Goal: Communication & Community: Answer question/provide support

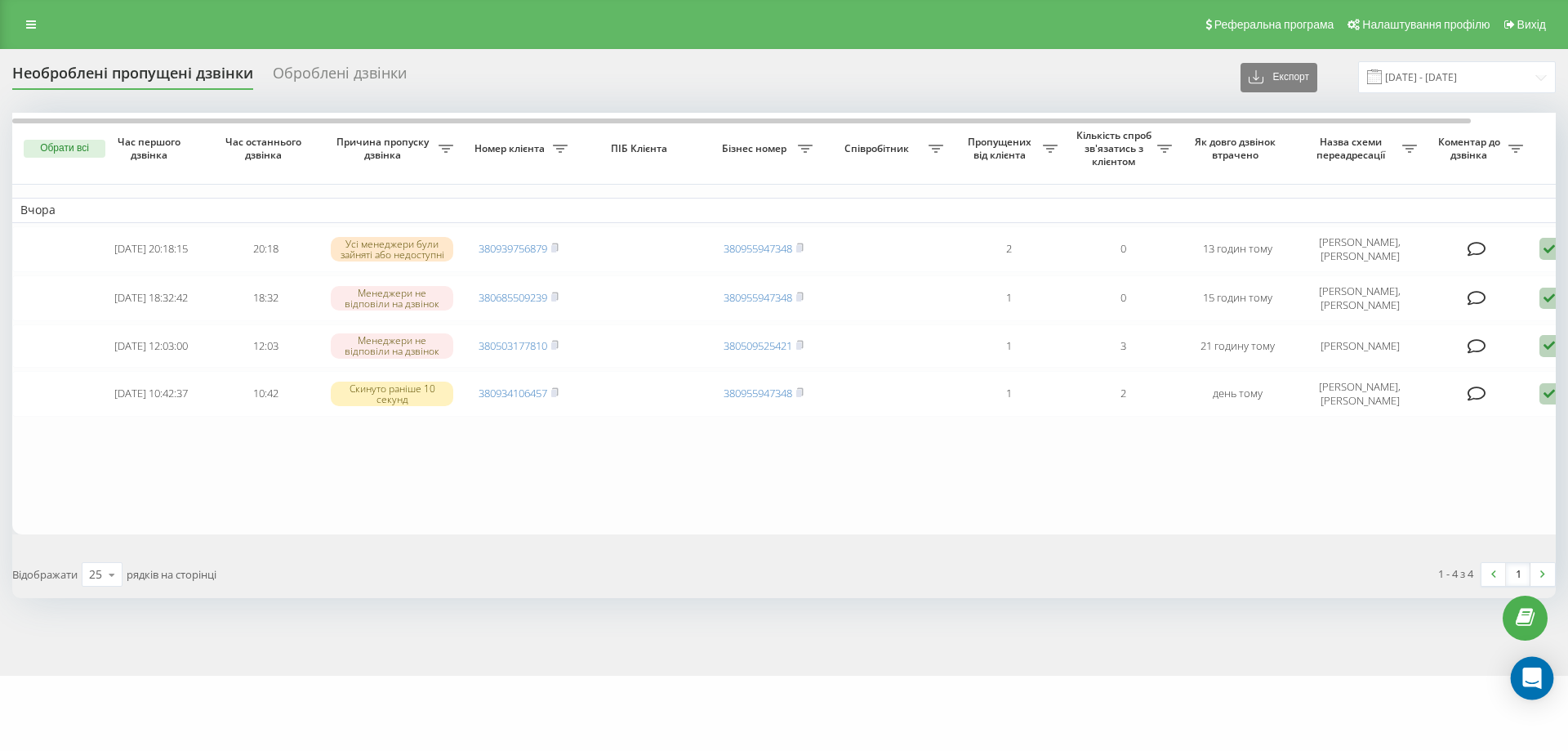
click at [1528, 686] on icon "Open Intercom Messenger" at bounding box center [1532, 678] width 21 height 21
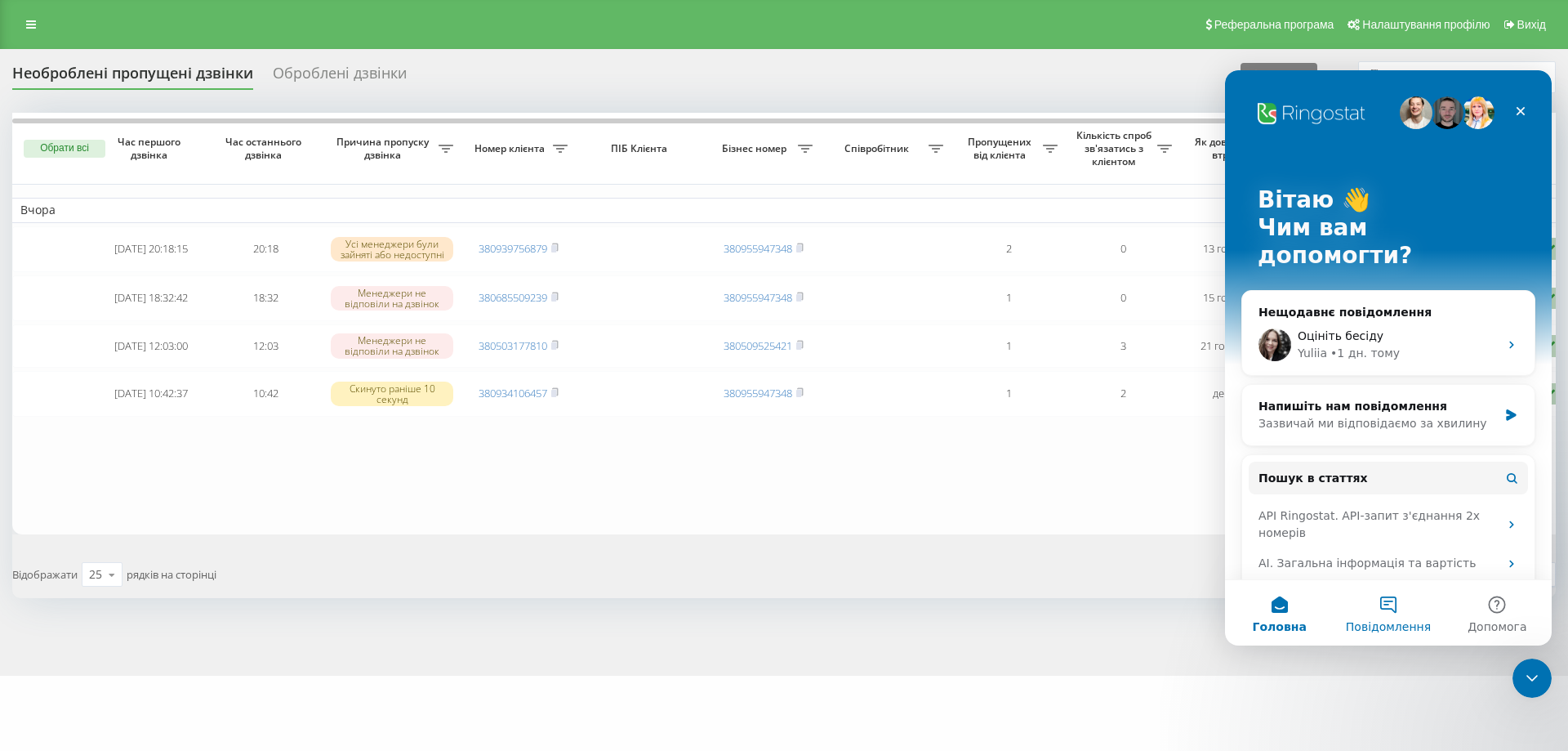
click at [1394, 613] on button "Повідомлення" at bounding box center [1388, 612] width 108 height 65
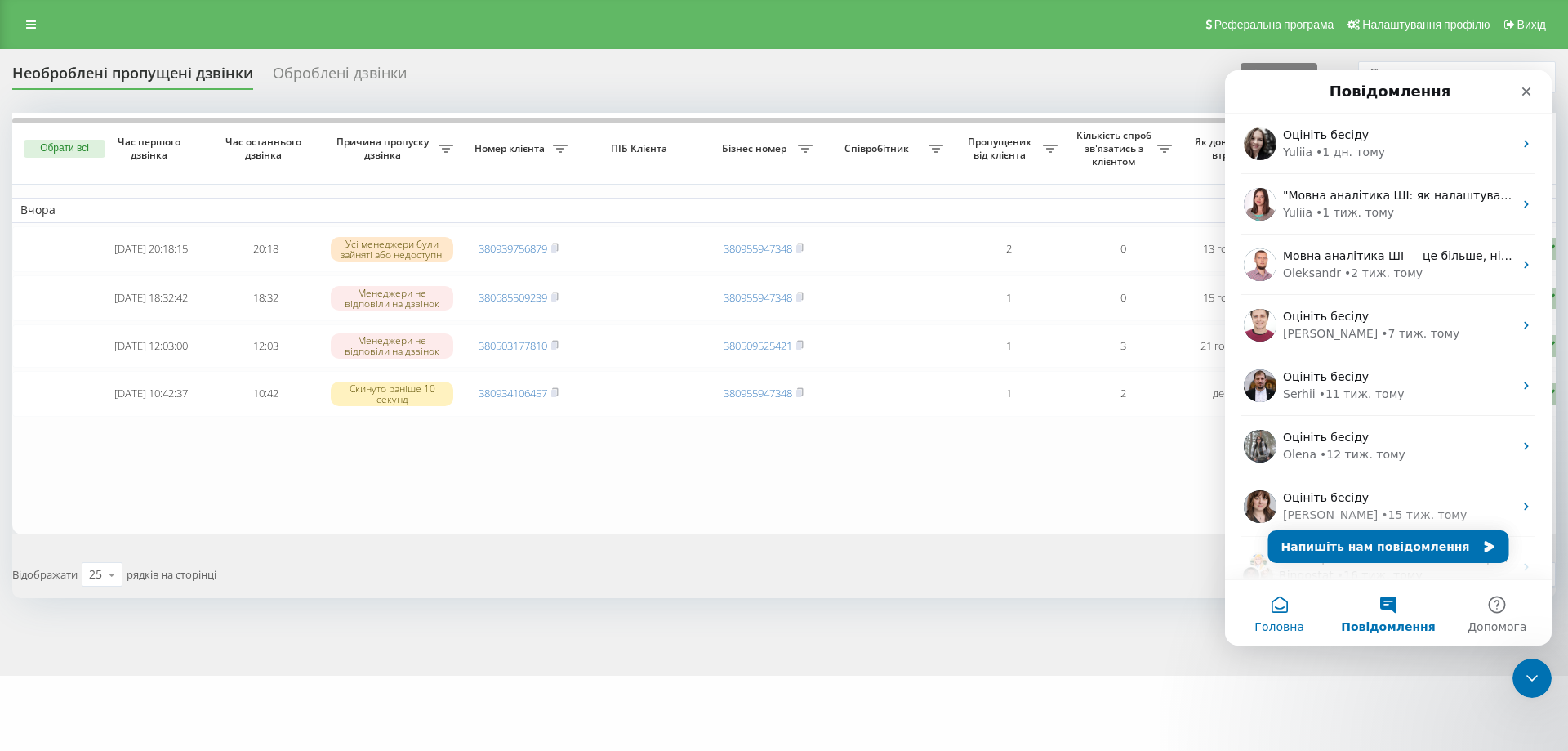
click at [1282, 614] on button "Головна" at bounding box center [1280, 612] width 108 height 65
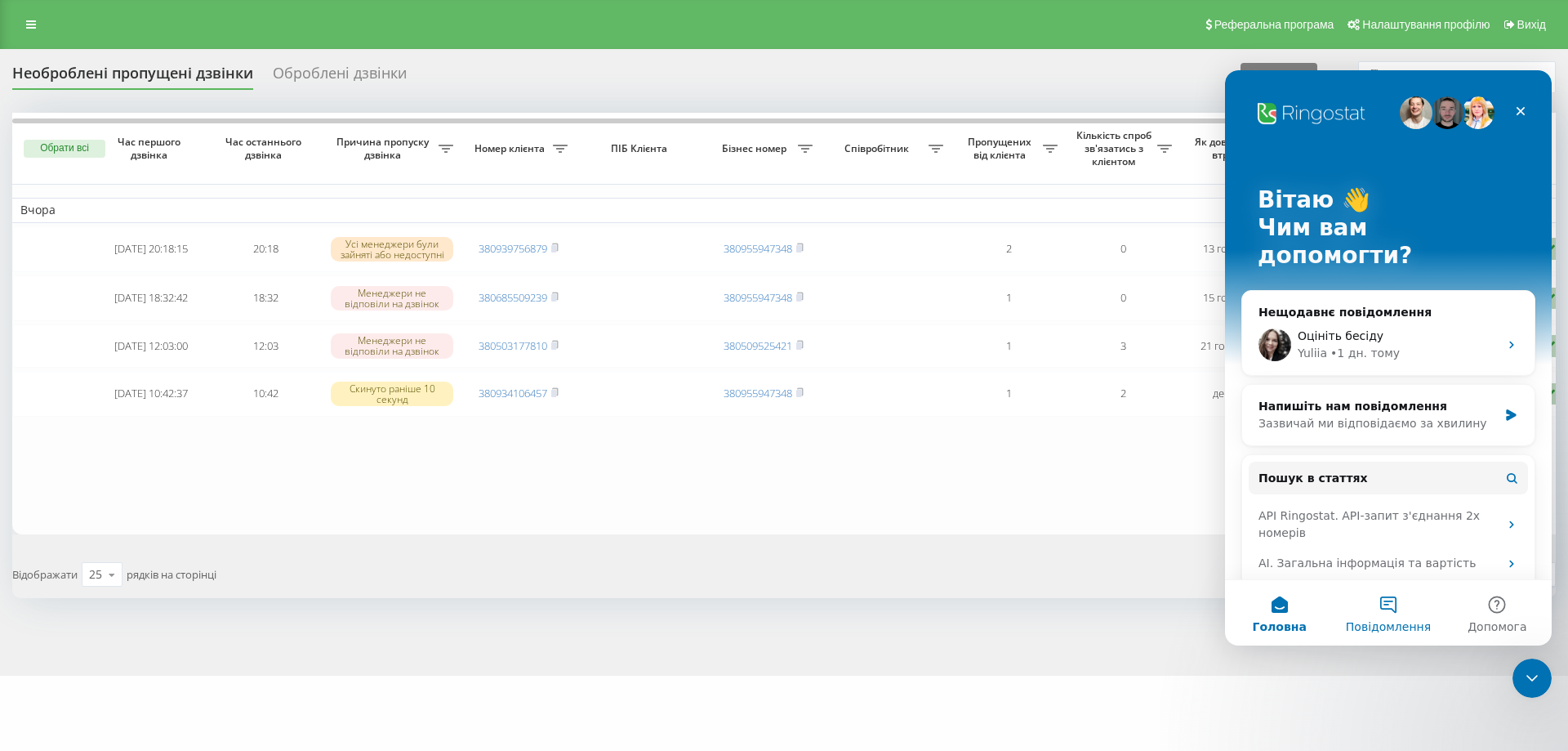
click at [1366, 622] on span "Повідомлення" at bounding box center [1388, 626] width 85 height 11
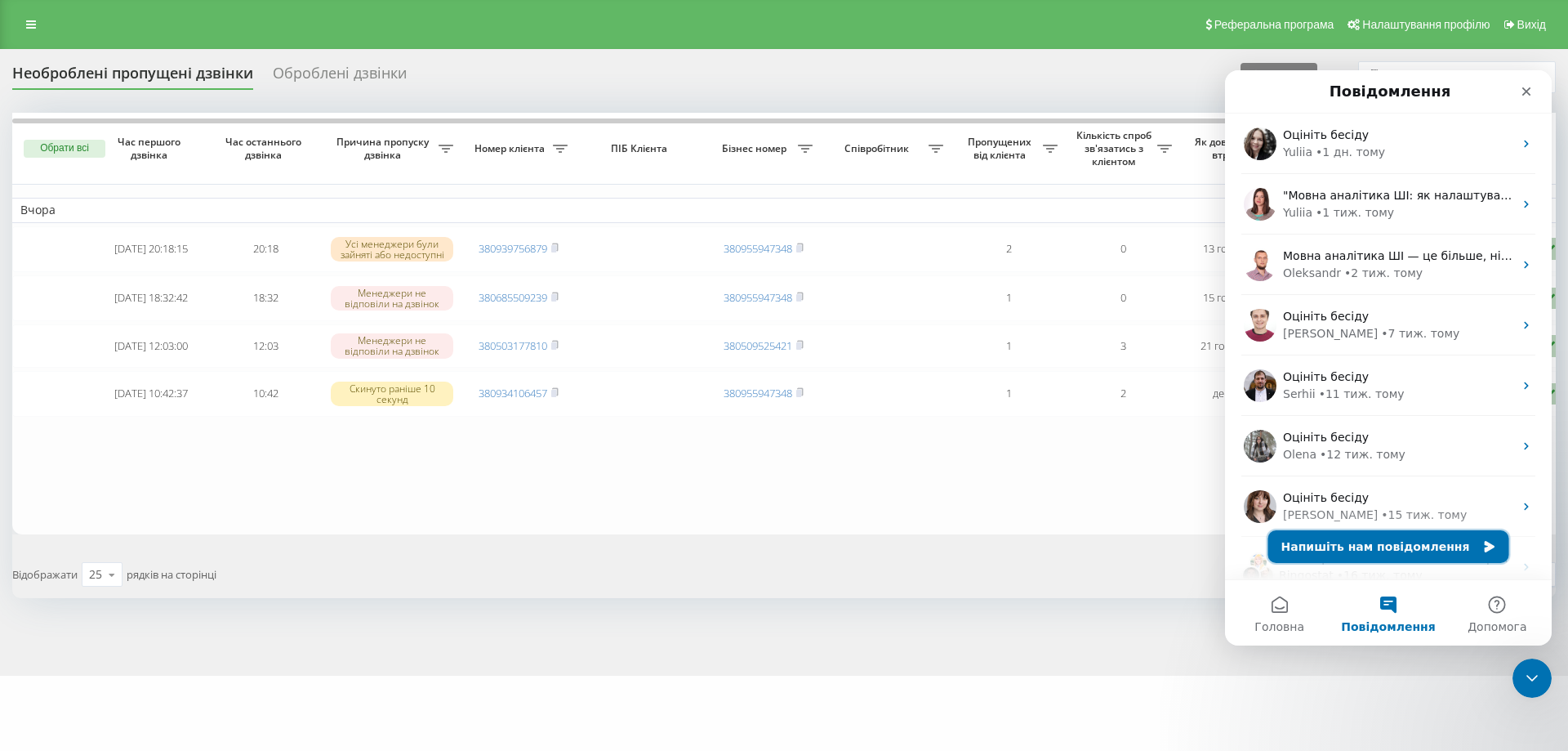
click at [1377, 545] on button "Напишіть нам повідомлення" at bounding box center [1389, 546] width 241 height 33
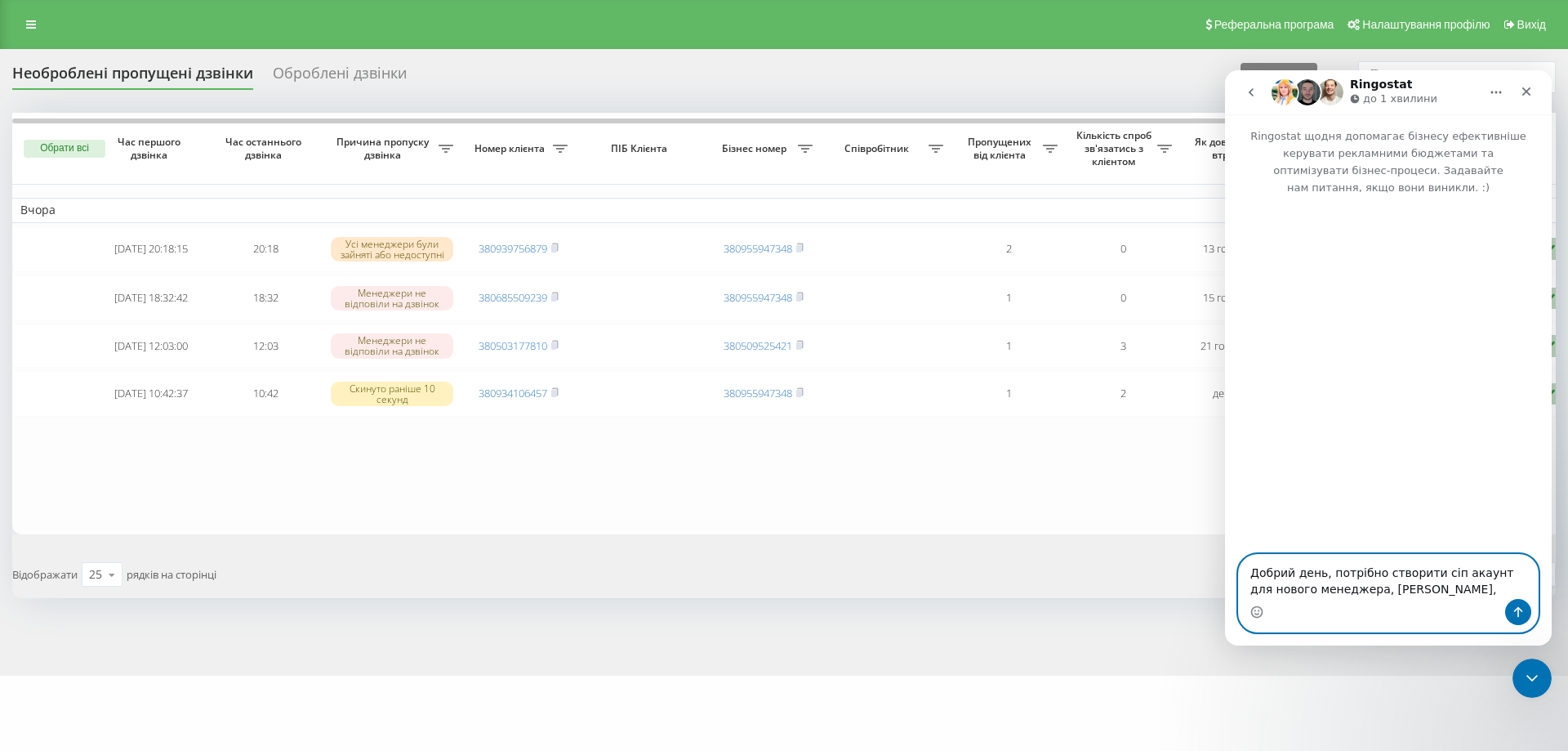
click at [1462, 584] on textarea "Добрий день, потрібно створити сіп акаунт для нового менеджера, [PERSON_NAME]," at bounding box center [1389, 577] width 299 height 44
paste textarea "[EMAIL_ADDRESS][DOMAIN_NAME]"
type textarea "Добрий день, потрібно створити сіп акаунт для нового менеджера, Олени Михалюк, …"
click at [1511, 617] on button "Надіслати повідомлення…" at bounding box center [1518, 611] width 26 height 26
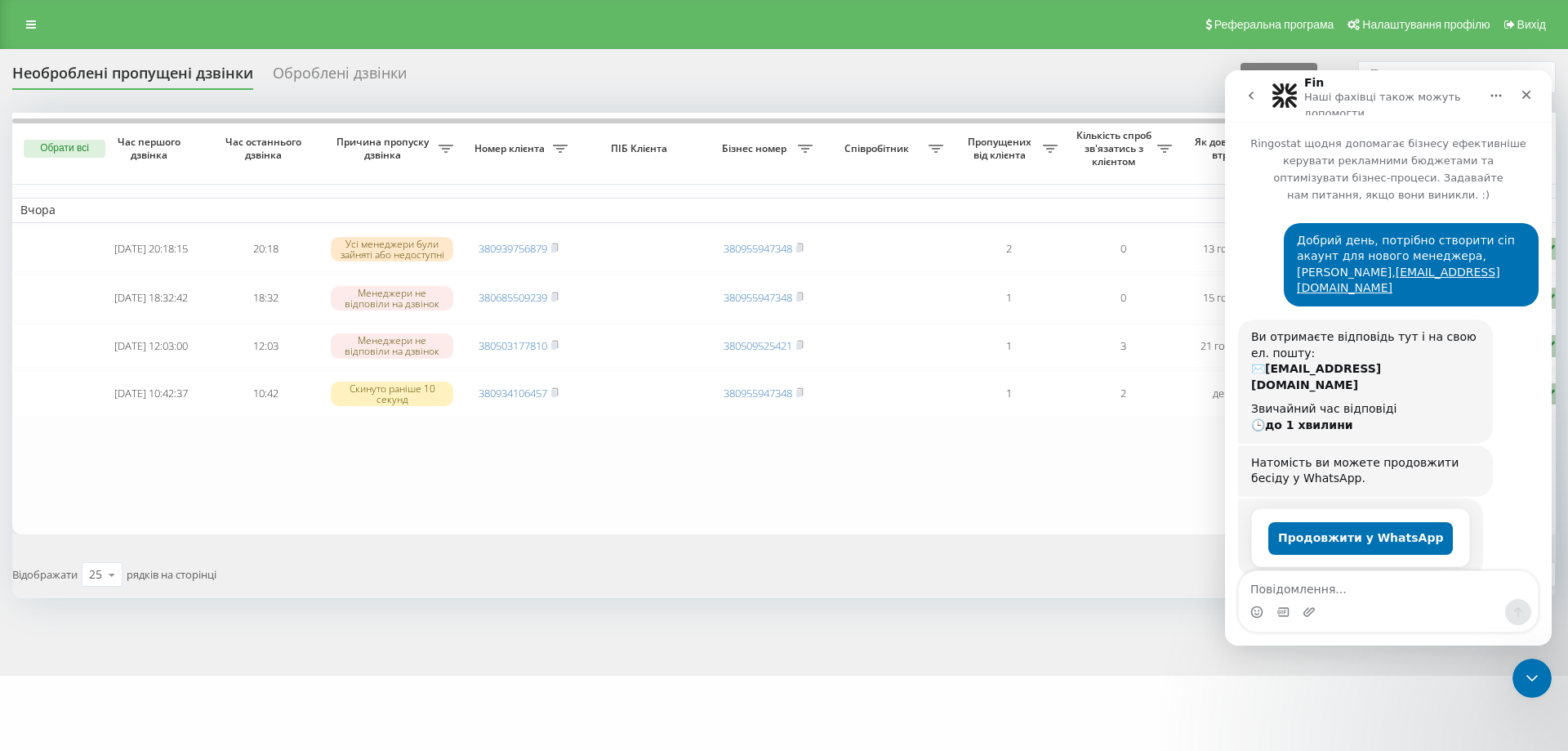
click at [1187, 30] on div "Реферальна програма Налаштування профілю Вихід" at bounding box center [784, 24] width 1568 height 49
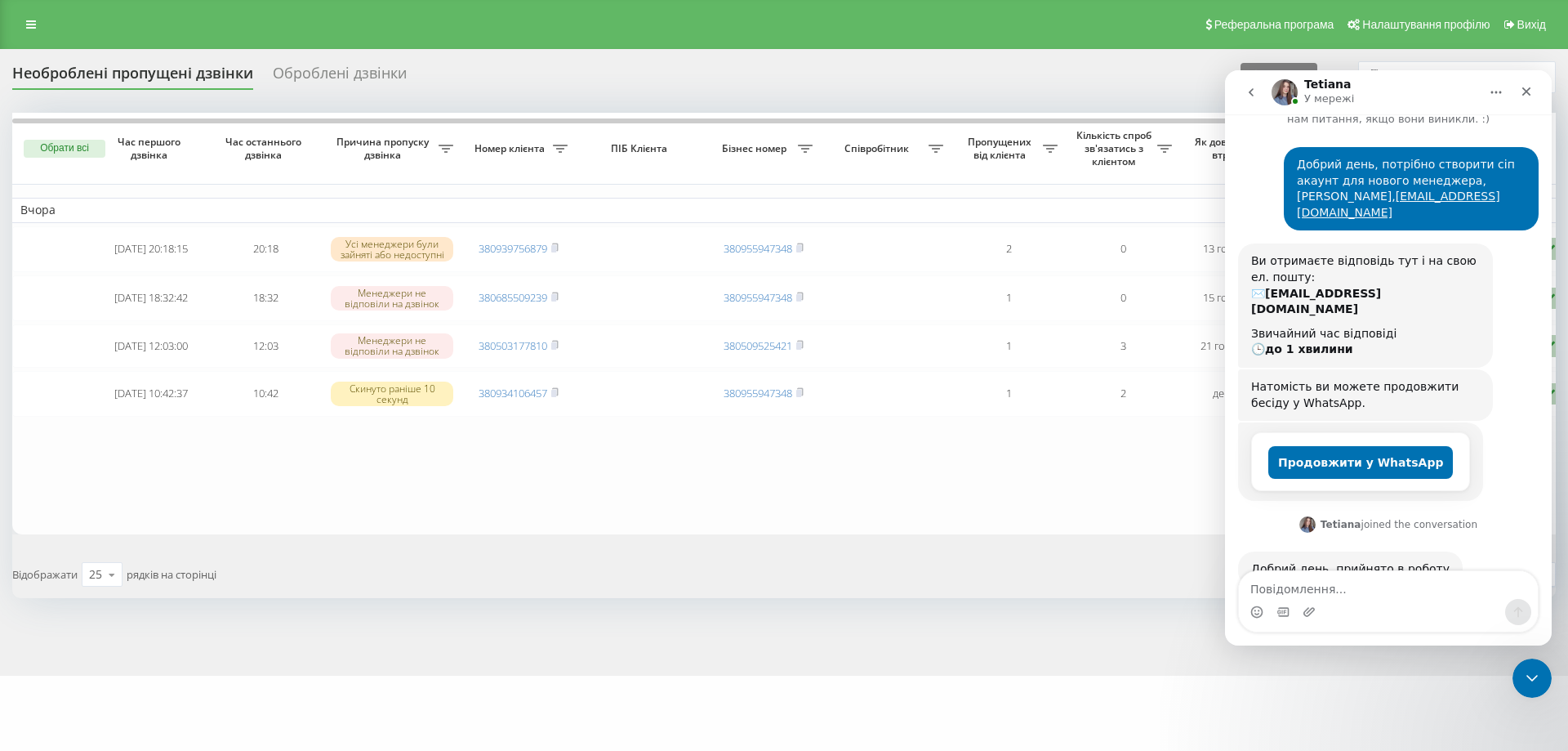
scroll to position [71, 0]
click at [1316, 96] on p "У мережі" at bounding box center [1329, 99] width 50 height 17
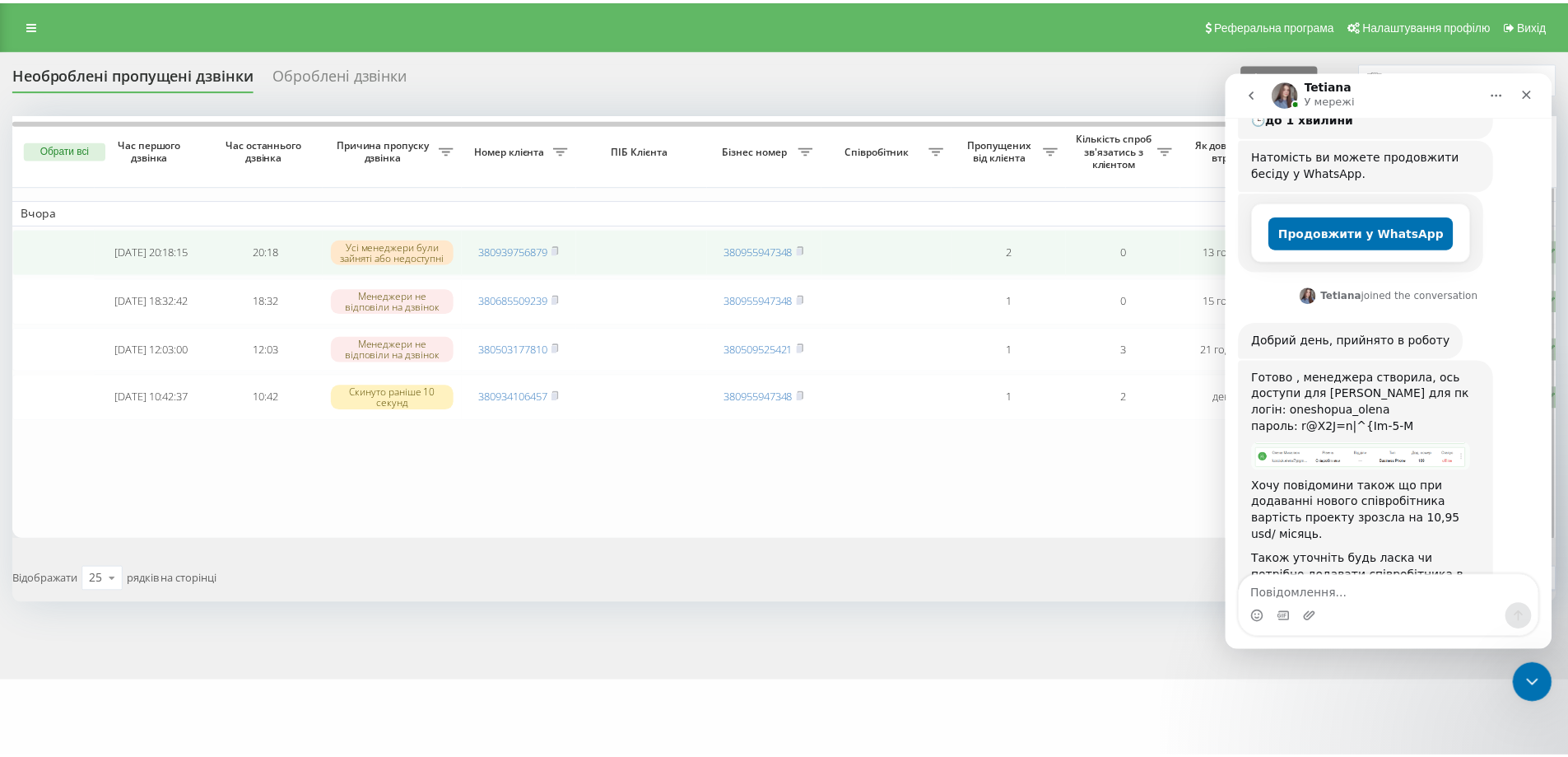
scroll to position [305, 0]
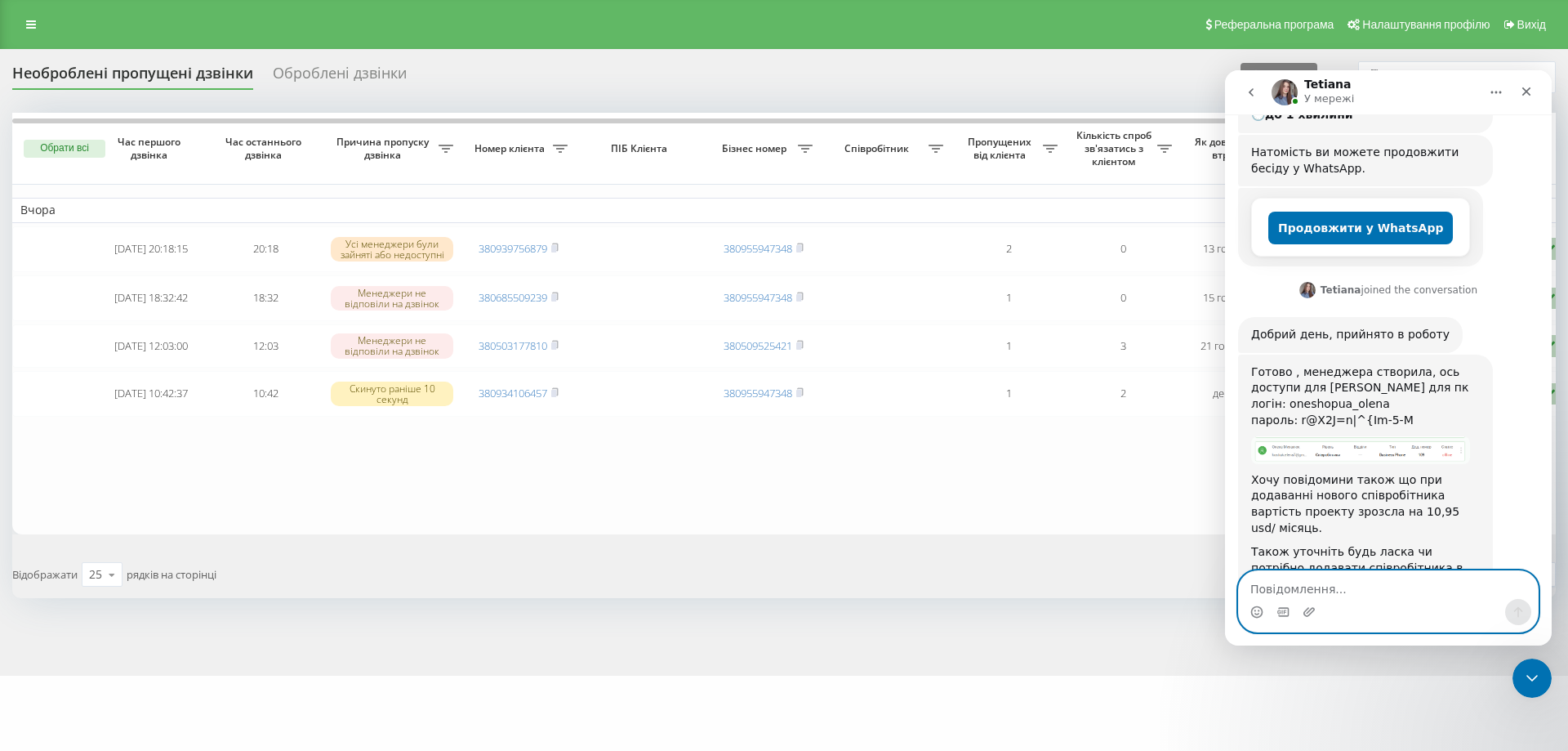
click at [1353, 578] on textarea "Повідомлення..." at bounding box center [1389, 585] width 299 height 28
type textarea "Д"
type textarea "Підкажіть, чи можете підключити"
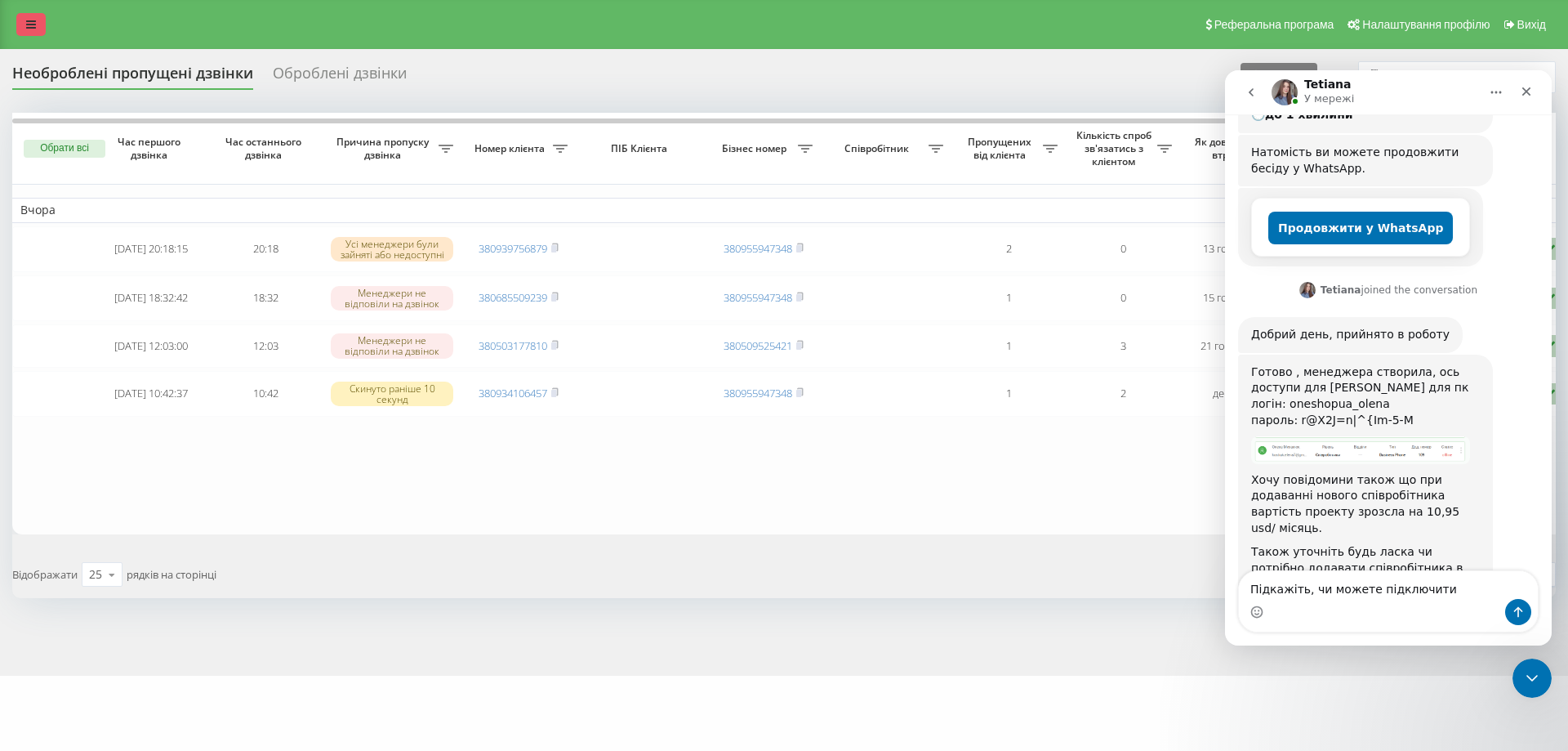
click at [26, 16] on link at bounding box center [31, 24] width 29 height 23
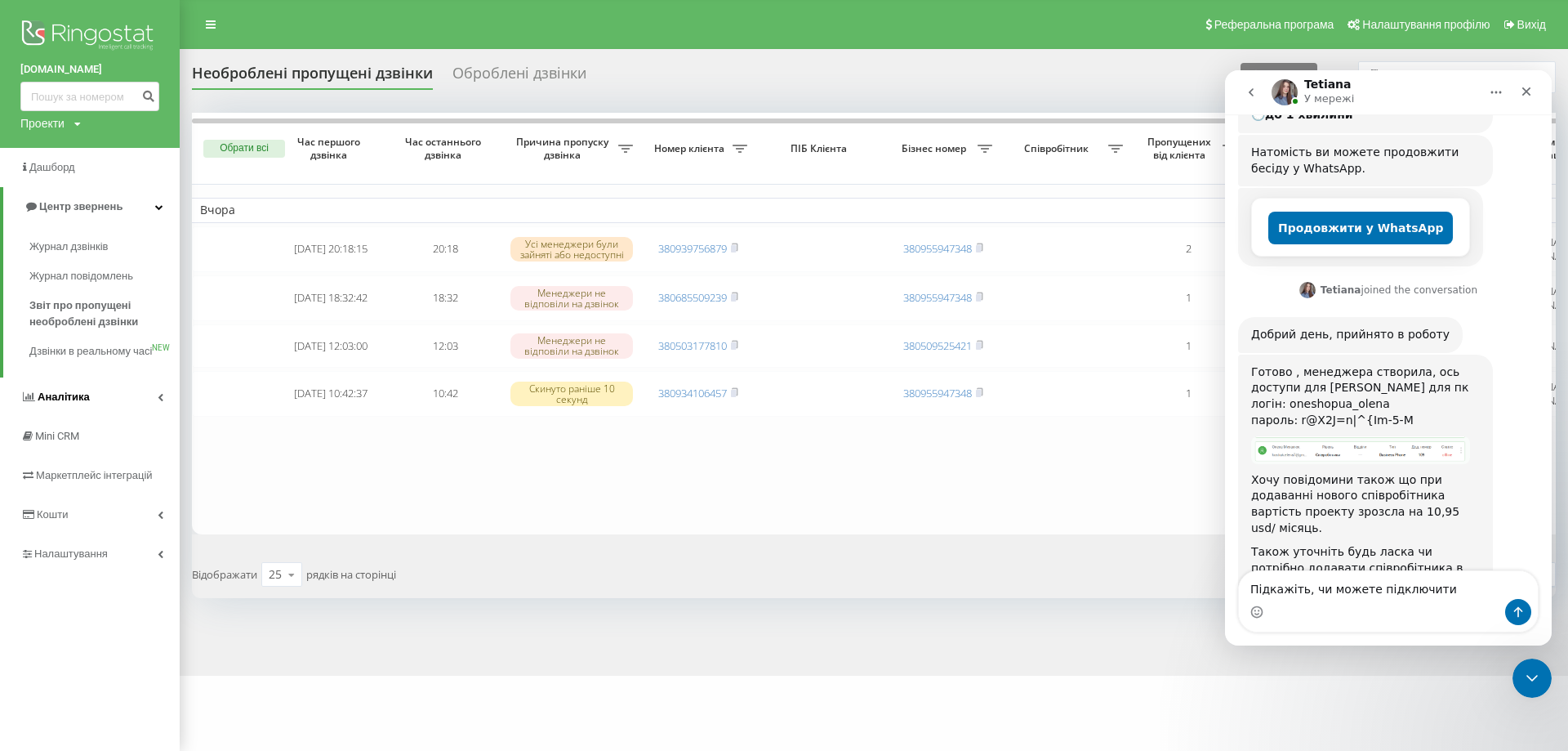
click at [90, 417] on link "Аналiтика" at bounding box center [90, 397] width 180 height 39
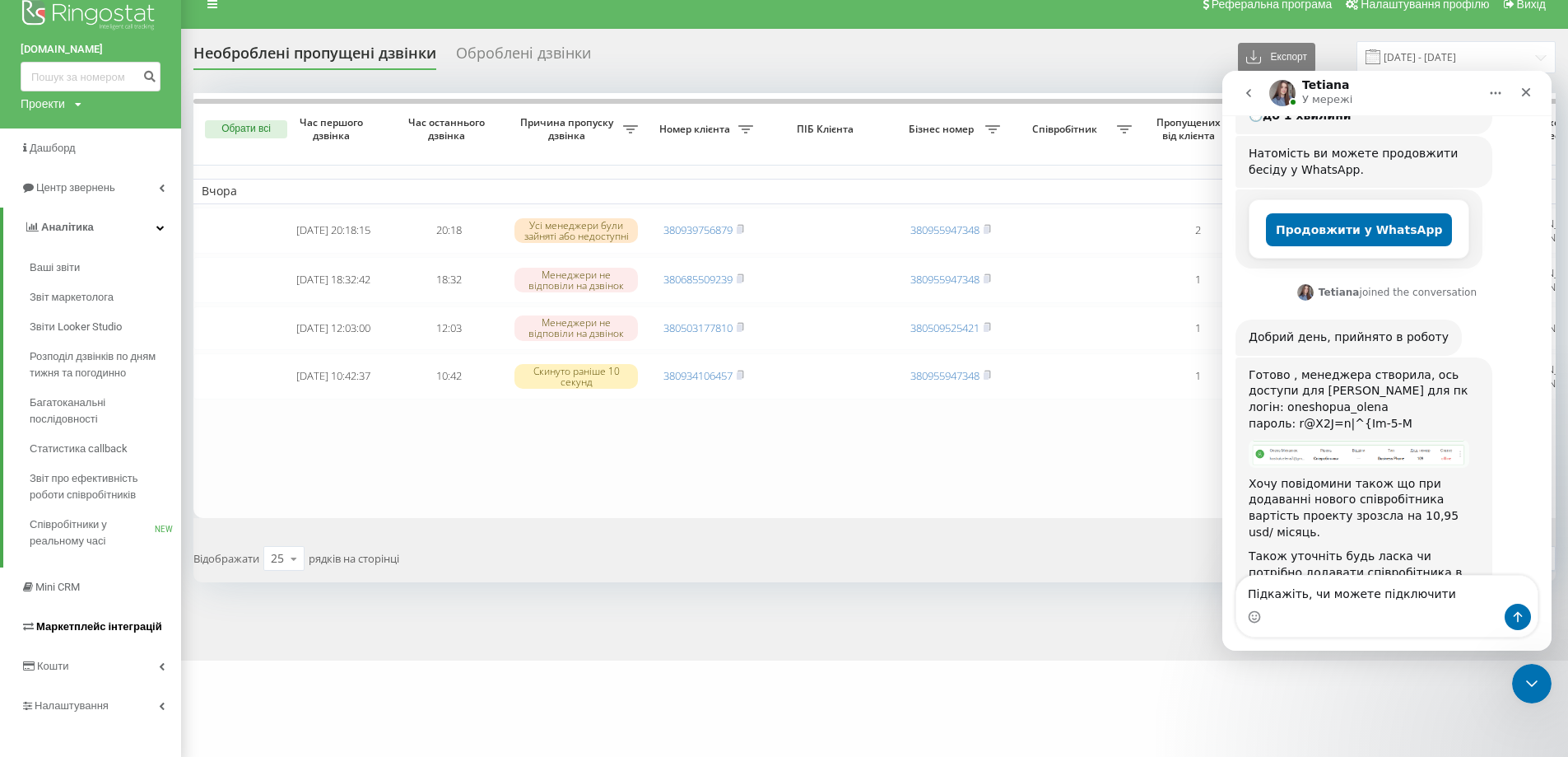
scroll to position [31, 0]
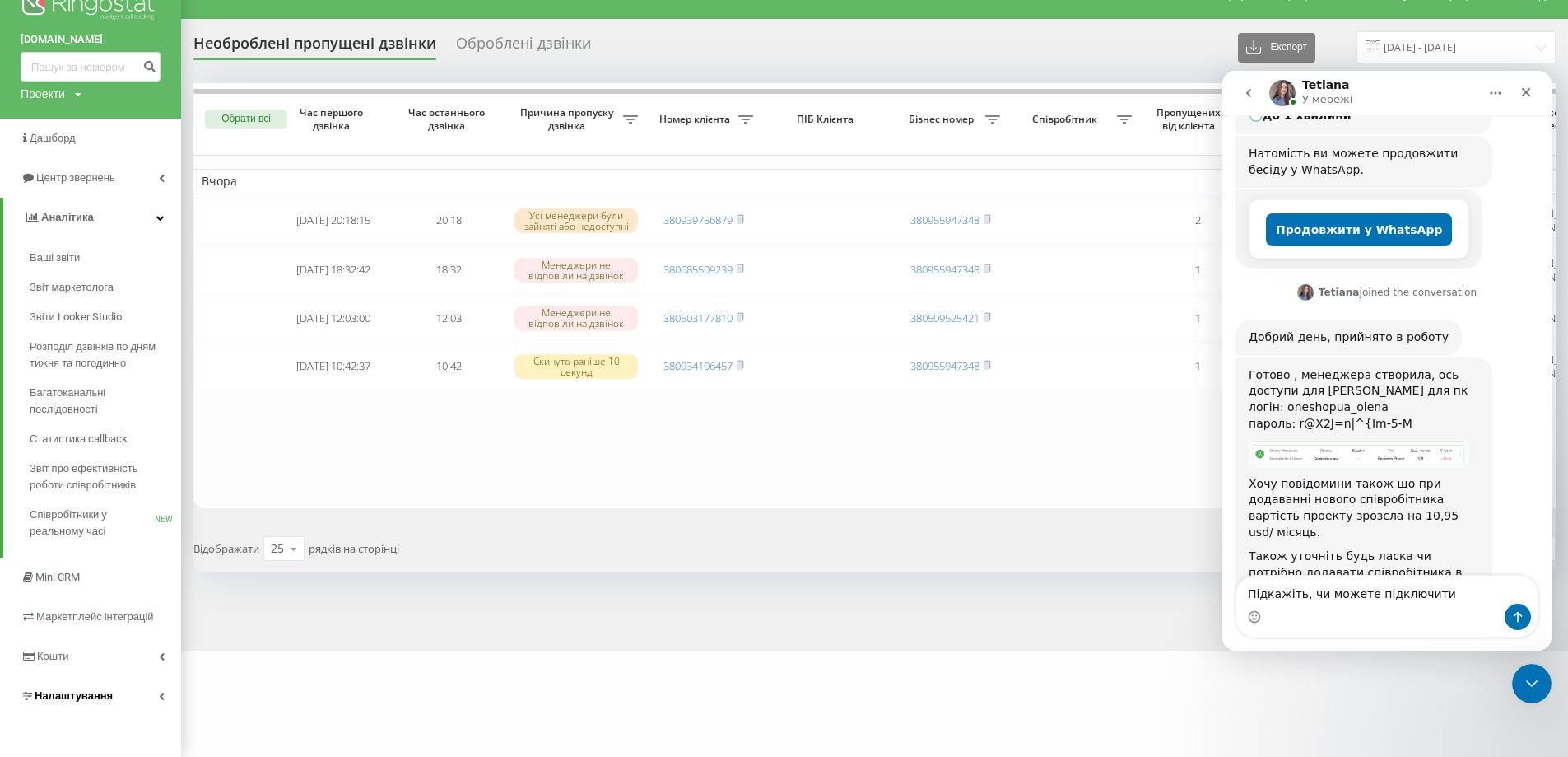
click at [68, 684] on link "Налаштування" at bounding box center [91, 696] width 181 height 40
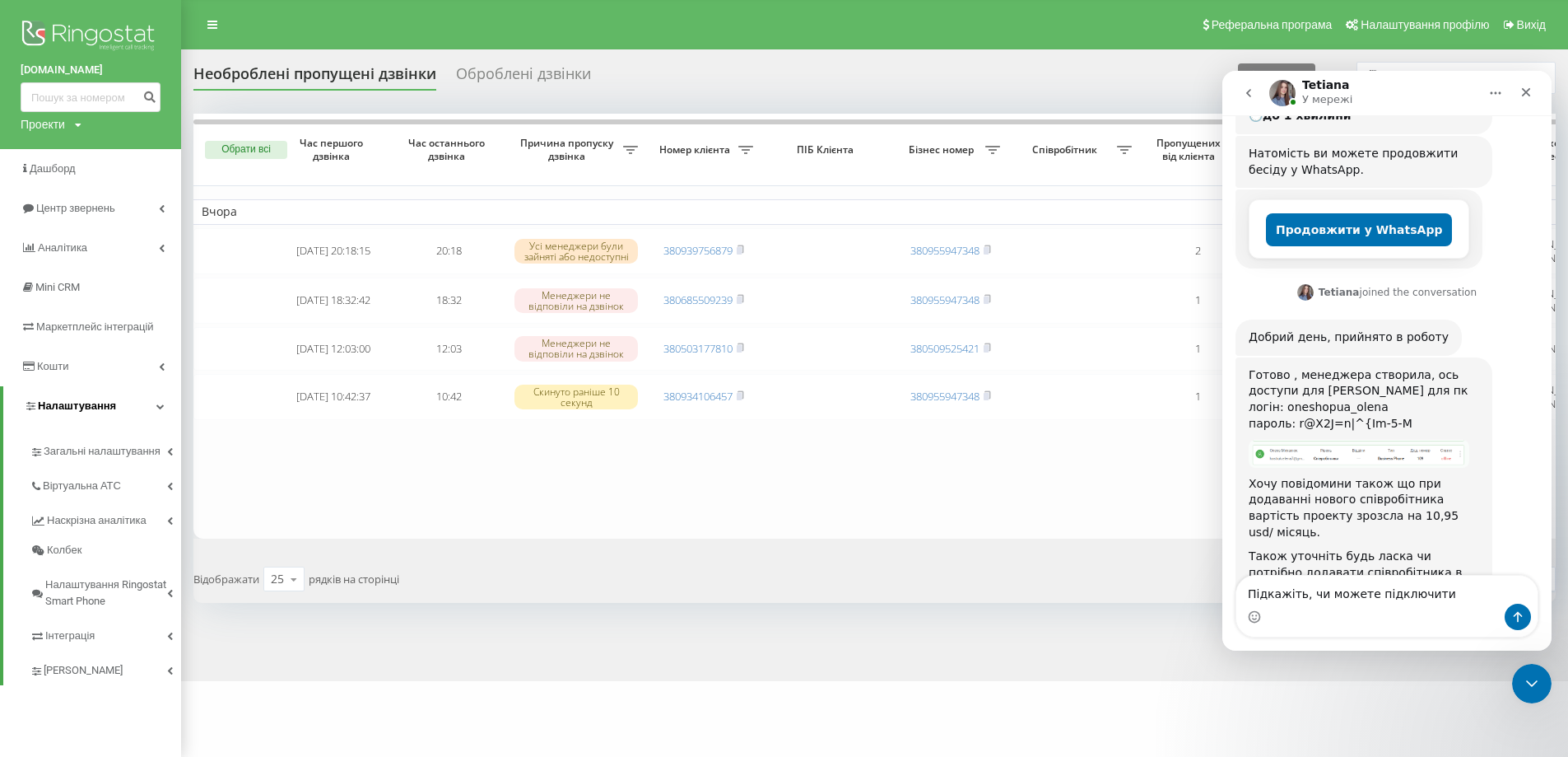
scroll to position [0, 0]
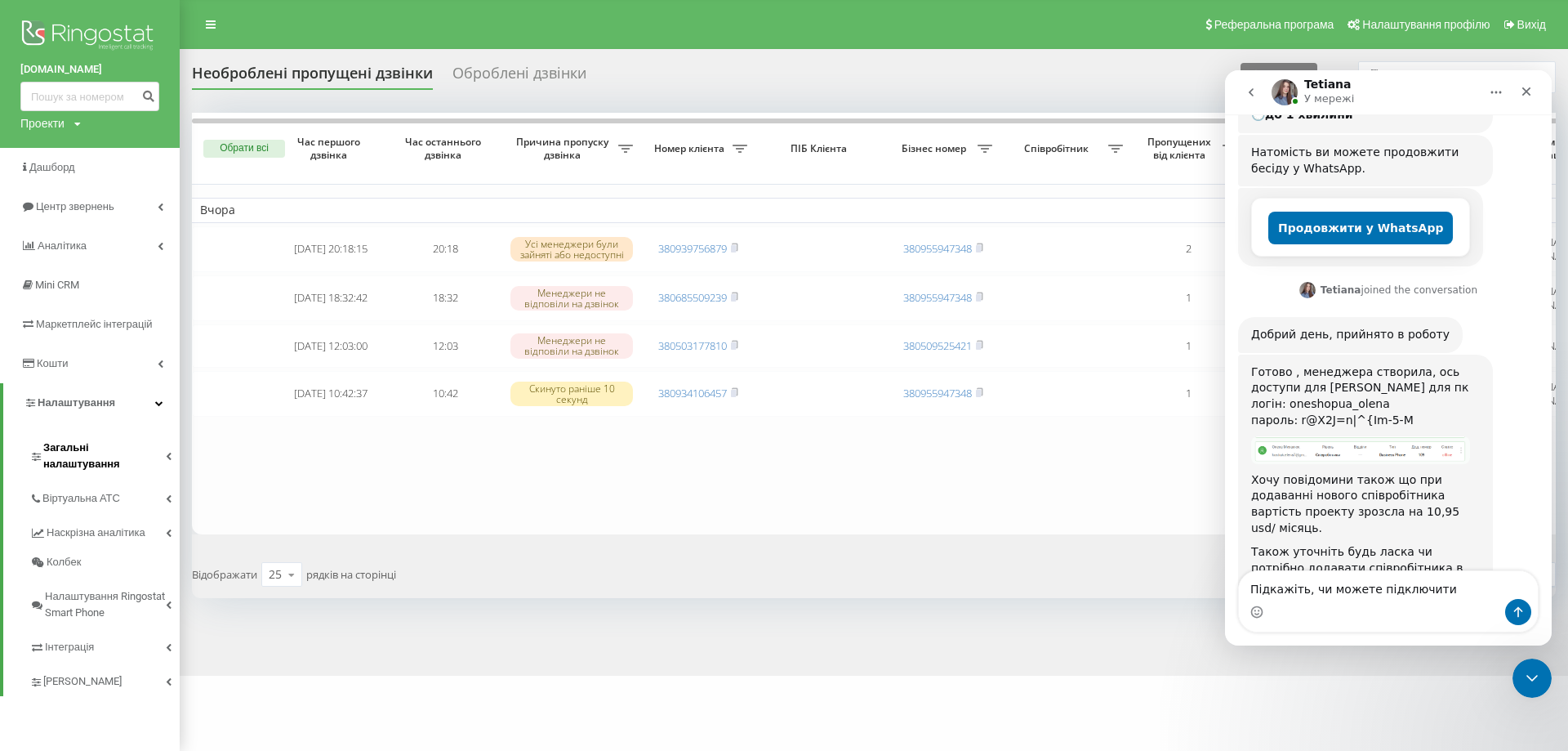
click at [90, 449] on span "Загальні налаштування" at bounding box center [104, 456] width 122 height 33
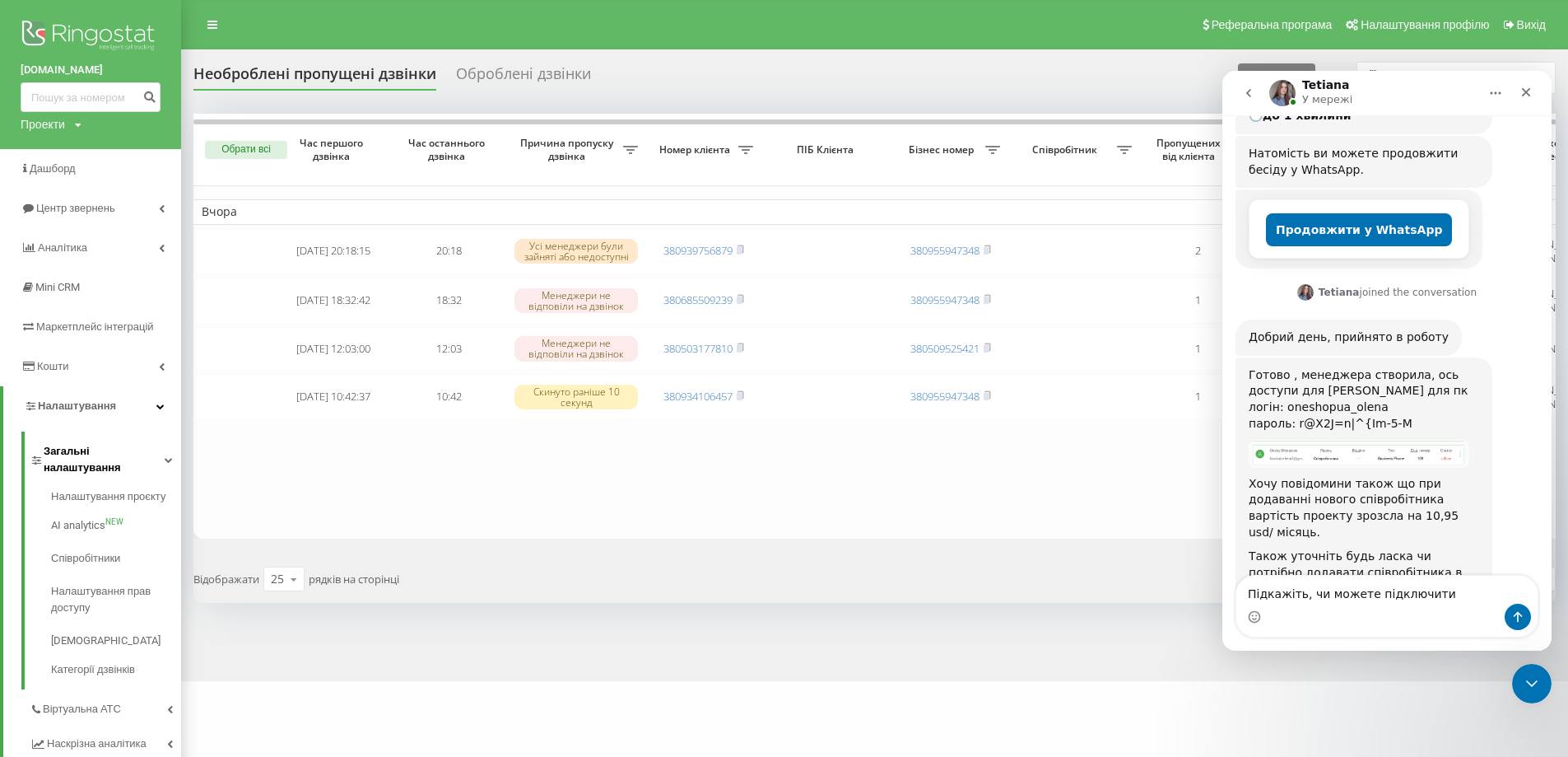
click at [91, 453] on span "Загальні налаштування" at bounding box center [104, 460] width 121 height 33
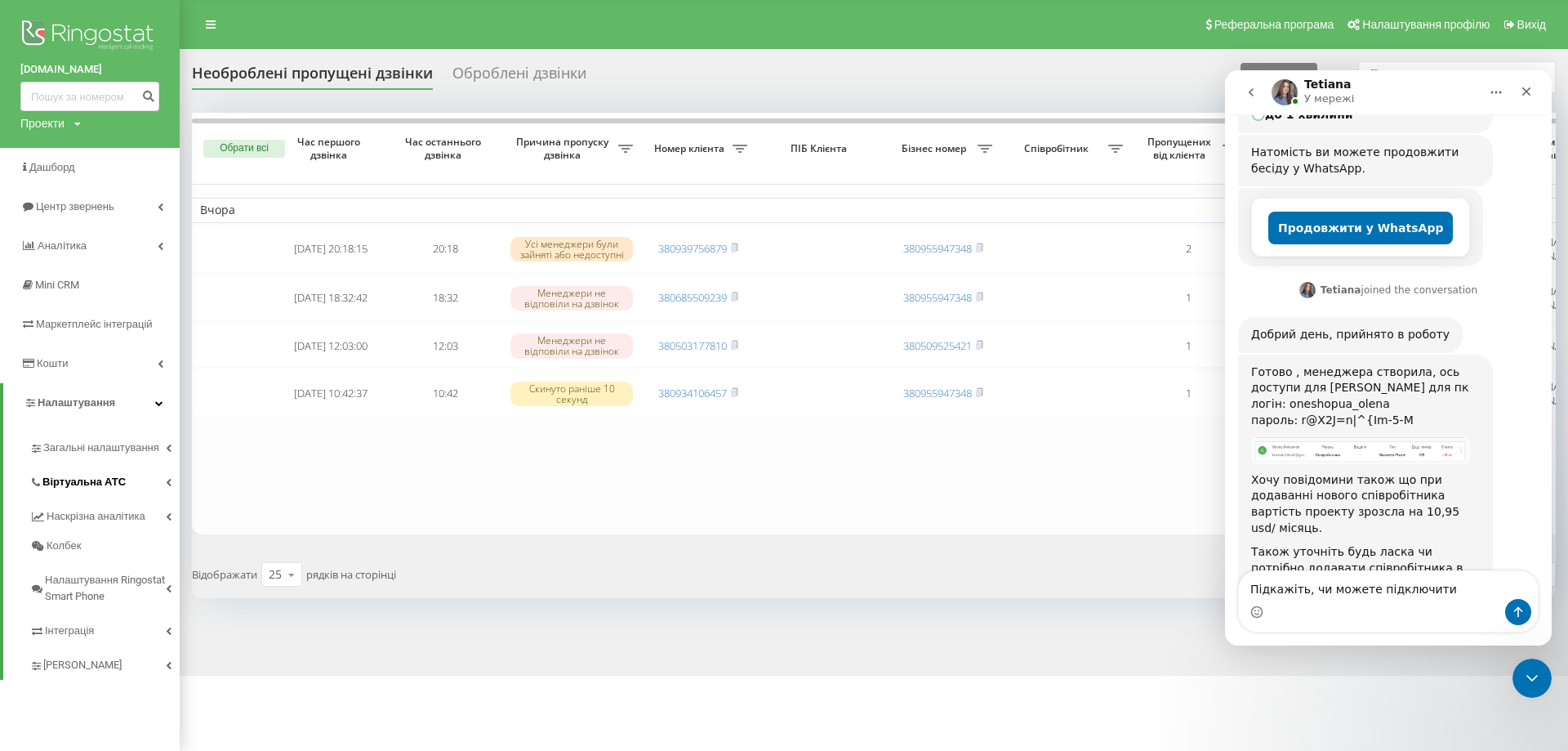
click at [85, 483] on span "Віртуальна АТС" at bounding box center [84, 482] width 84 height 17
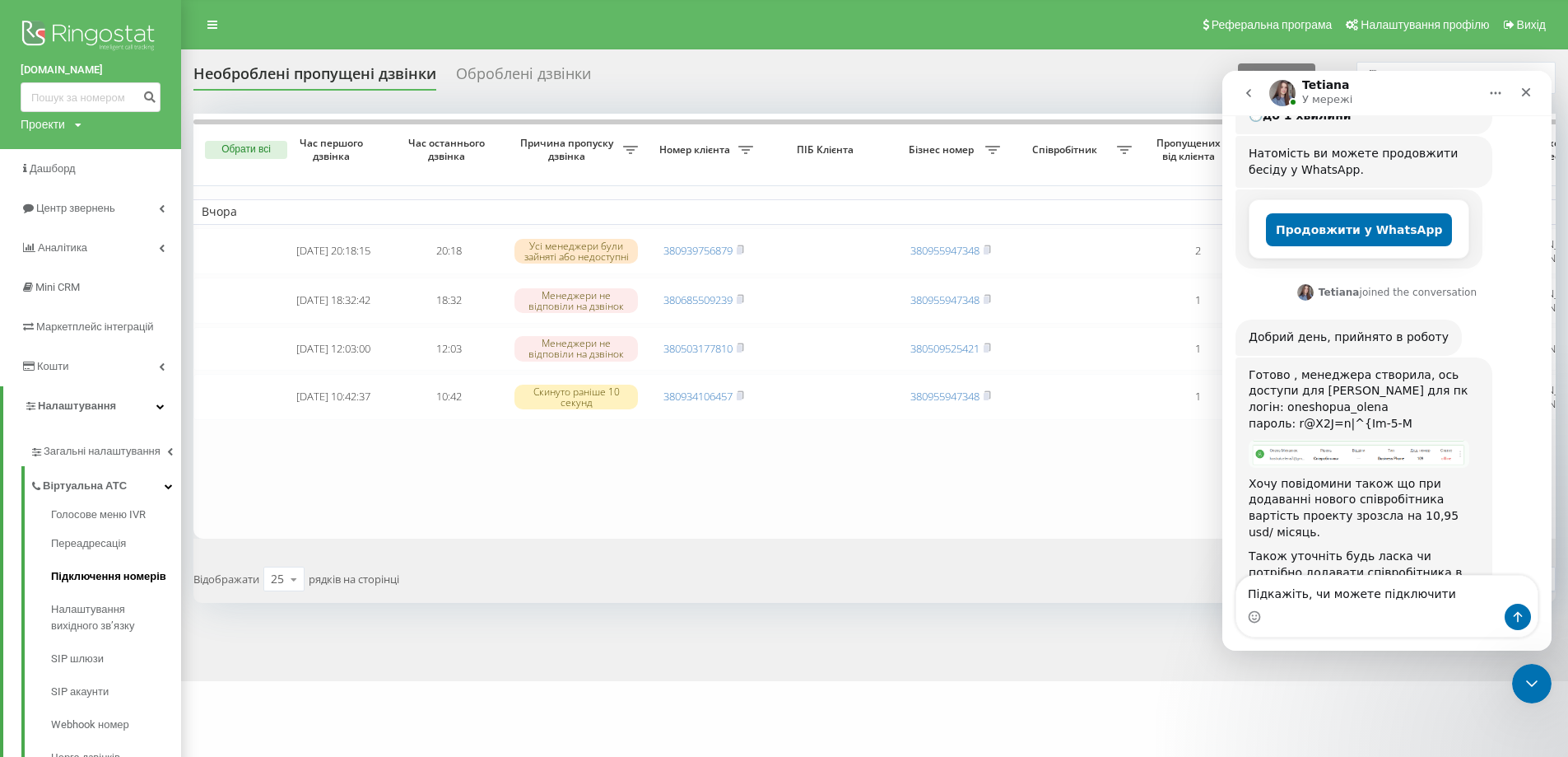
click at [85, 578] on span "Підключення номерів" at bounding box center [108, 577] width 116 height 17
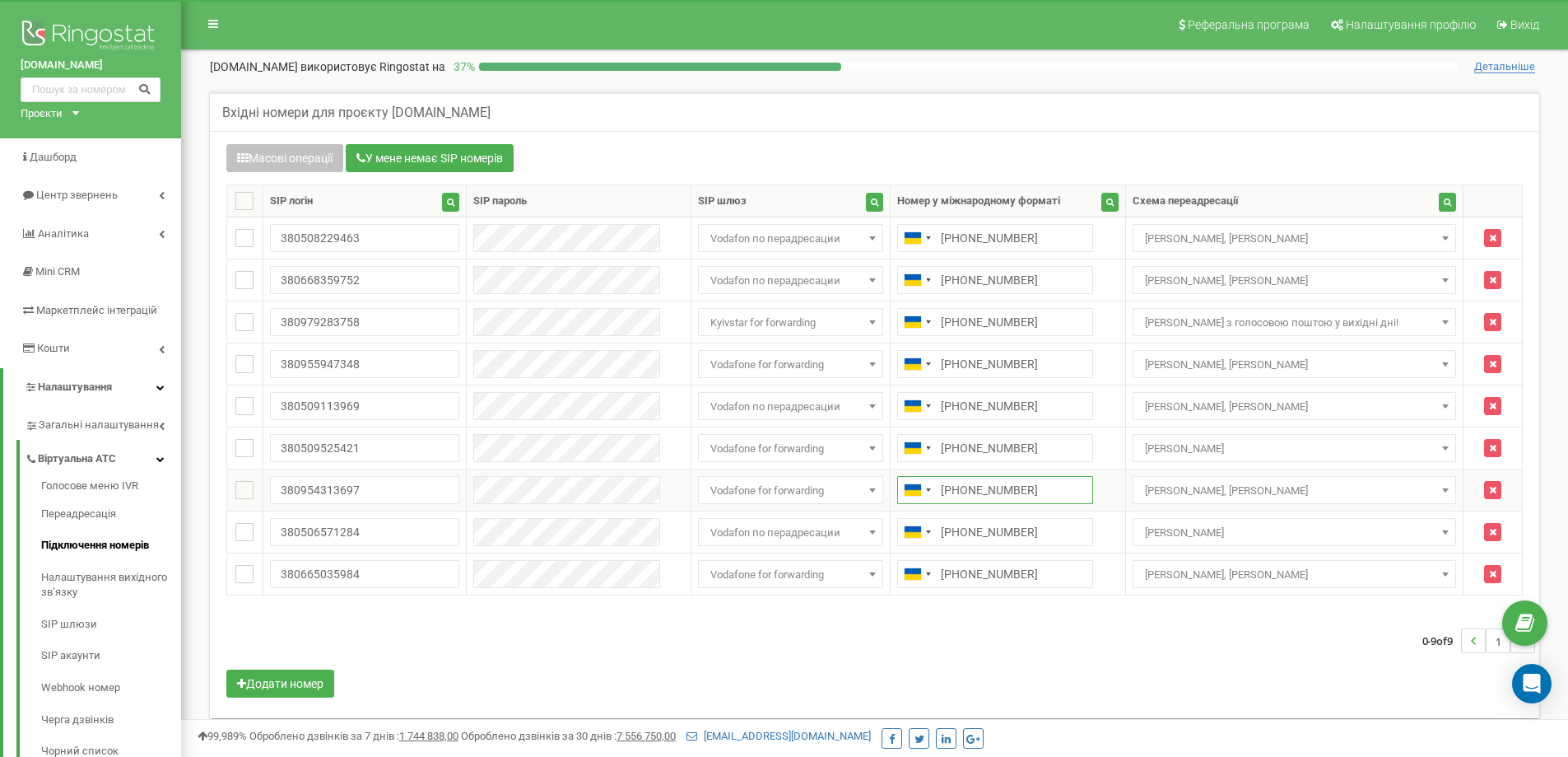
drag, startPoint x: 1041, startPoint y: 488, endPoint x: 947, endPoint y: 484, distance: 94.1
click at [947, 484] on input "[PHONE_NUMBER]" at bounding box center [995, 490] width 196 height 28
click at [1113, 490] on td "+380954313697" at bounding box center [1008, 490] width 235 height 42
click at [1006, 490] on input "+380954313697" at bounding box center [995, 490] width 196 height 28
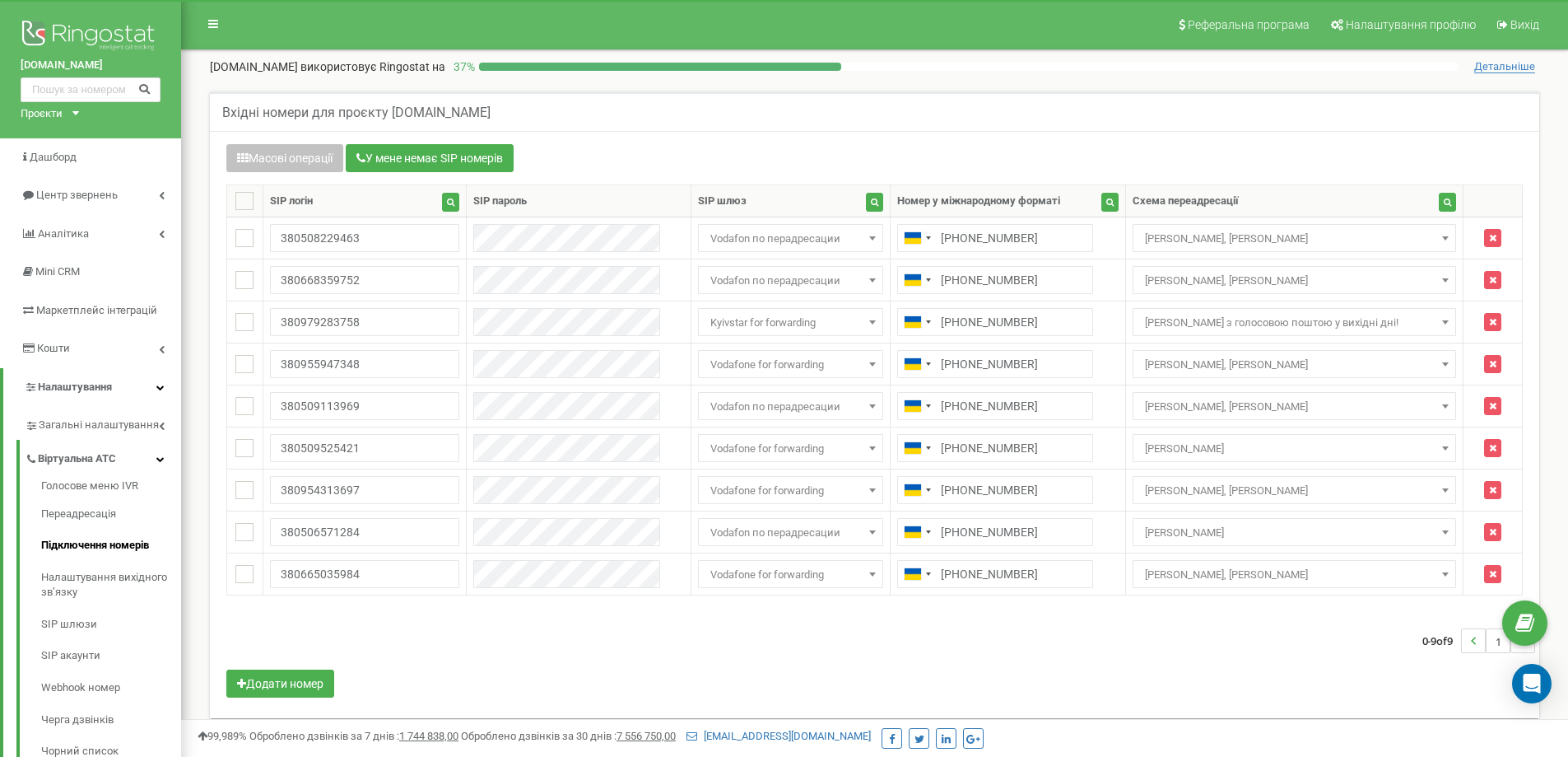
click at [1128, 19] on nav "Реферальна програма Налаштування профілю Вихід" at bounding box center [874, 24] width 1387 height 49
click at [1240, 58] on div "[DOMAIN_NAME] використовує Ringostat на 37 %" at bounding box center [833, 67] width 1248 height 17
click at [1489, 235] on icon "button" at bounding box center [1493, 238] width 7 height 10
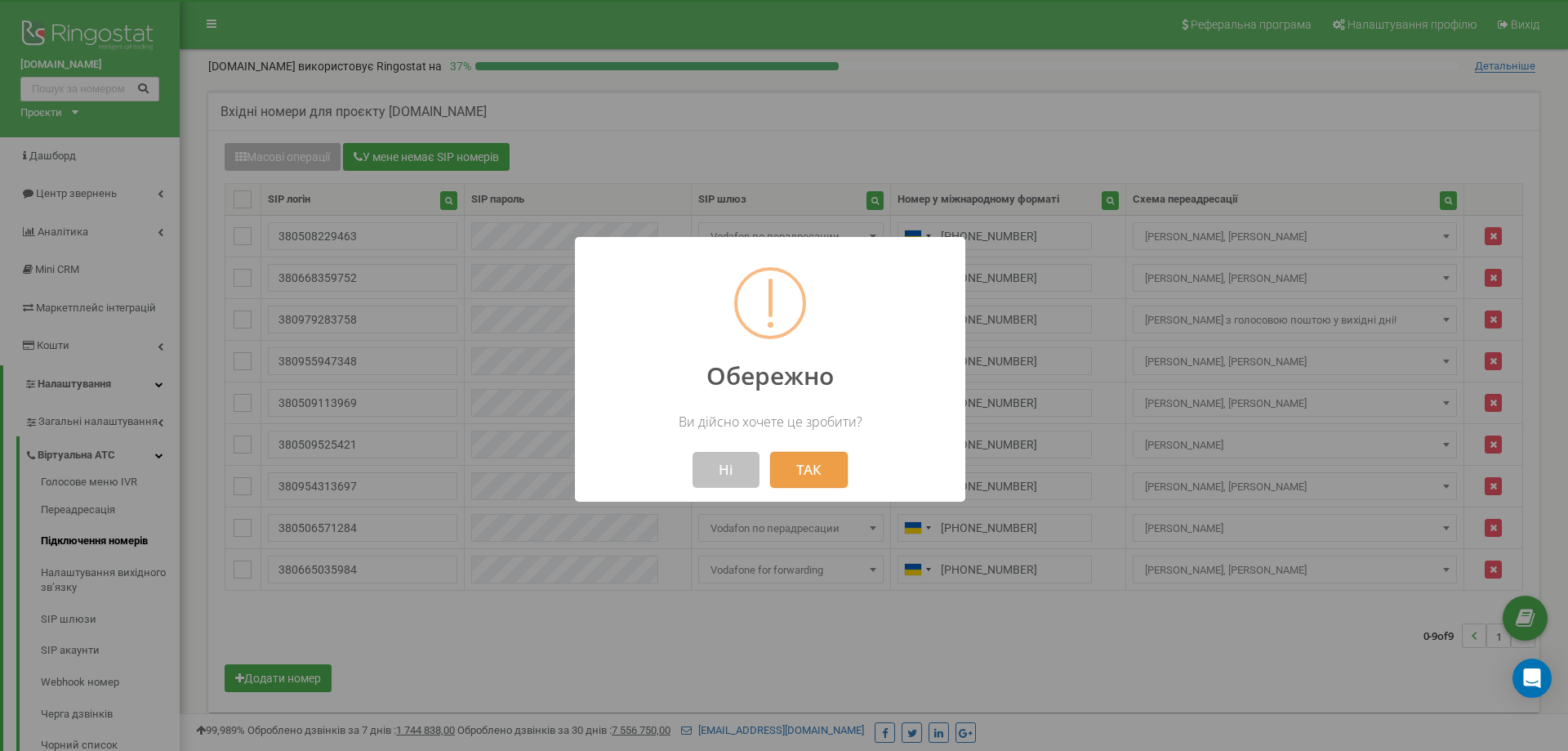
click at [799, 468] on button "ТАК" at bounding box center [809, 469] width 78 height 36
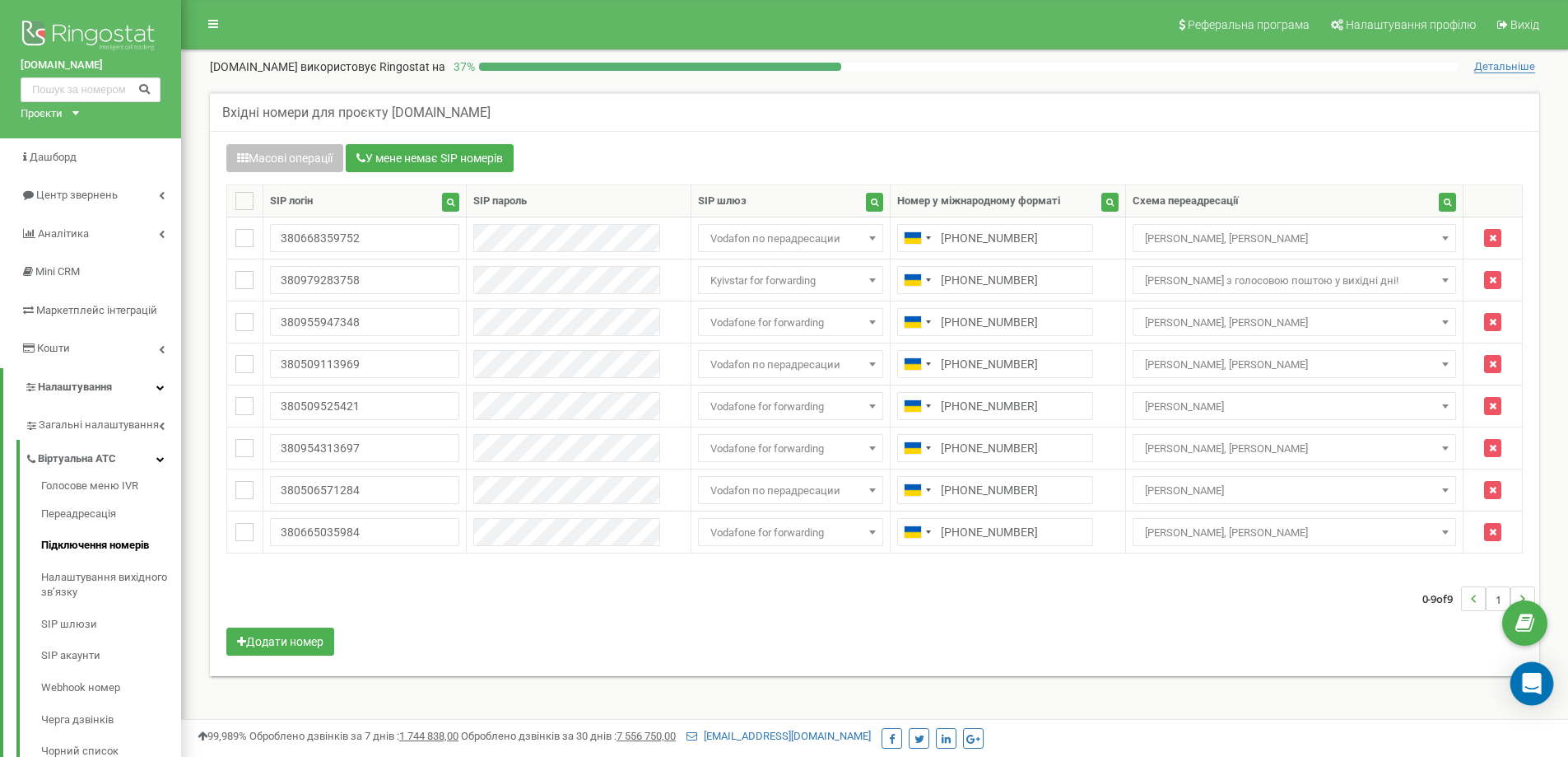
click at [1523, 683] on icon "Open Intercom Messenger" at bounding box center [1531, 683] width 21 height 21
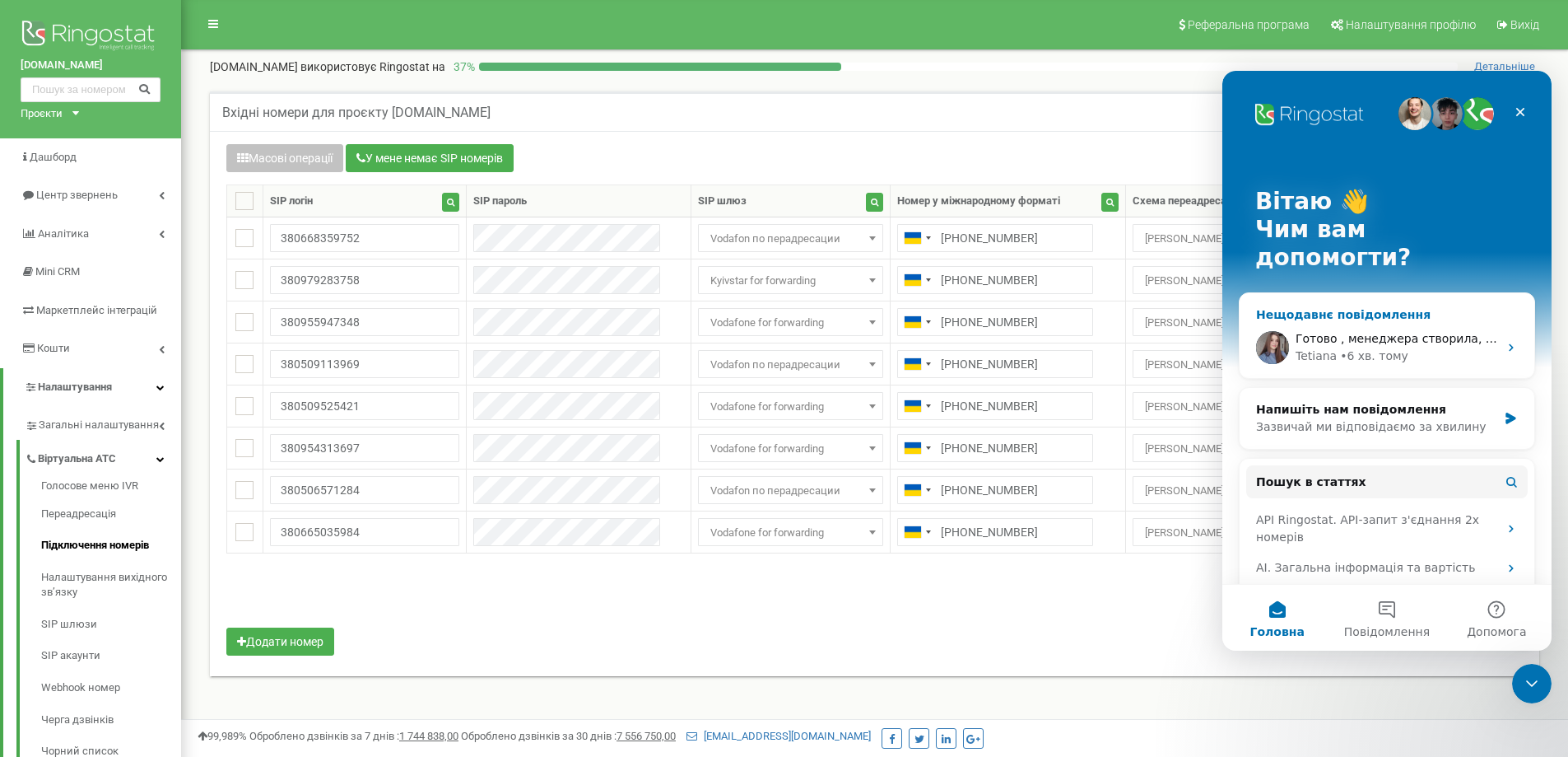
click at [1346, 348] on div "• 6 хв. тому" at bounding box center [1375, 356] width 68 height 18
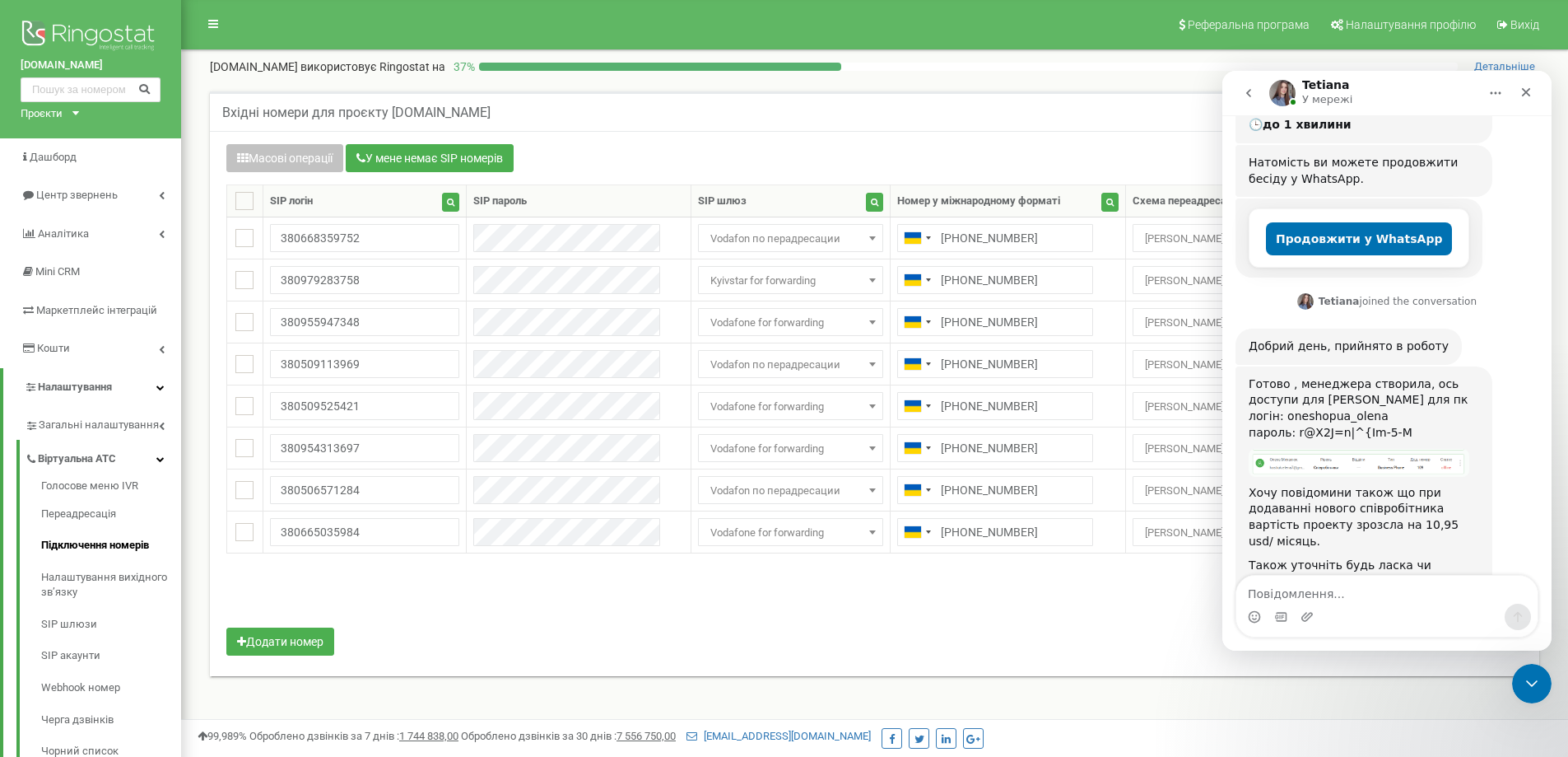
scroll to position [305, 0]
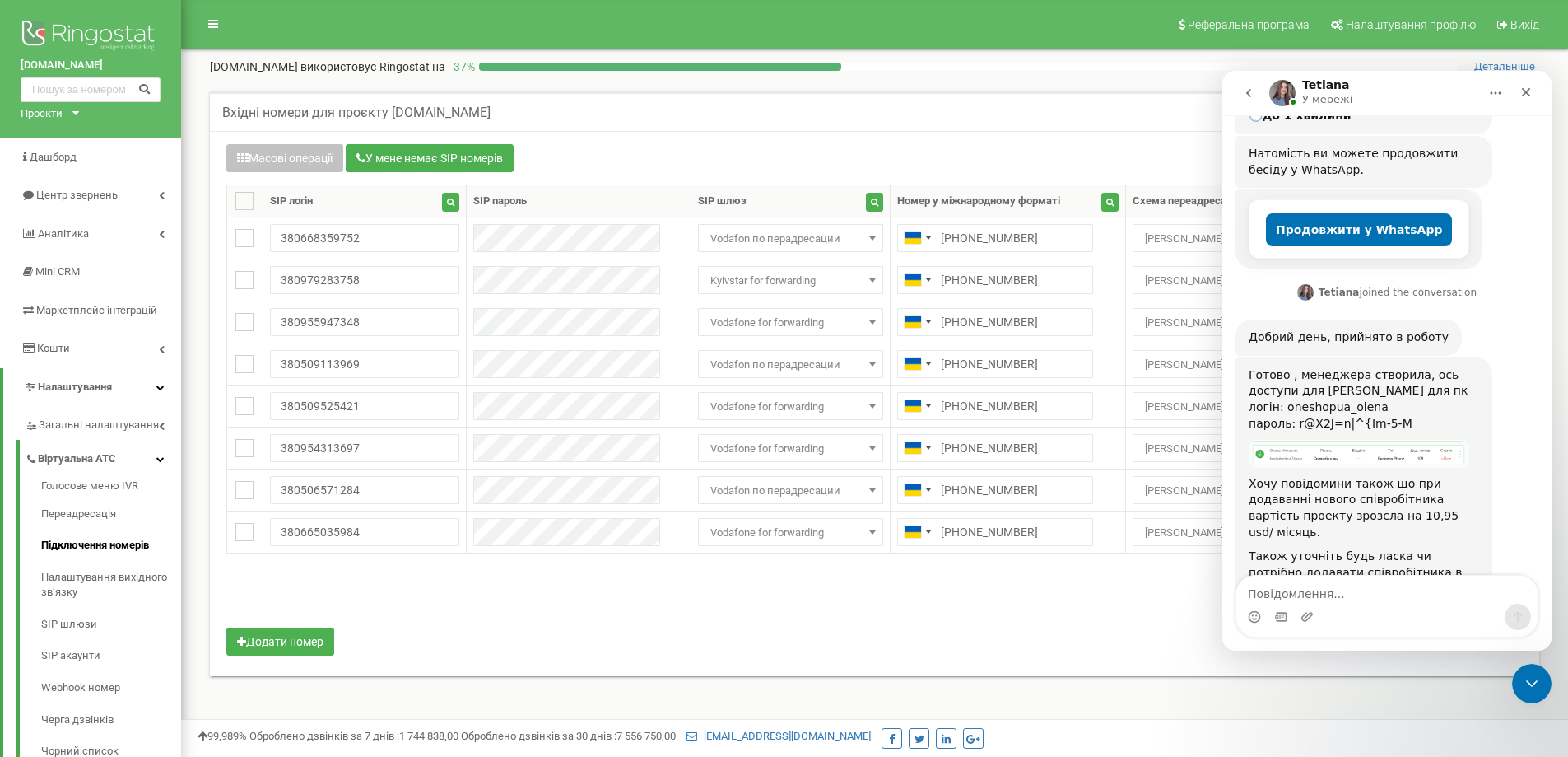
click at [1330, 601] on textarea "Повідомлення..." at bounding box center [1388, 589] width 302 height 28
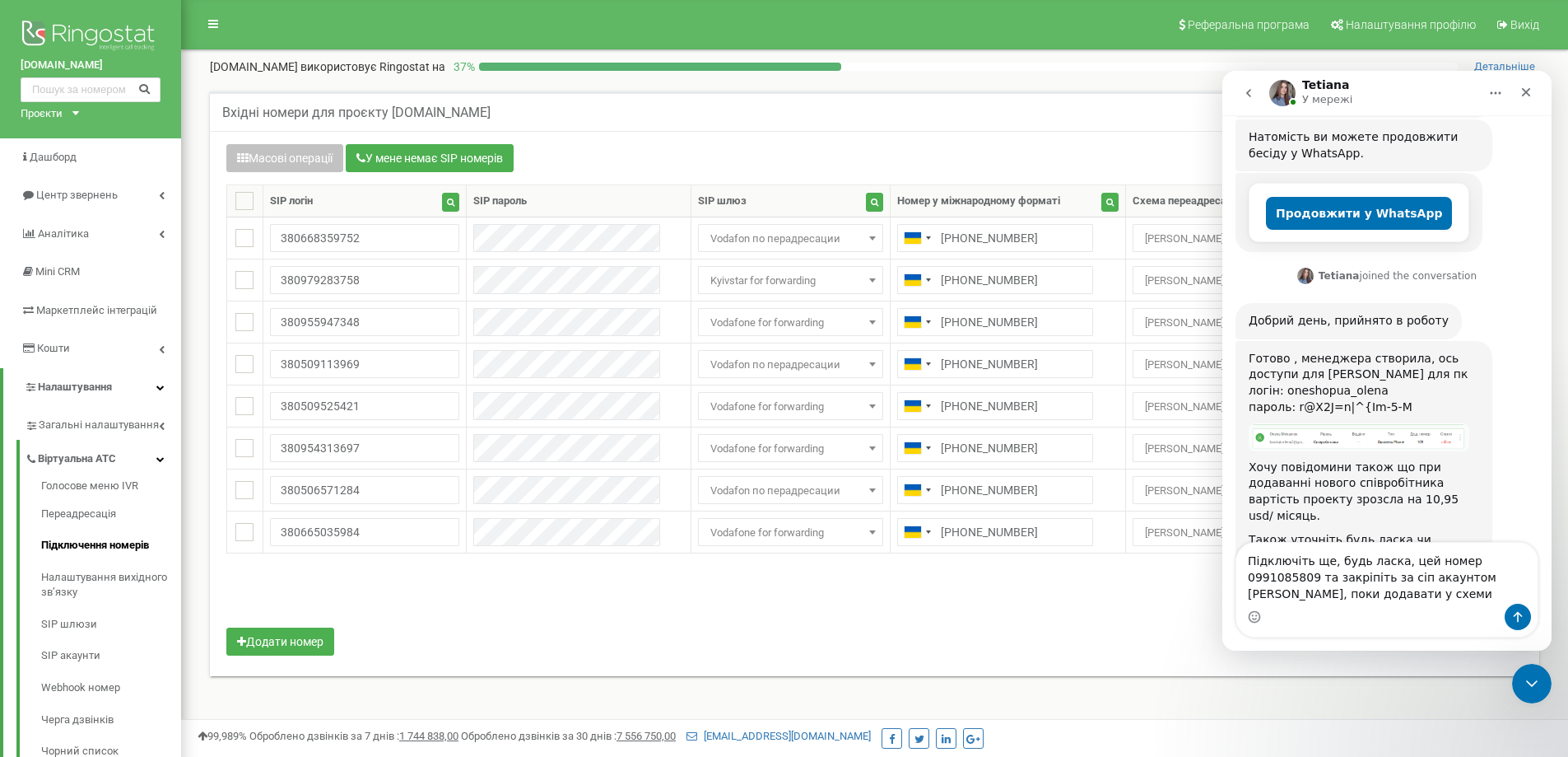
scroll to position [339, 0]
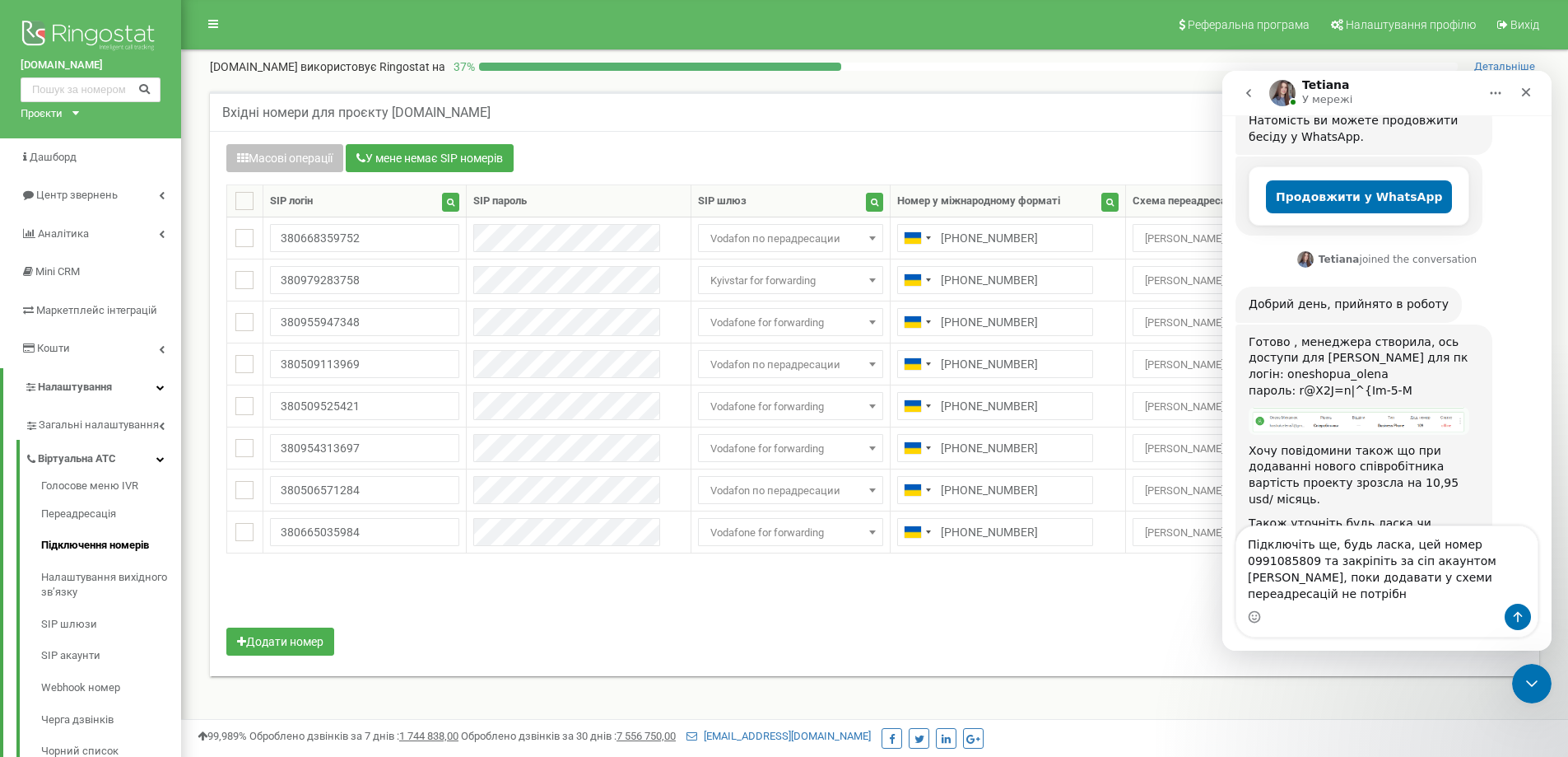
type textarea "Підключіть ще, будь ласка, цей номер 0991085809 та закріпіть за сіп акаунтом Ол…"
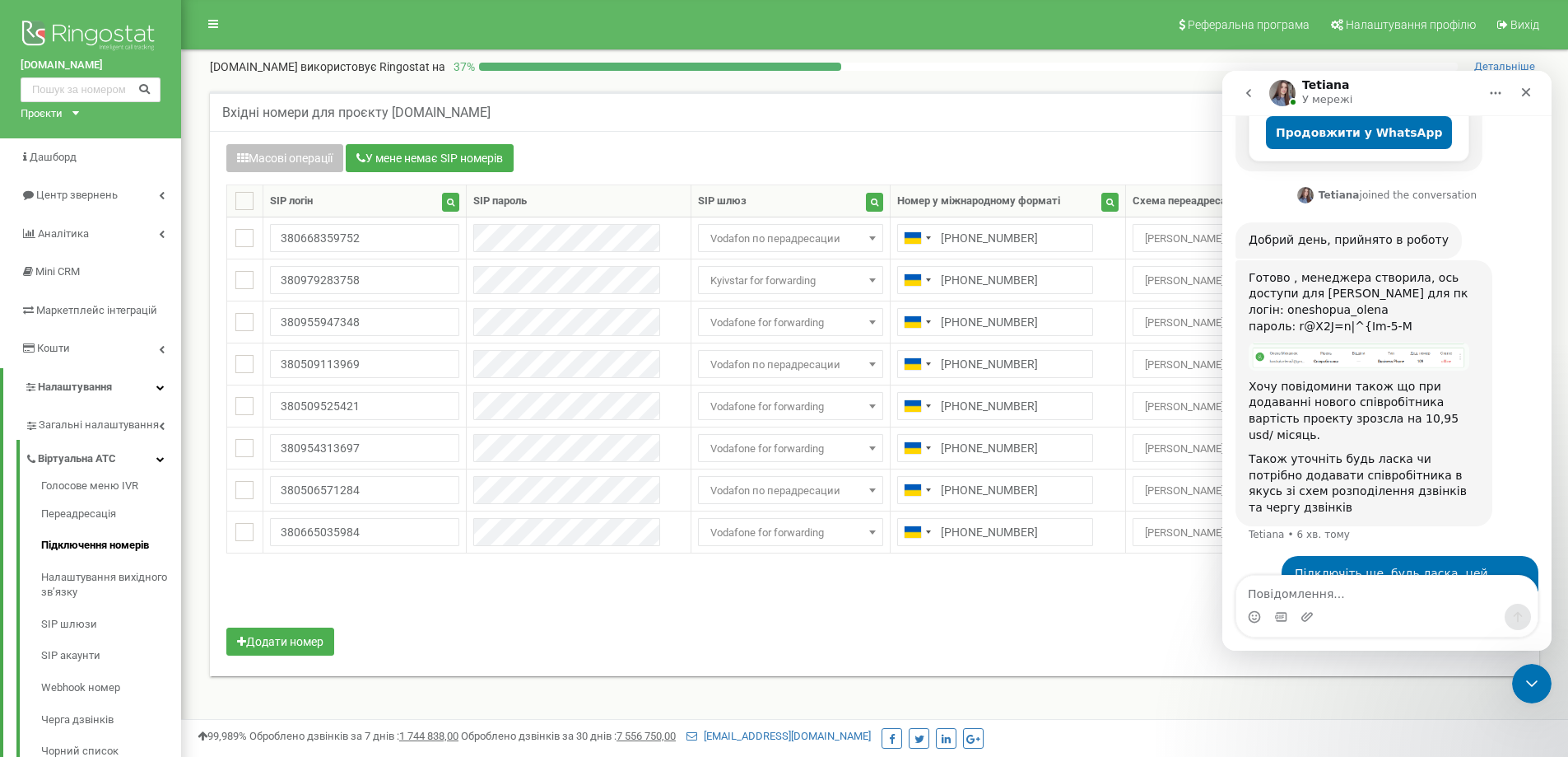
scroll to position [403, 0]
click at [1280, 302] on div "логін: oneshopua_olena" at bounding box center [1364, 310] width 230 height 17
drag, startPoint x: 1248, startPoint y: 262, endPoint x: 1418, endPoint y: 282, distance: 171.2
click at [1418, 282] on div "Готово , менеджера створила, ось доступи для Олени для пк логін: oneshopua_olen…" at bounding box center [1364, 391] width 257 height 266
copy div "логін: oneshopua_olena пароль: r@X2J=n|^{Im-5-M"
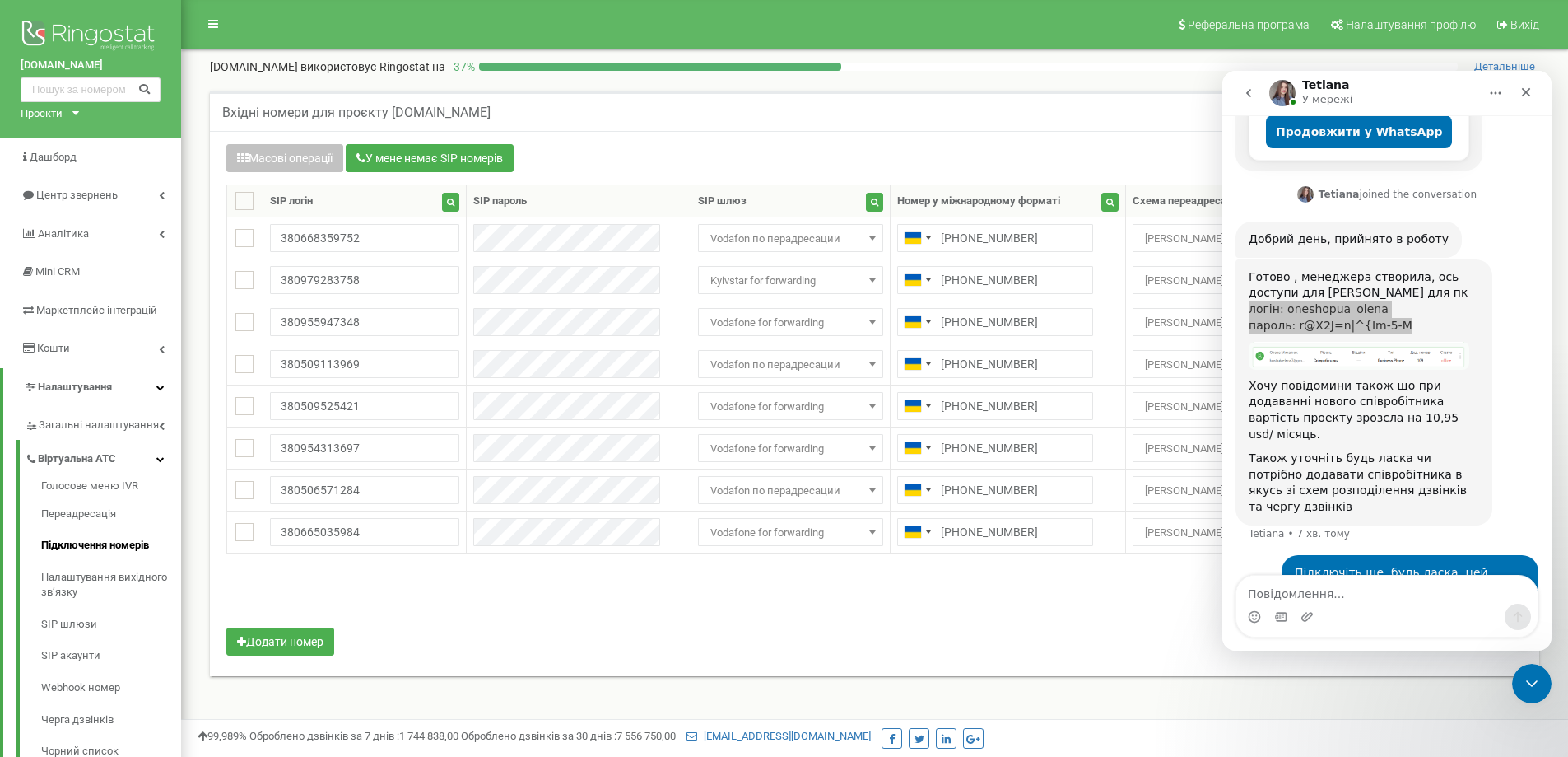
click at [1000, 15] on nav "Реферальна програма Налаштування профілю Вихід" at bounding box center [874, 24] width 1387 height 49
drag, startPoint x: 1519, startPoint y: 678, endPoint x: 2904, endPoint y: 1280, distance: 1510.2
click at [1515, 677] on div "Закрити програму для спілкування Intercom" at bounding box center [1529, 681] width 40 height 40
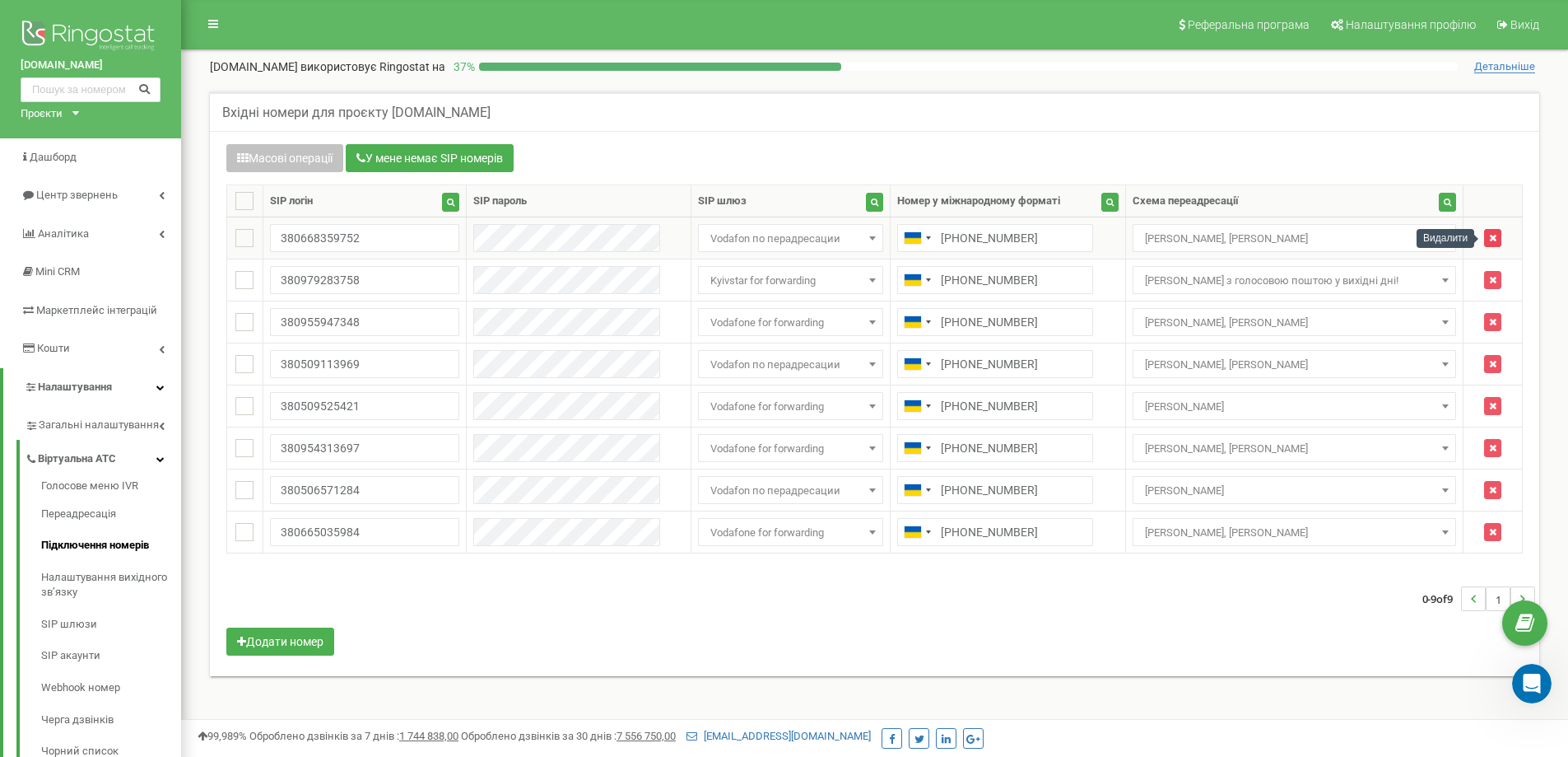
click at [1484, 238] on button "button" at bounding box center [1492, 238] width 18 height 19
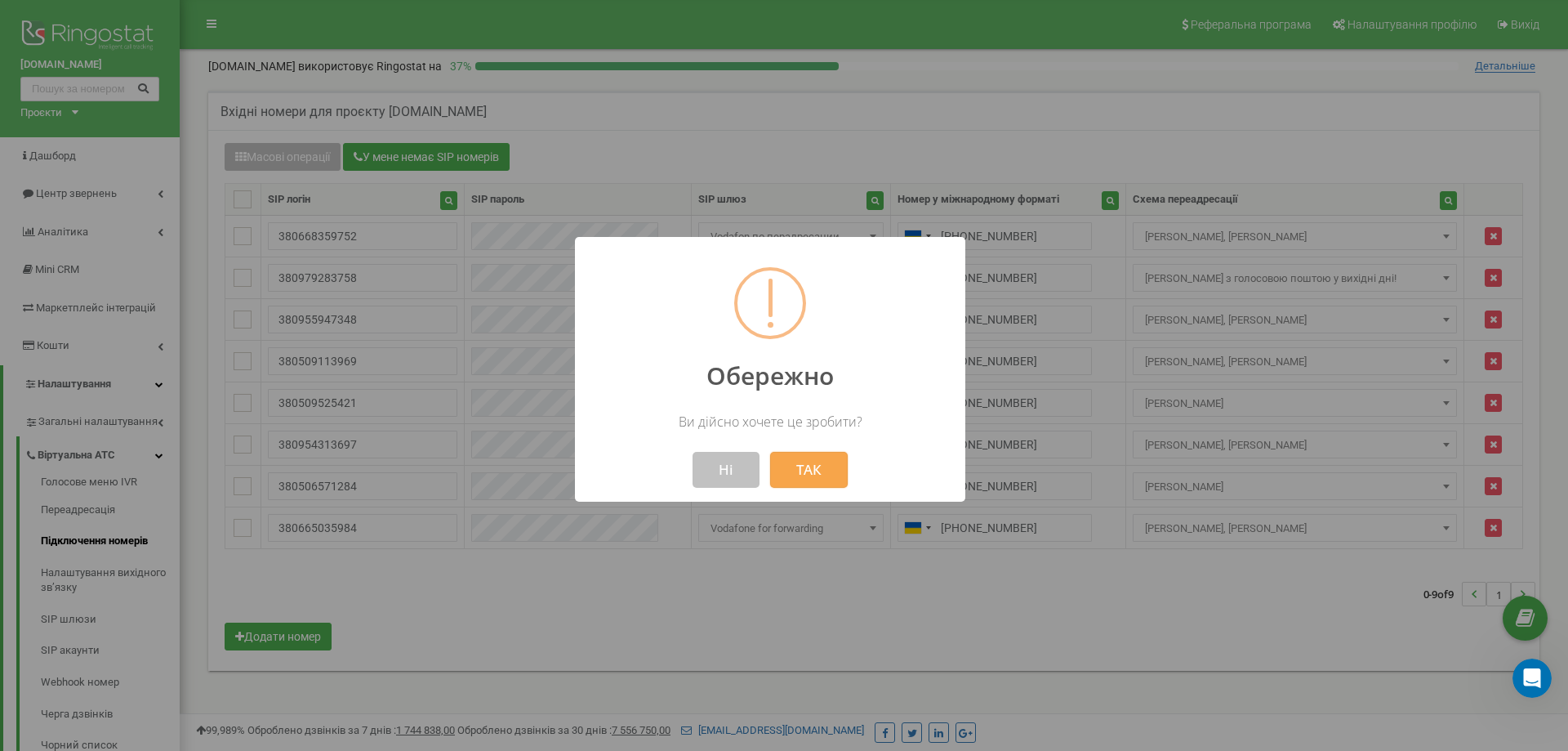
click at [846, 464] on button "ТАК" at bounding box center [809, 469] width 78 height 36
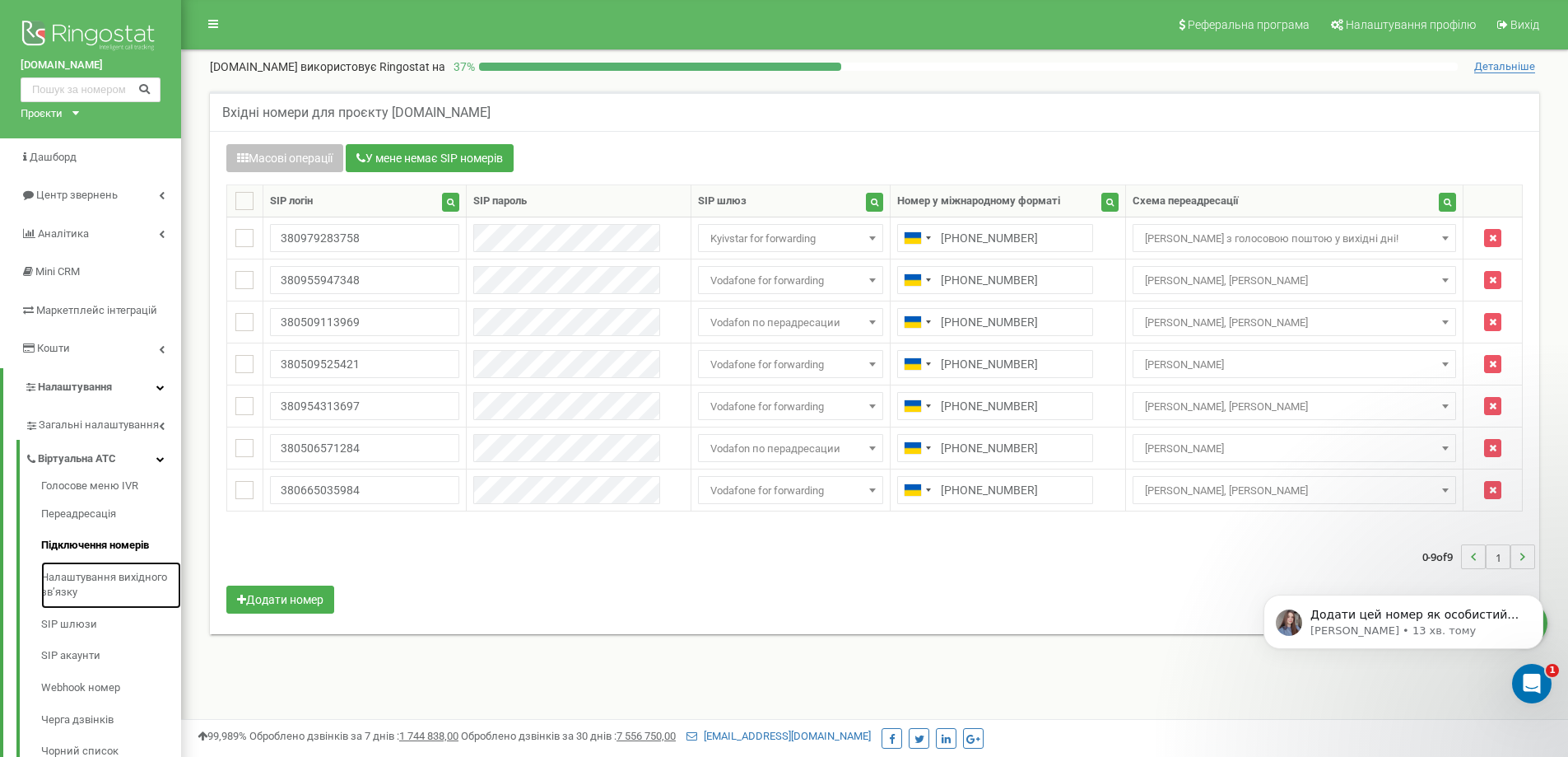
scroll to position [533, 0]
click at [1524, 680] on icon "Відкрити програму для спілкування Intercom" at bounding box center [1529, 681] width 27 height 27
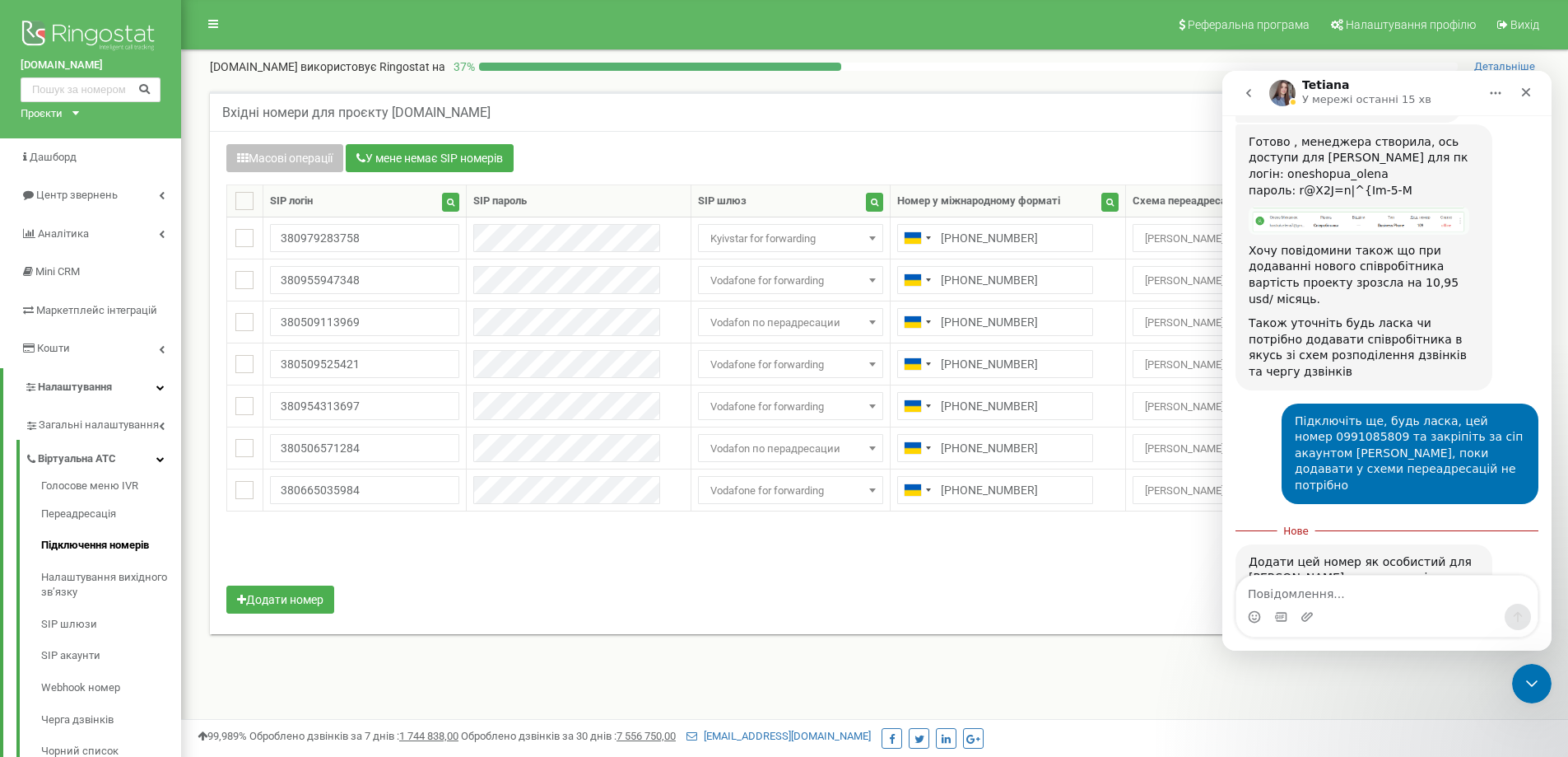
scroll to position [560, 0]
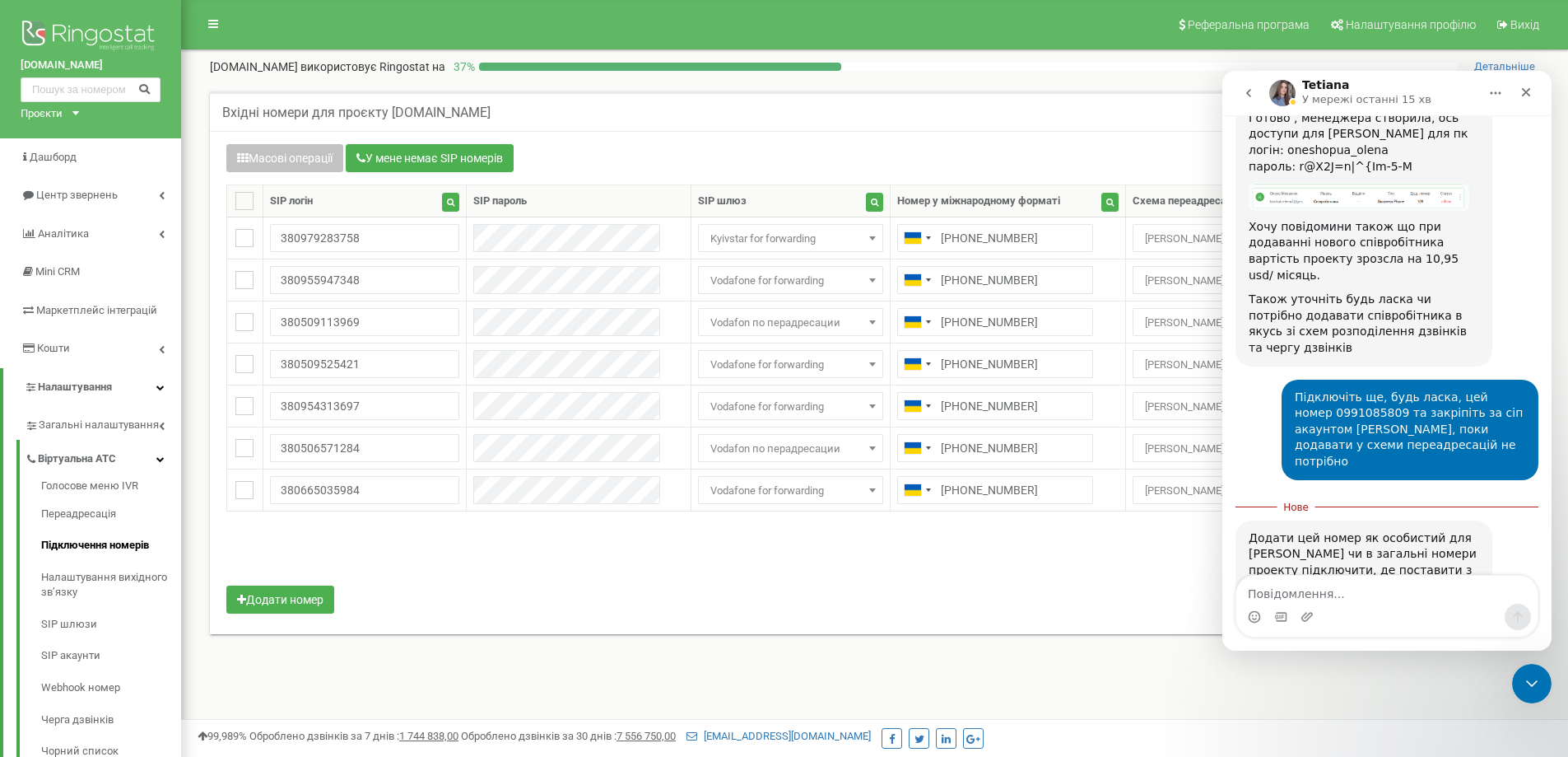
click at [1364, 587] on textarea "Повідомлення..." at bounding box center [1388, 589] width 302 height 28
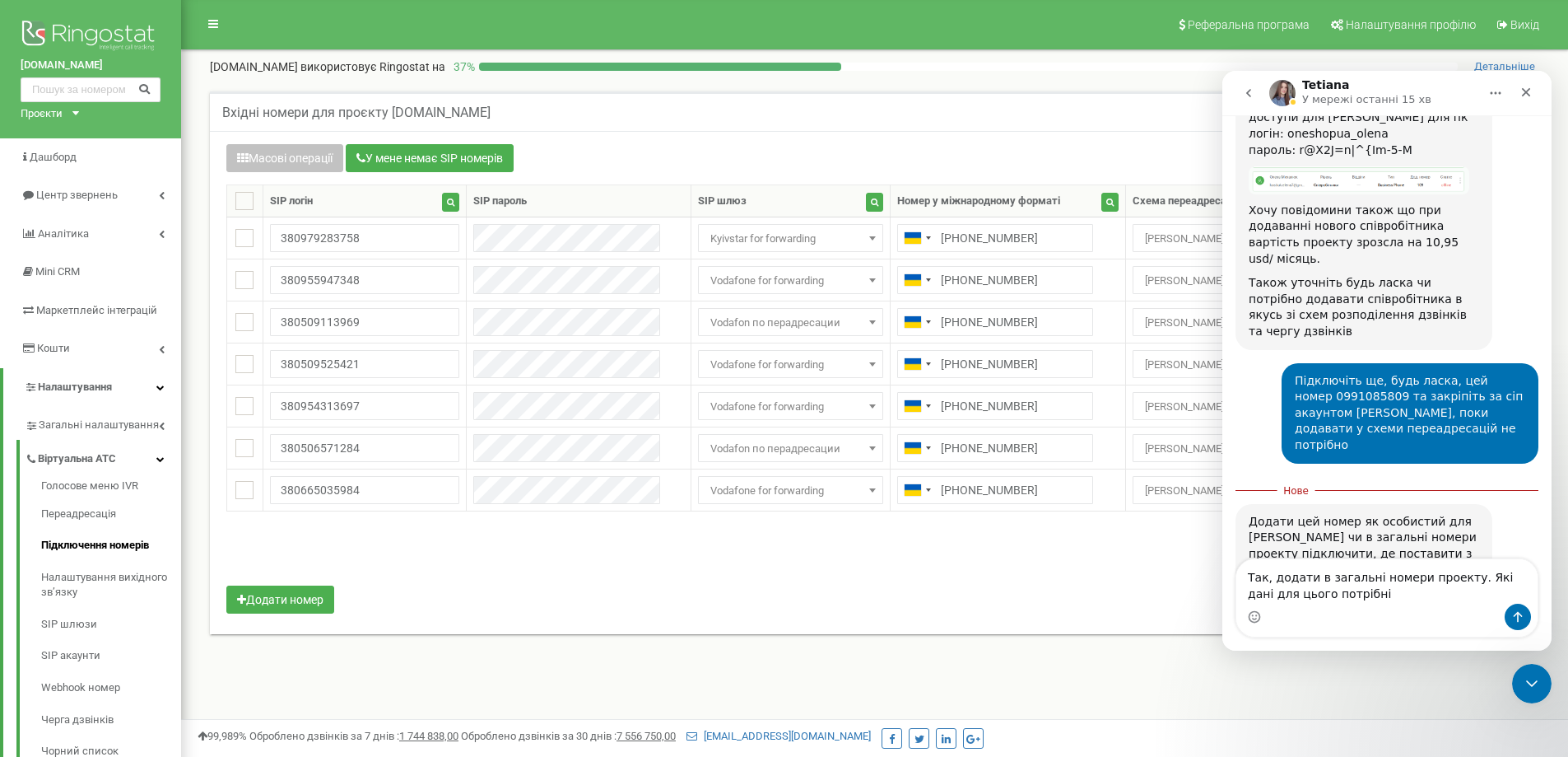
type textarea "Так, додати в загальні номери проекту. Які дані для цього потрібні?"
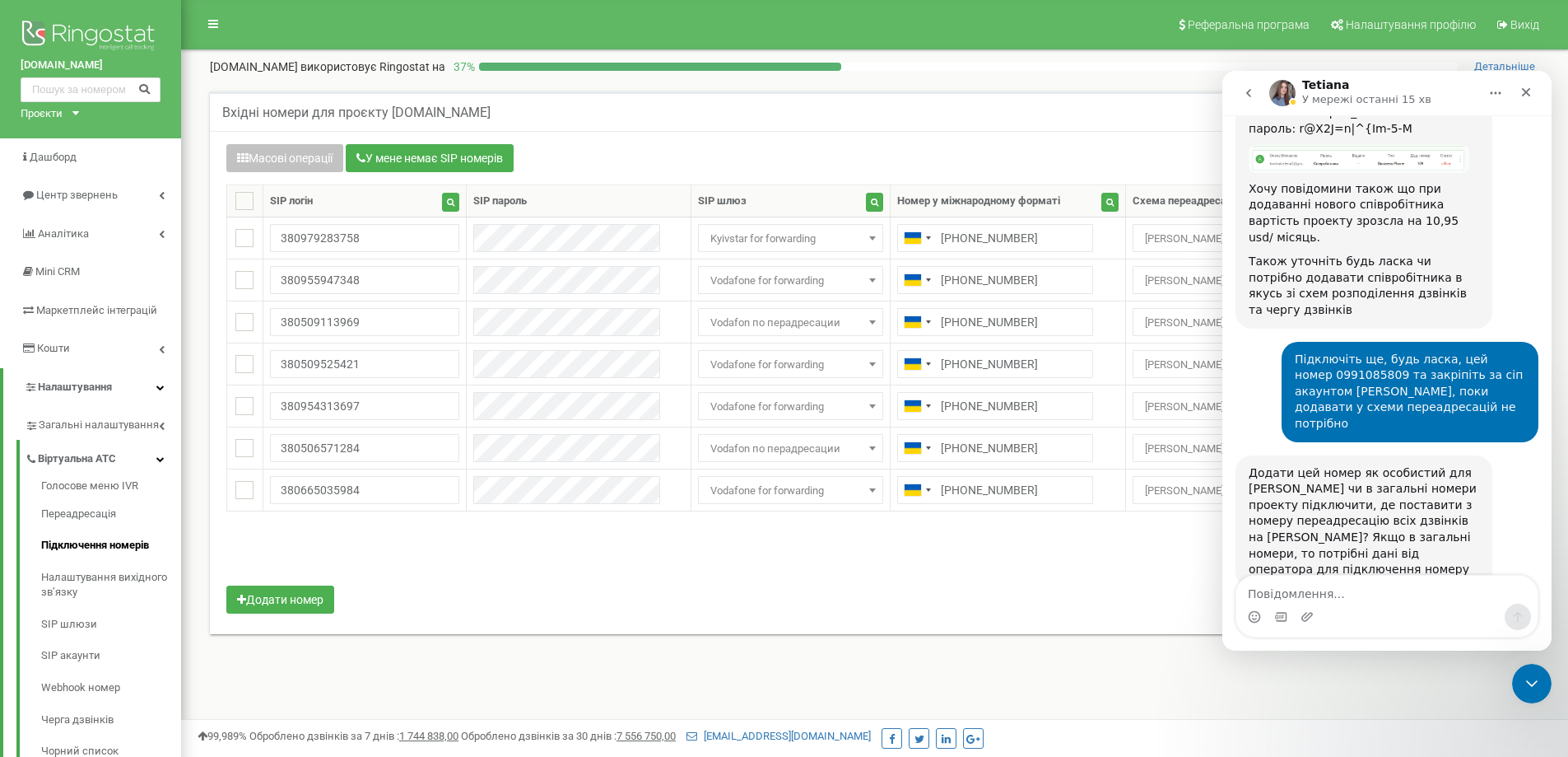
click at [1336, 103] on p "У мережі останні 15 хв" at bounding box center [1367, 100] width 130 height 17
click at [1282, 89] on img "Месенджер Intercom" at bounding box center [1282, 93] width 26 height 26
click at [1301, 93] on div "Tetiana У мережі останні 15 хв" at bounding box center [1374, 93] width 209 height 29
click at [1505, 98] on button "Головна" at bounding box center [1496, 93] width 31 height 31
click at [1363, 96] on p "У мережі останні 15 хв" at bounding box center [1367, 100] width 130 height 17
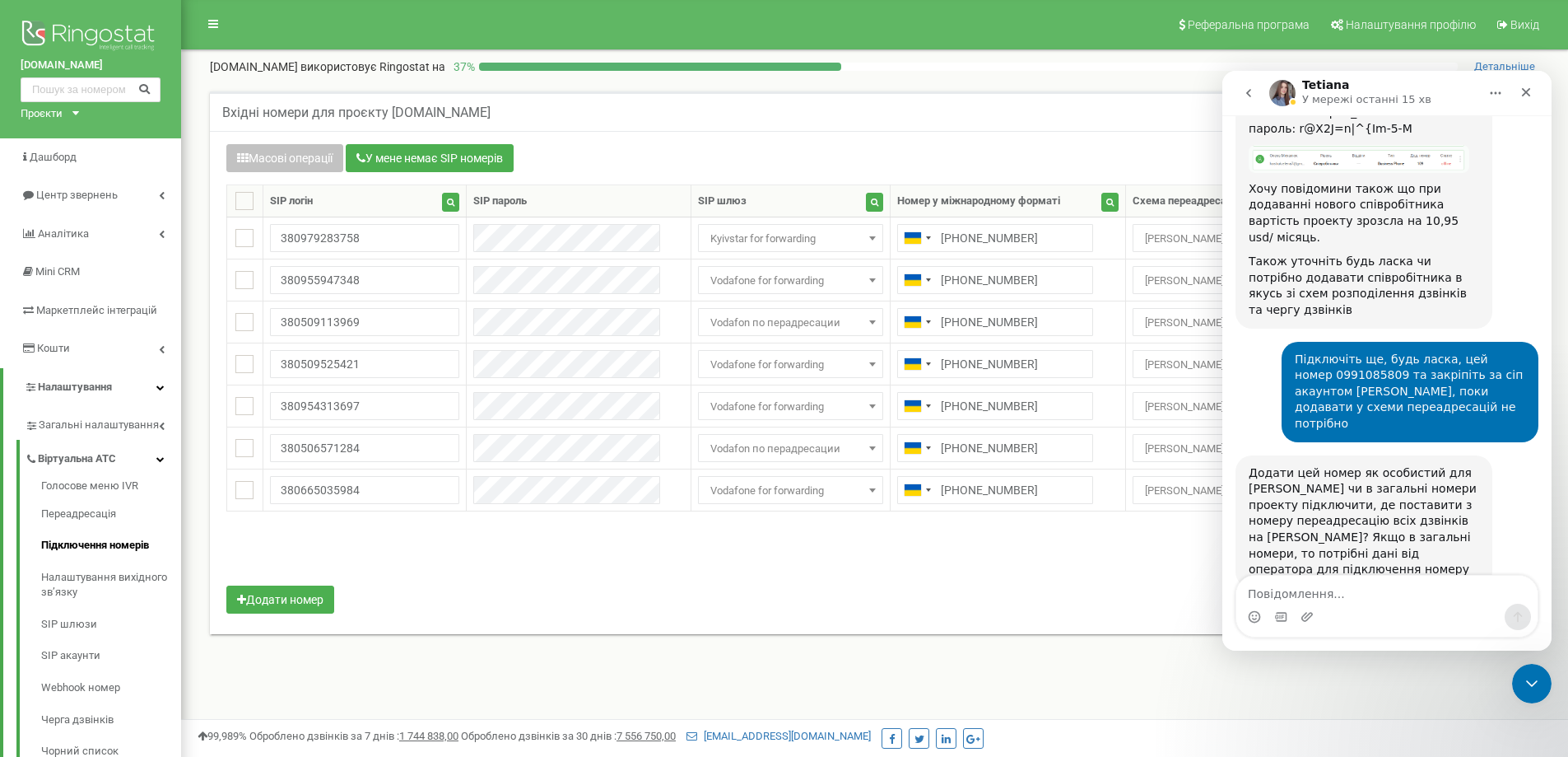
click at [1293, 90] on img "Месенджер Intercom" at bounding box center [1282, 93] width 26 height 26
click at [1315, 87] on h1 "Tetiana" at bounding box center [1327, 84] width 48 height 12
click at [1283, 93] on img "Месенджер Intercom" at bounding box center [1282, 93] width 26 height 26
click at [1252, 94] on icon "go back" at bounding box center [1249, 93] width 13 height 13
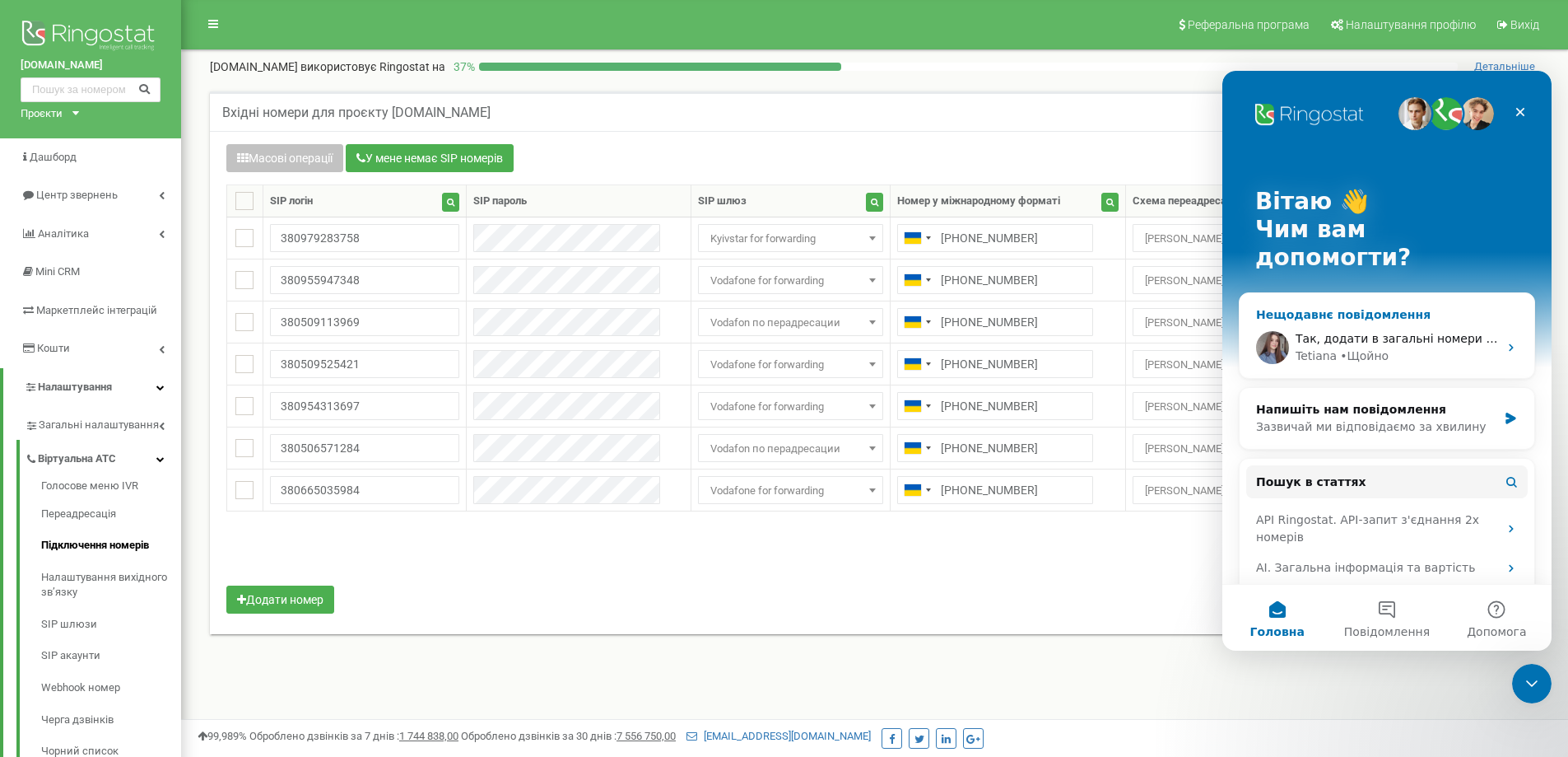
click at [1381, 348] on div "Tetiana • Щойно" at bounding box center [1397, 356] width 203 height 18
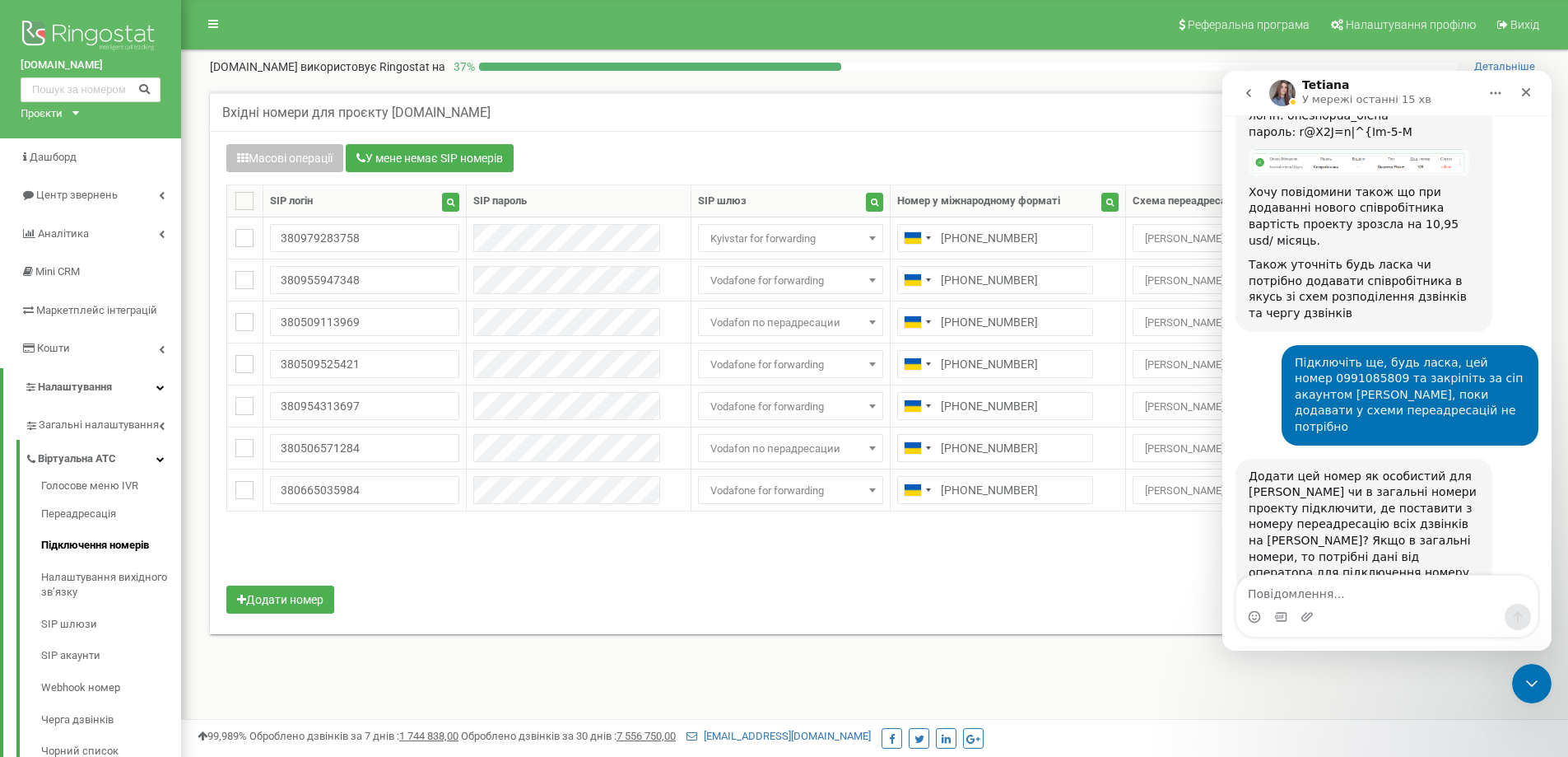
scroll to position [598, 0]
click at [1056, 41] on nav "Реферальна програма Налаштування профілю Вихід" at bounding box center [874, 24] width 1387 height 49
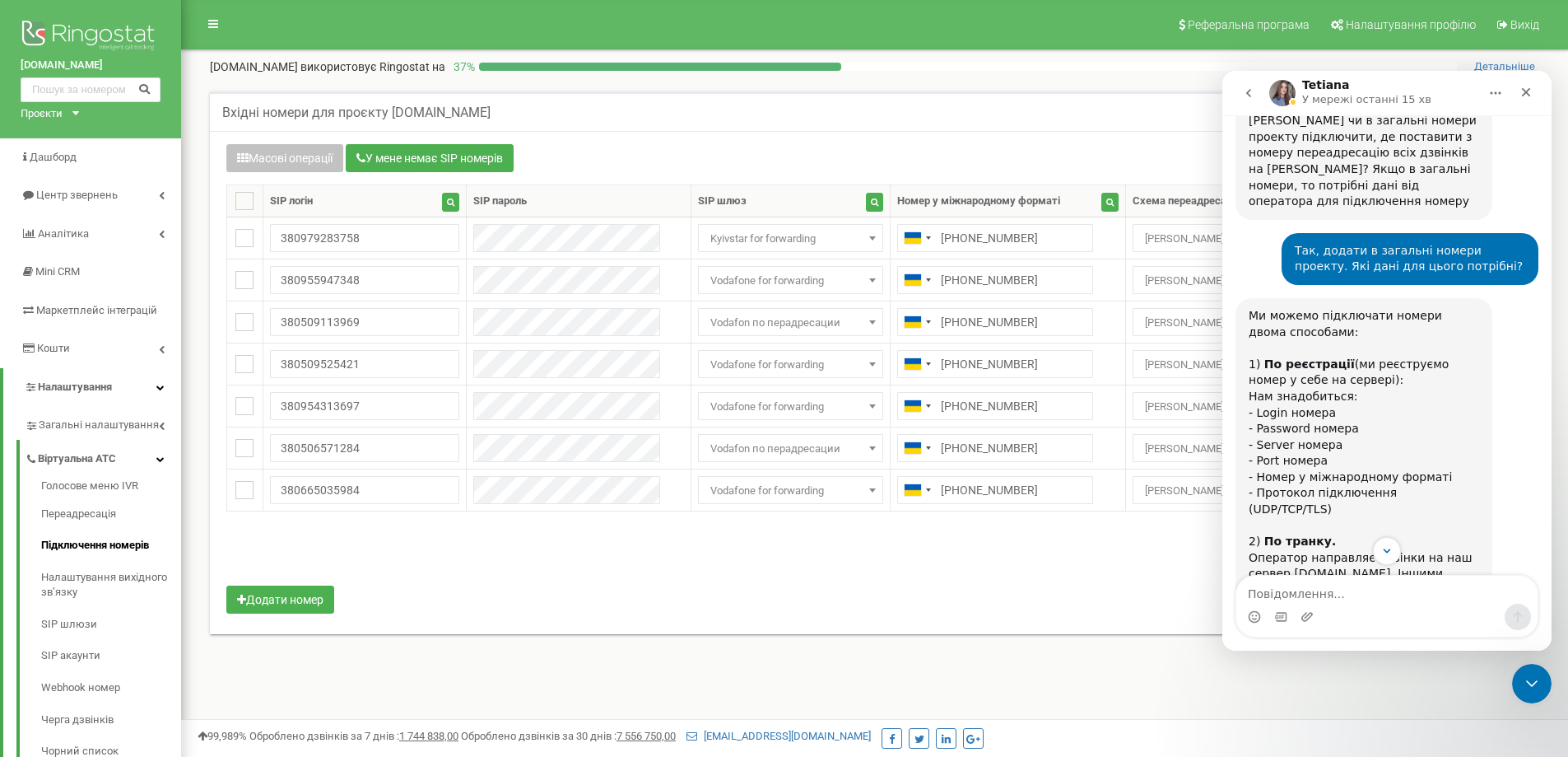
scroll to position [1050, 0]
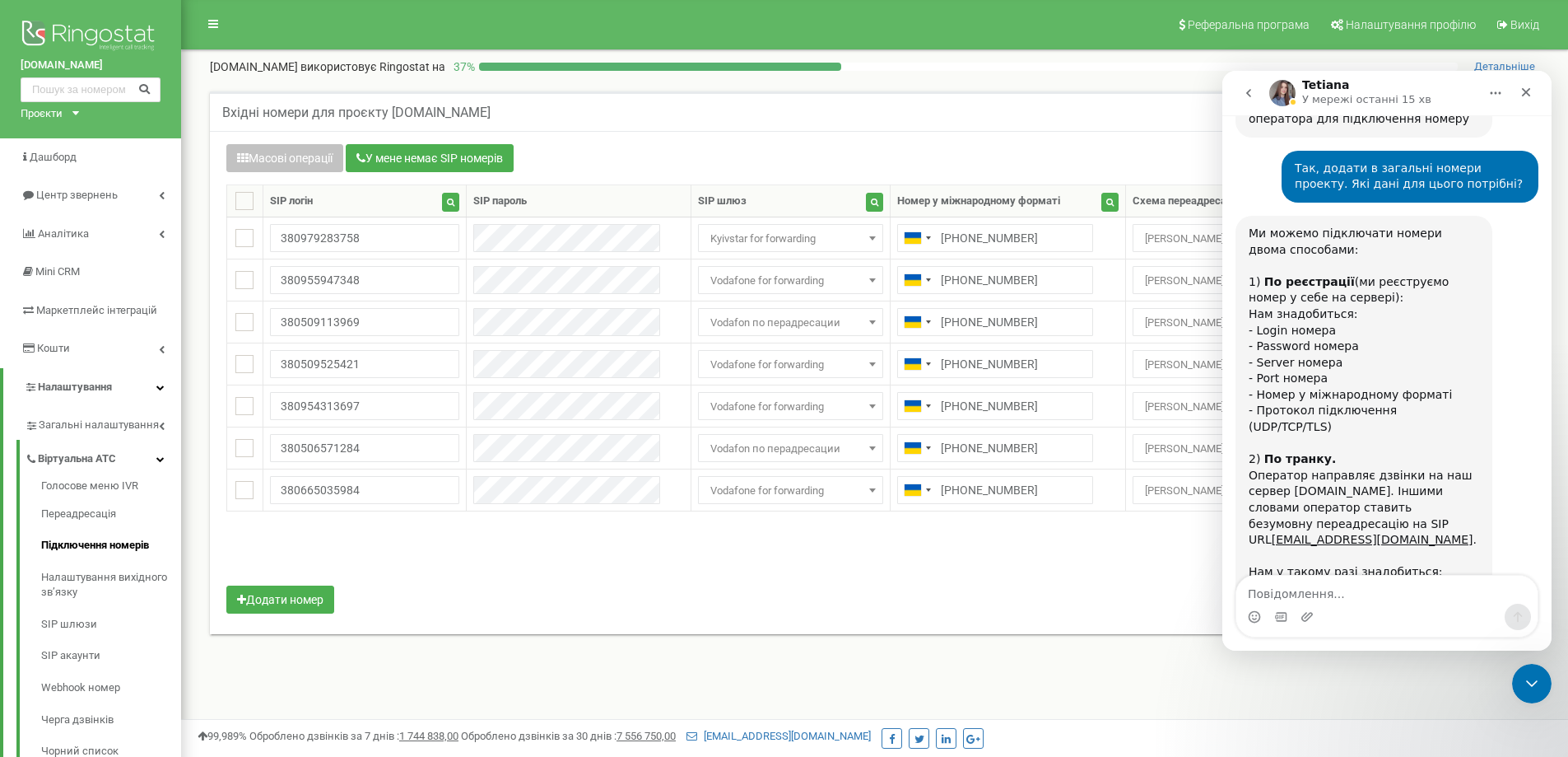
drag, startPoint x: 1311, startPoint y: 526, endPoint x: 1413, endPoint y: 531, distance: 102.1
click at [1413, 531] on div "Ми можемо підключати номери двома способами: ﻿1) По реєстрації (ми реєструємо н…" at bounding box center [1364, 443] width 257 height 455
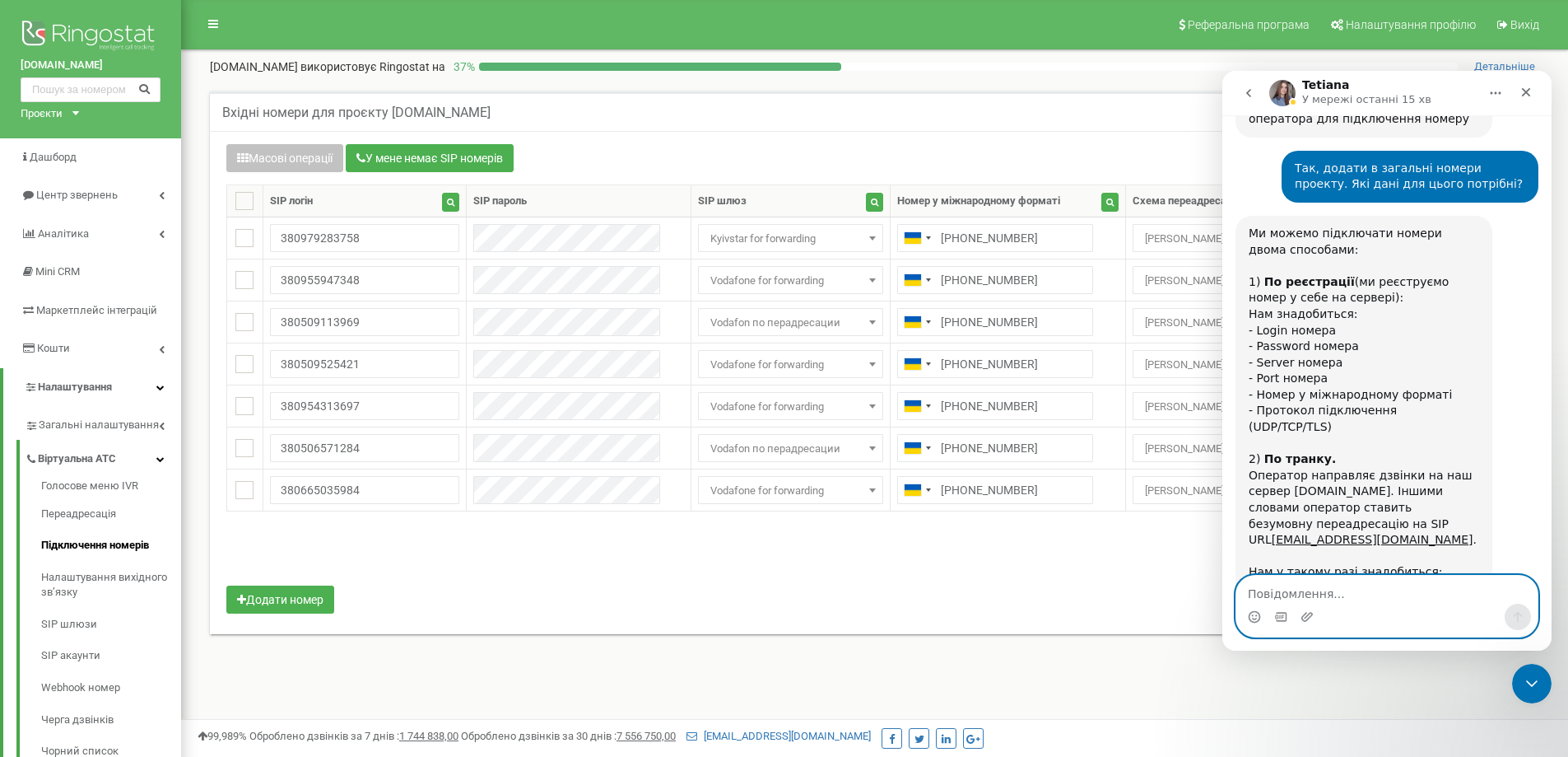
click at [1353, 583] on textarea "Повідомлення..." at bounding box center [1388, 589] width 302 height 28
type textarea "Я"
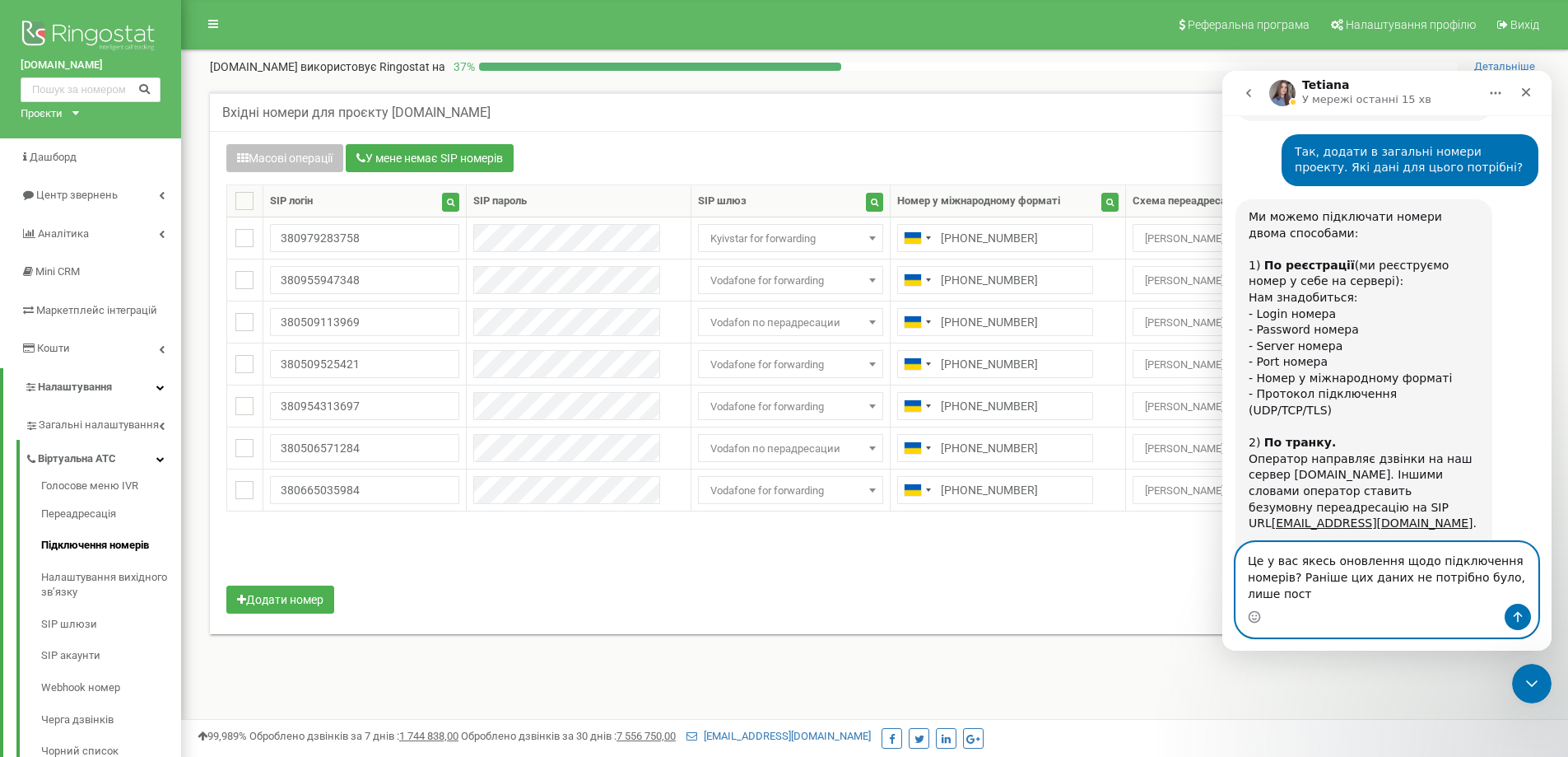
scroll to position [1084, 0]
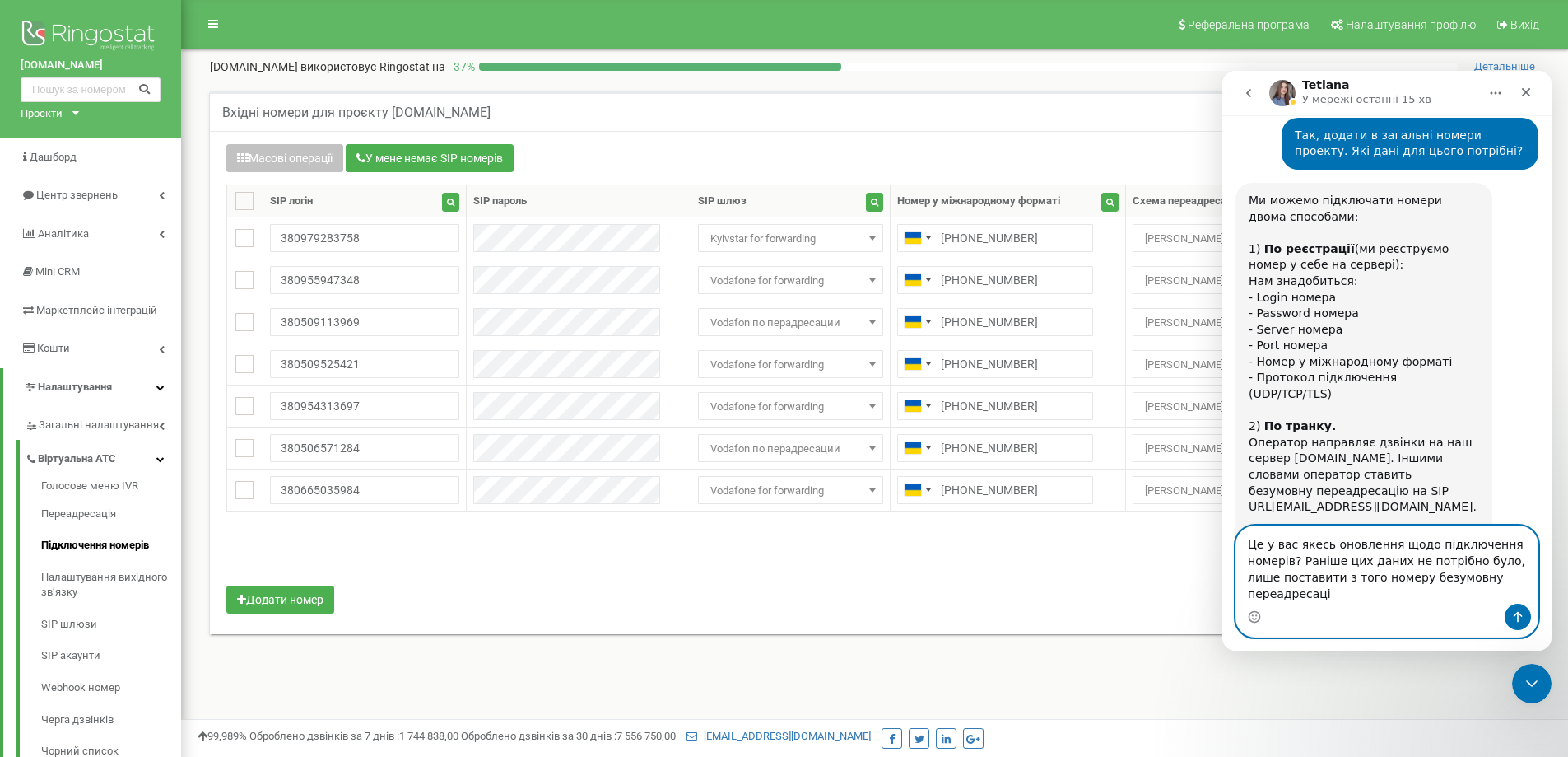
type textarea "Це у вас якесь оновлення щодо підключення номерів? Раніше цих даних не потрібно…"
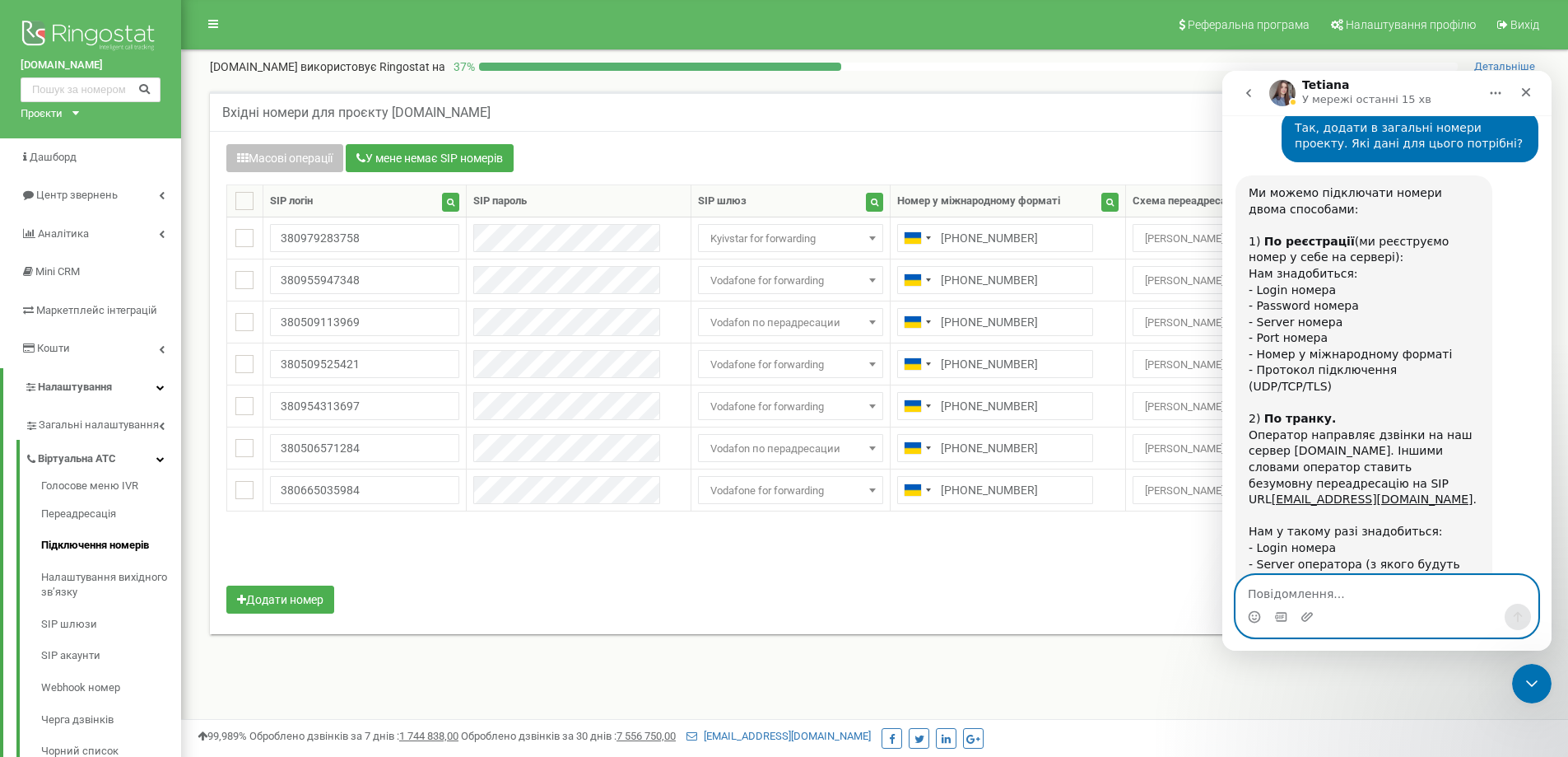
scroll to position [1065, 0]
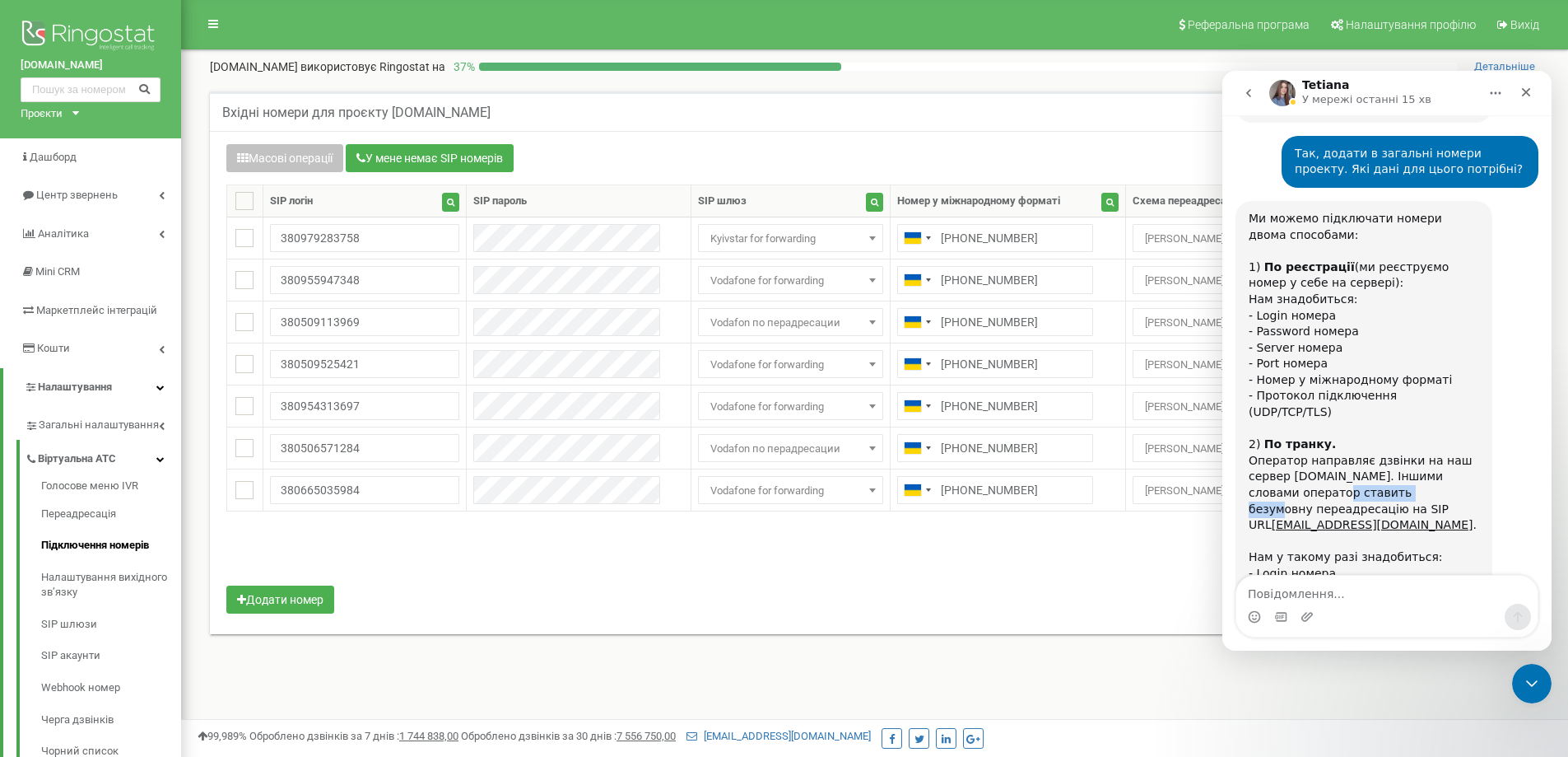
drag, startPoint x: 1268, startPoint y: 366, endPoint x: 1371, endPoint y: 370, distance: 103.1
click at [1368, 453] on div "Оператор направляє дзвінки на наш сервер sip.ringostat.com. Іншими словами опер…" at bounding box center [1364, 492] width 230 height 81
click at [1383, 453] on div "Оператор направляє дзвінки на наш сервер sip.ringostat.com. Іншими словами опер…" at bounding box center [1364, 492] width 230 height 81
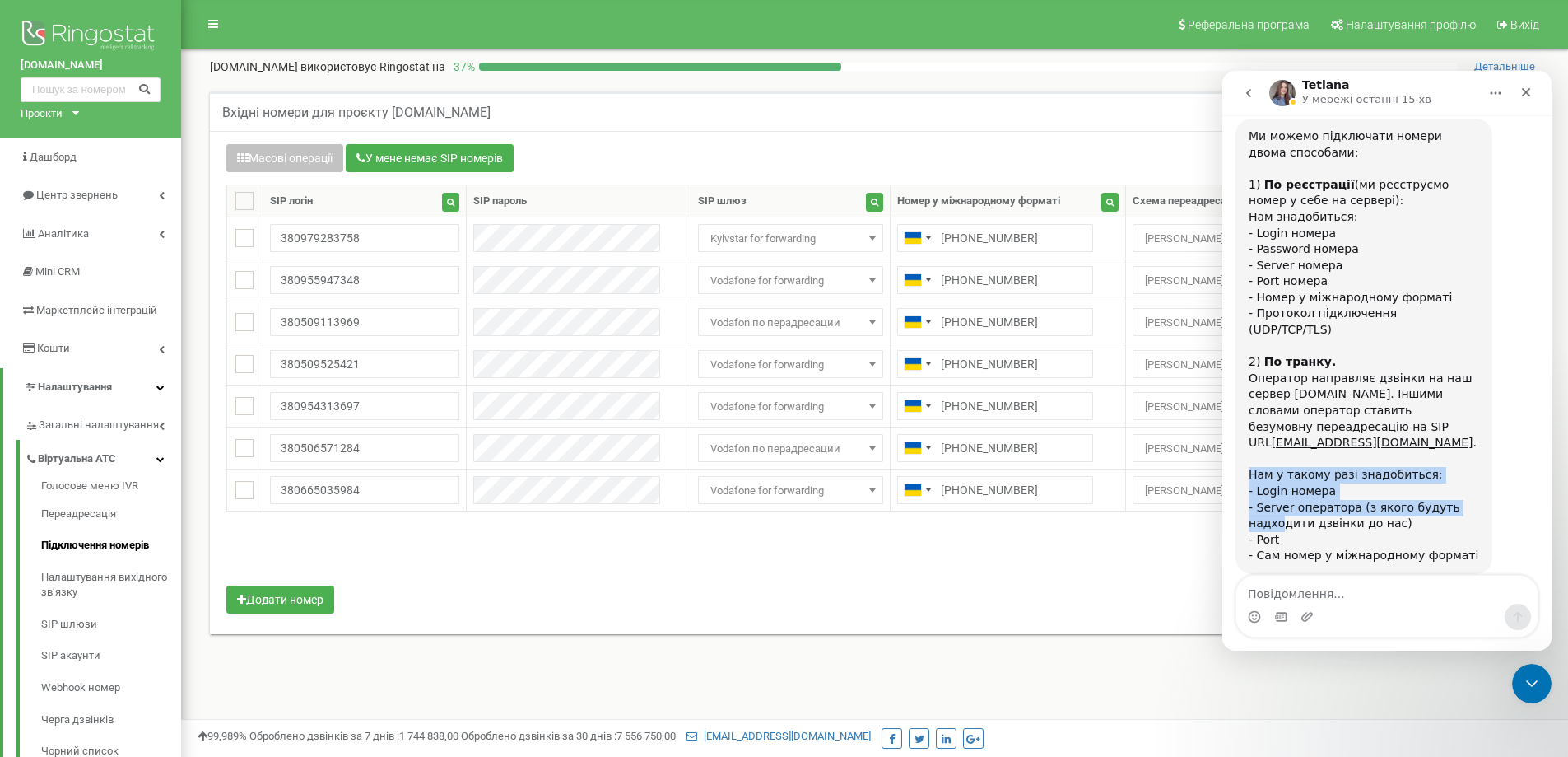
drag, startPoint x: 1250, startPoint y: 348, endPoint x: 1282, endPoint y: 392, distance: 54.4
click at [1282, 452] on div "﻿Нам у такому разі знадобиться: ﻿- Login номера ﻿- Server оператора (з якого бу…" at bounding box center [1364, 508] width 230 height 113
click at [1304, 452] on div "﻿Нам у такому разі знадобиться: ﻿- Login номера ﻿- Server оператора (з якого бу…" at bounding box center [1364, 508] width 230 height 113
click at [1433, 161] on div "﻿1) По реєстрації (ми реєструємо номер у себе на сервері): ﻿Нам знадобиться: ﻿-…" at bounding box center [1364, 266] width 230 height 210
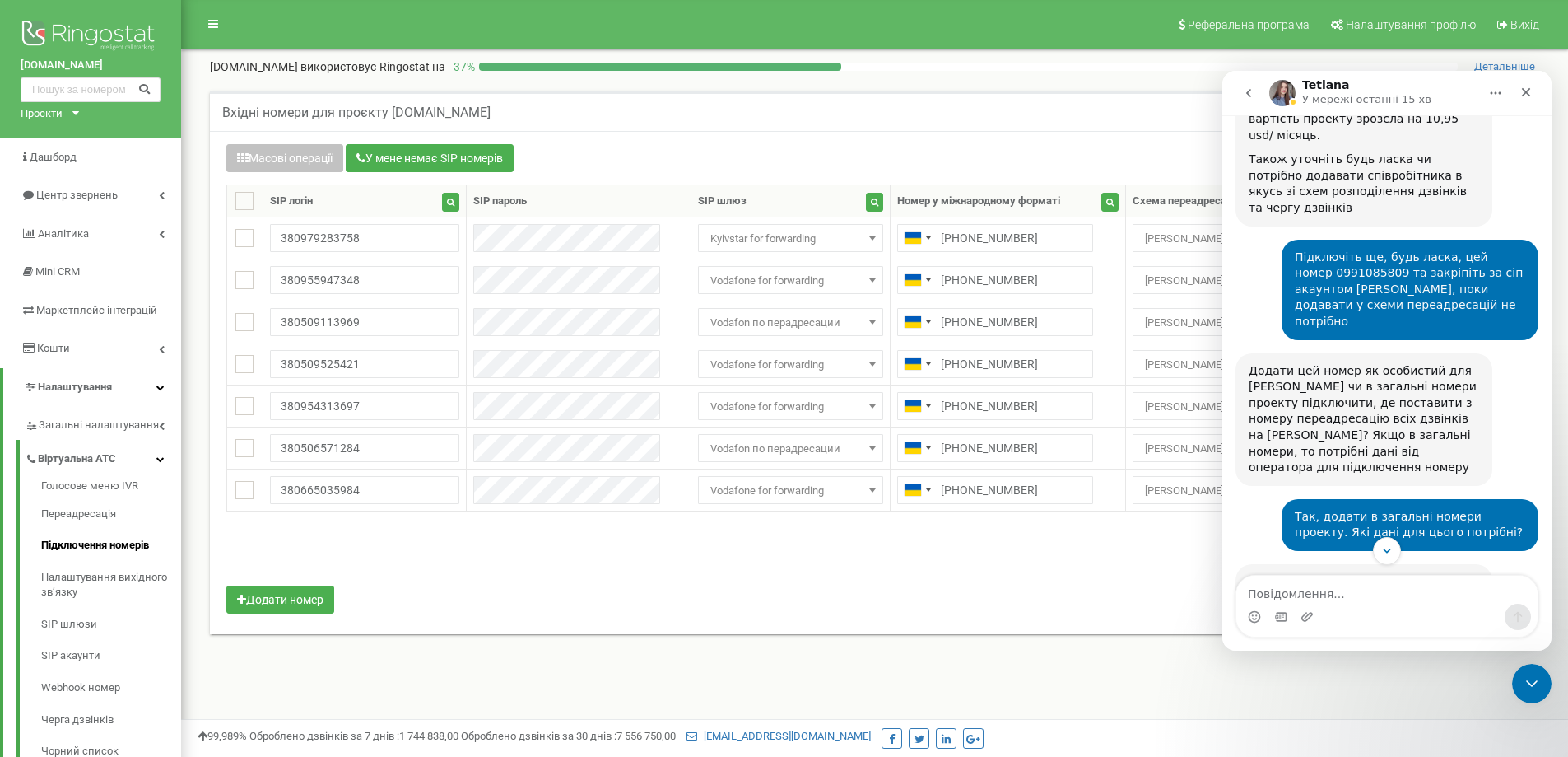
scroll to position [675, 0]
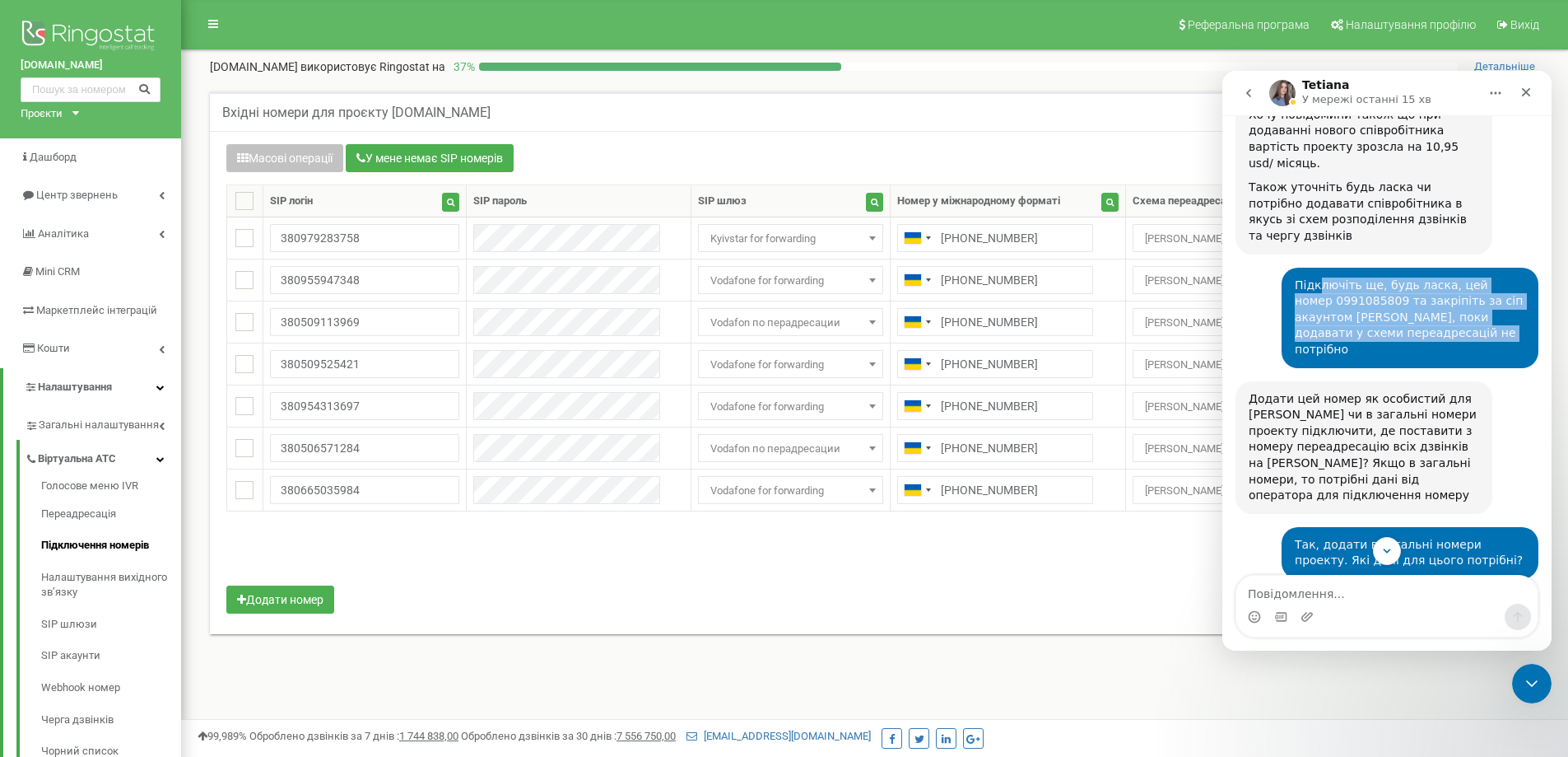
drag, startPoint x: 1311, startPoint y: 205, endPoint x: 1473, endPoint y: 251, distance: 168.4
click at [1473, 278] on div "Підключіть ще, будь ласка, цей номер 0991085809 та закріпіть за сіп акаунтом Ол…" at bounding box center [1410, 317] width 230 height 81
click at [1472, 278] on div "Підключіть ще, будь ласка, цей номер 0991085809 та закріпіть за сіп акаунтом Ол…" at bounding box center [1410, 317] width 230 height 81
click at [1474, 278] on div "Підключіть ще, будь ласка, цей номер 0991085809 та закріпіть за сіп акаунтом Ол…" at bounding box center [1410, 317] width 230 height 81
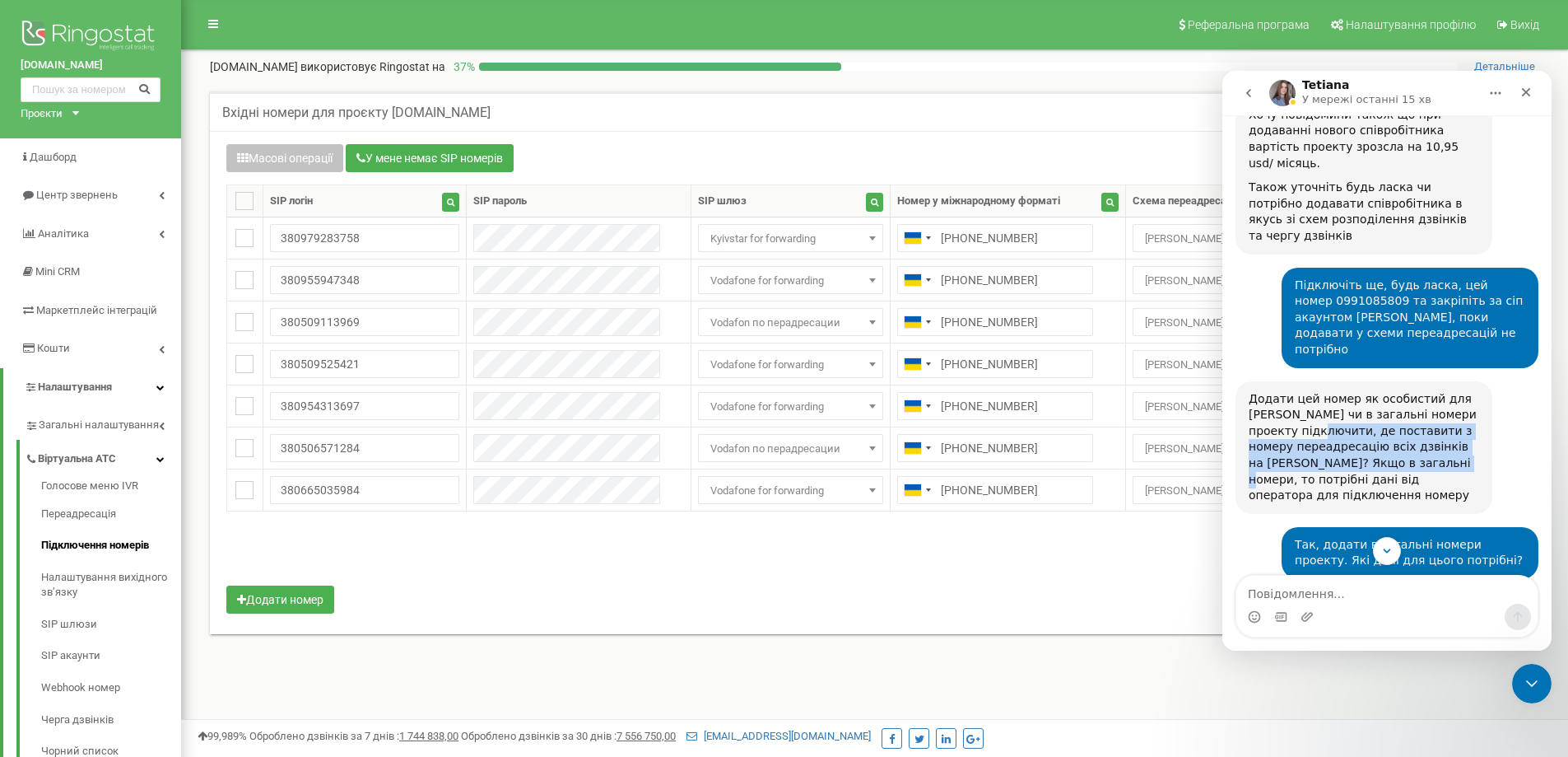
drag, startPoint x: 1318, startPoint y: 325, endPoint x: 1442, endPoint y: 366, distance: 130.6
click at [1436, 391] on div "Додати цей номер як особистий для [PERSON_NAME] чи в загальні номери проекту пі…" at bounding box center [1364, 448] width 230 height 113
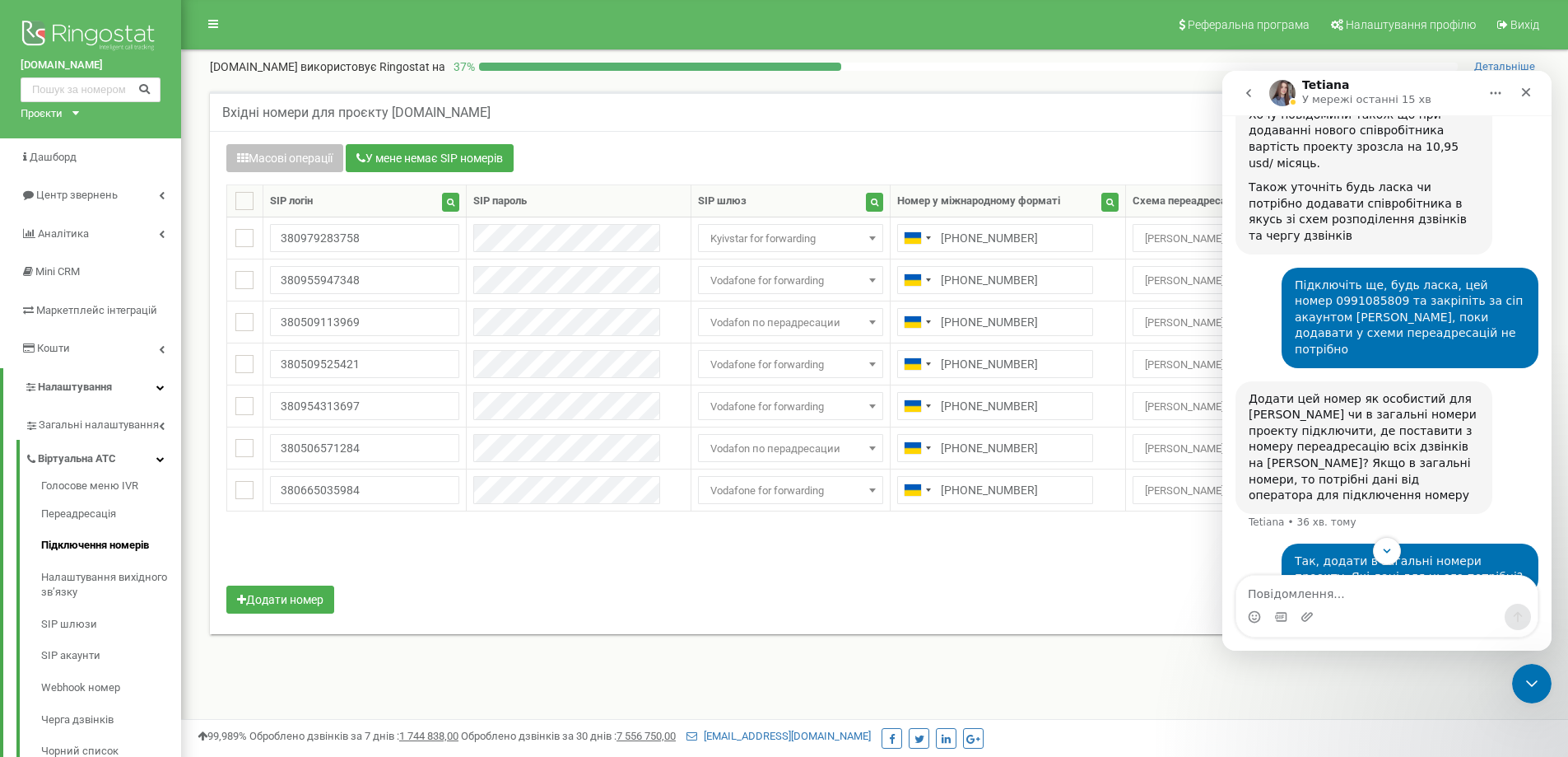
click at [1442, 391] on div "Додати цей номер як особистий для [PERSON_NAME] чи в загальні номери проекту пі…" at bounding box center [1364, 448] width 230 height 113
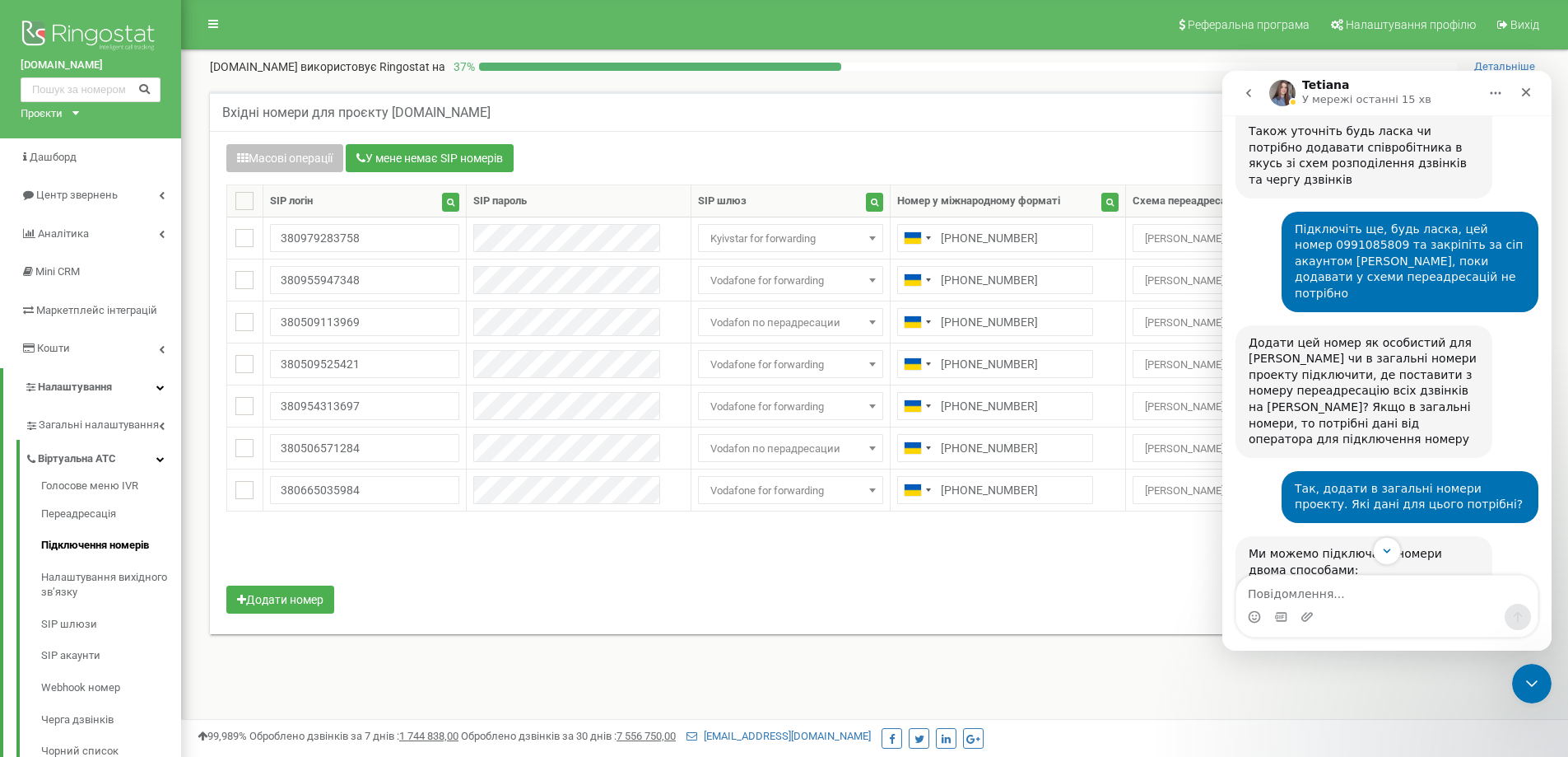
scroll to position [757, 0]
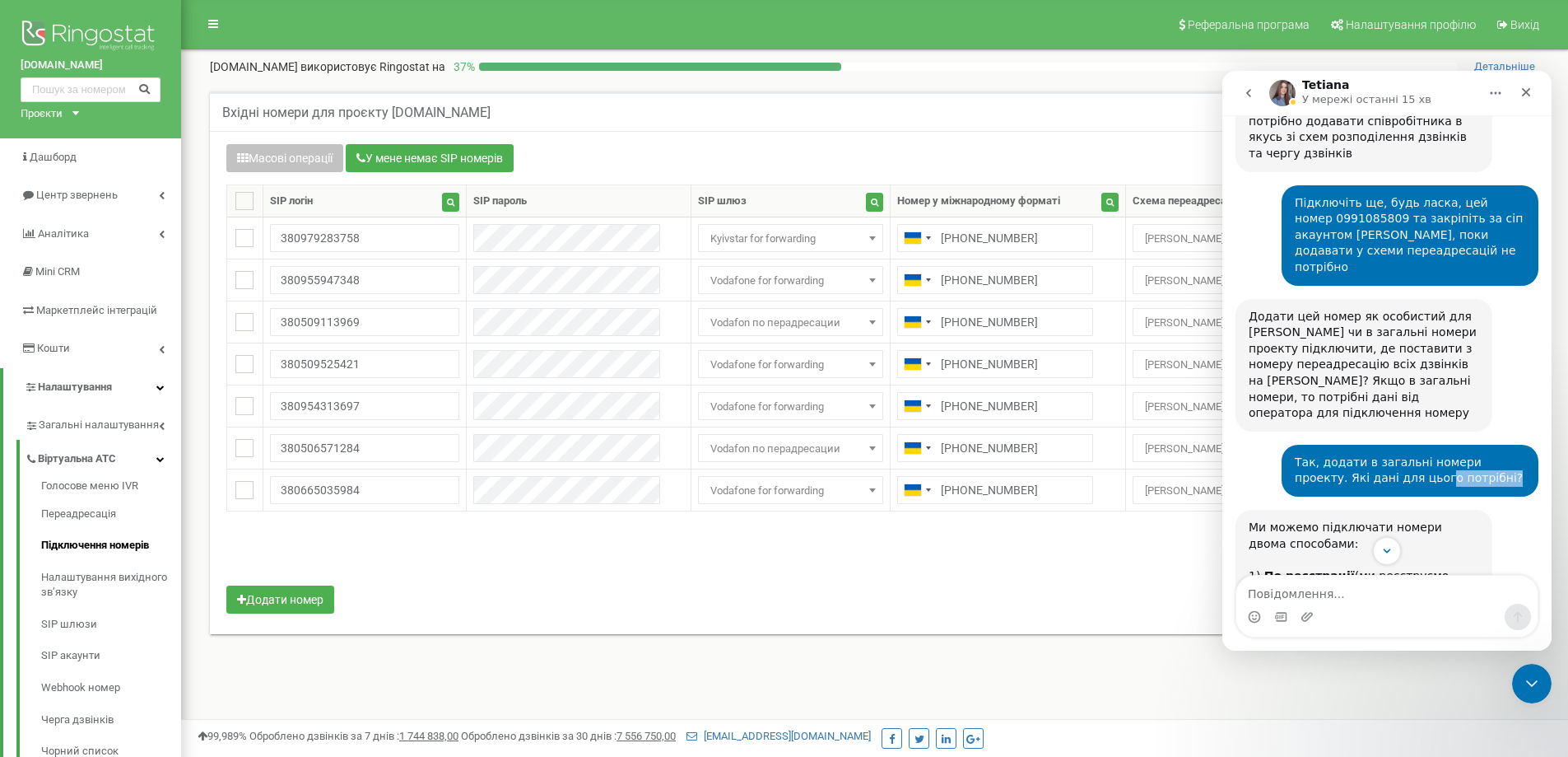
drag, startPoint x: 1357, startPoint y: 370, endPoint x: 1413, endPoint y: 373, distance: 56.1
click at [1409, 445] on div "Так, додати в загальні номери проекту. Які дані для цього потрібні? Максим • 22…" at bounding box center [1410, 471] width 257 height 52
click at [1450, 454] on div "Так, додати в загальні номери проекту. Які дані для цього потрібні?" at bounding box center [1410, 470] width 230 height 32
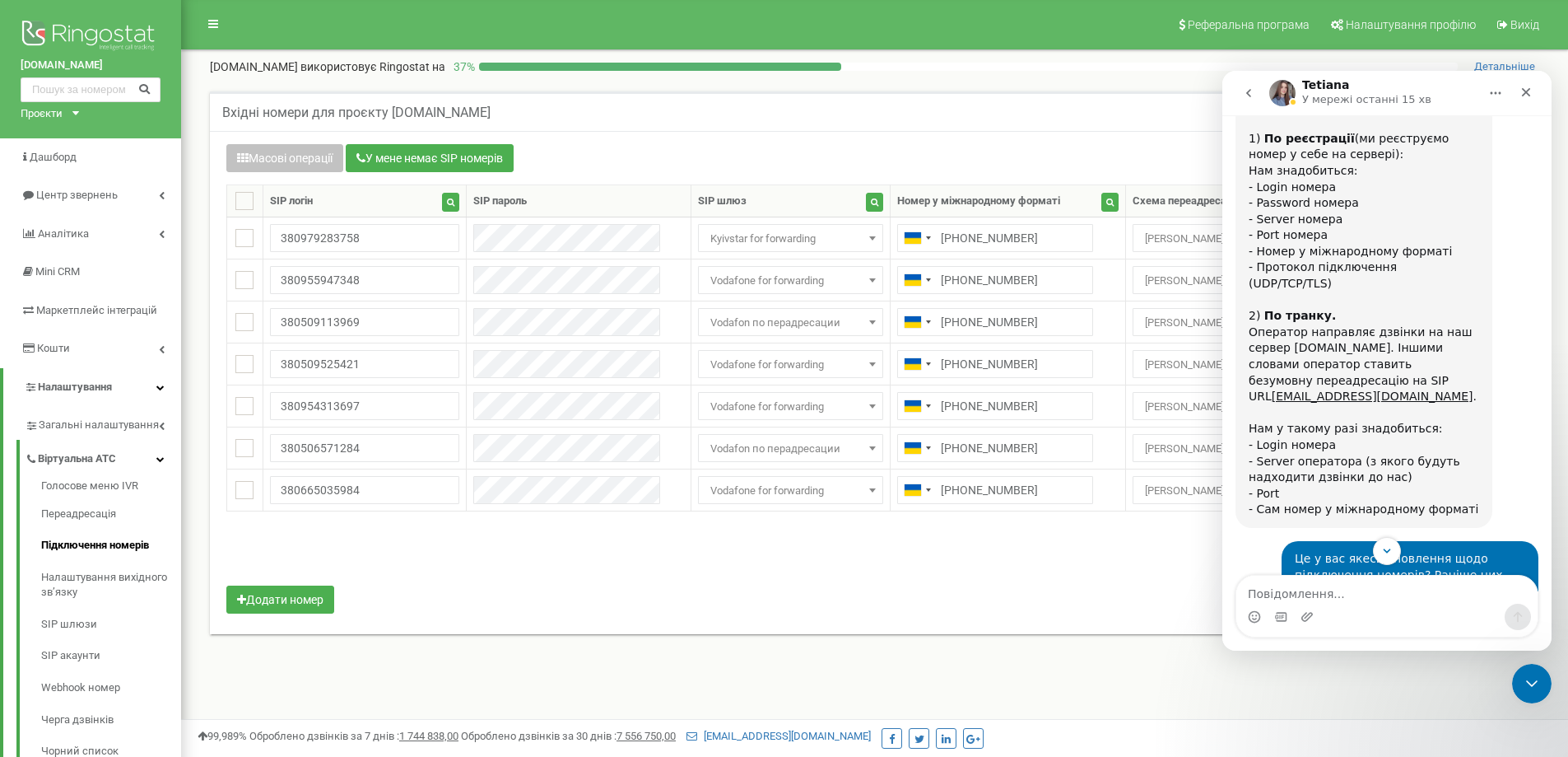
scroll to position [1251, 0]
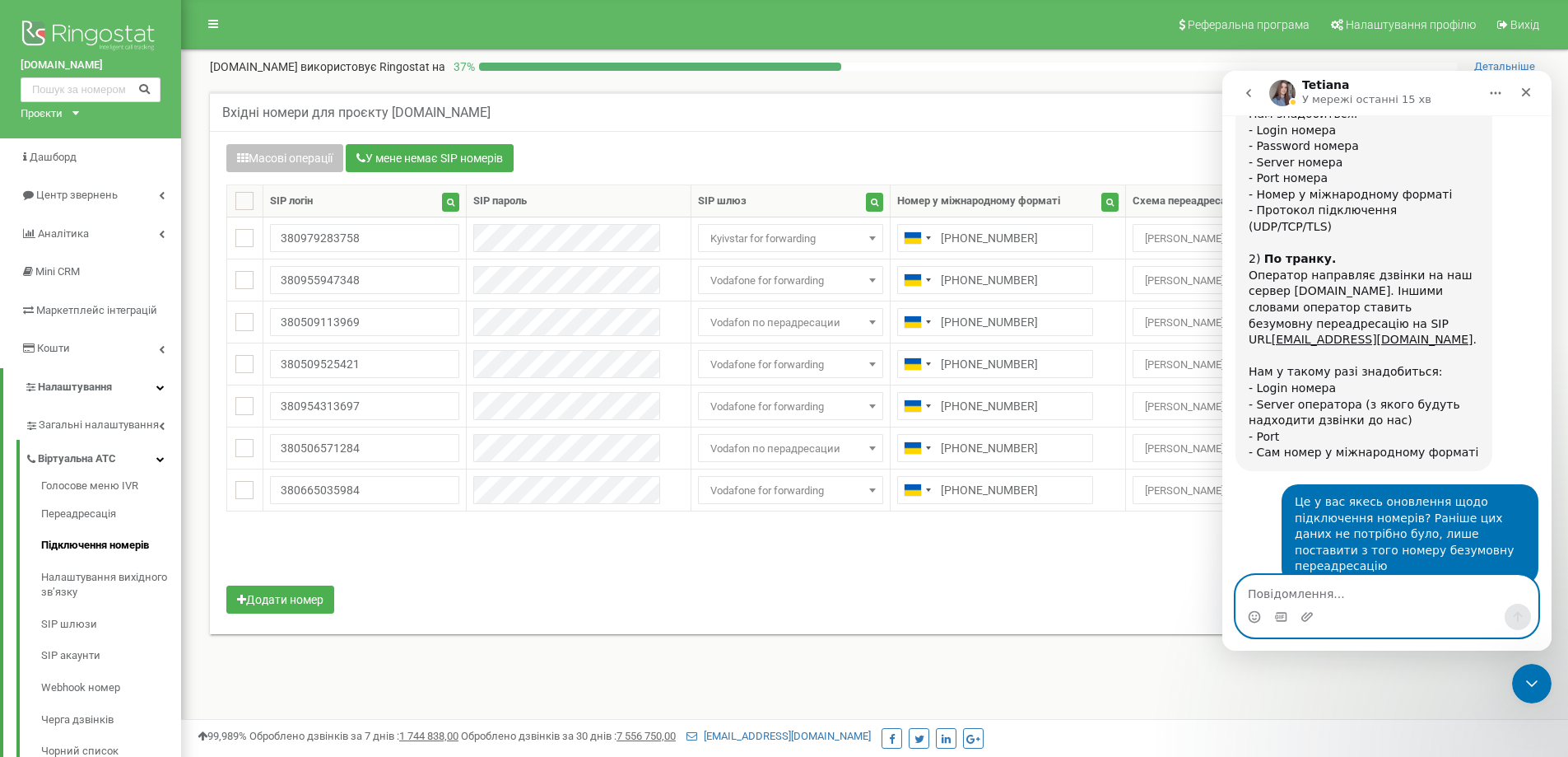
click at [1303, 596] on textarea "Повідомлення..." at bounding box center [1388, 589] width 302 height 28
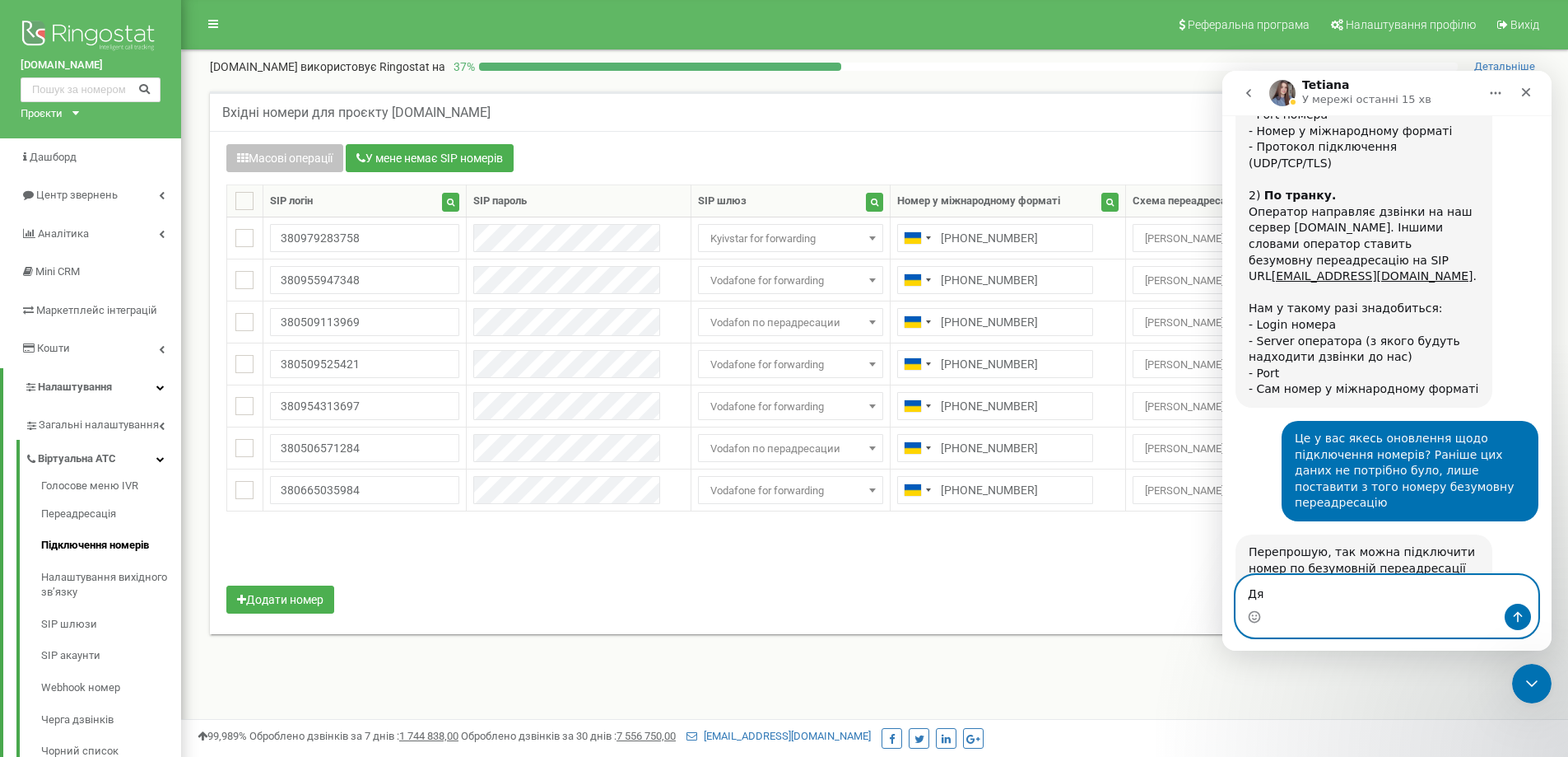
type textarea "Д"
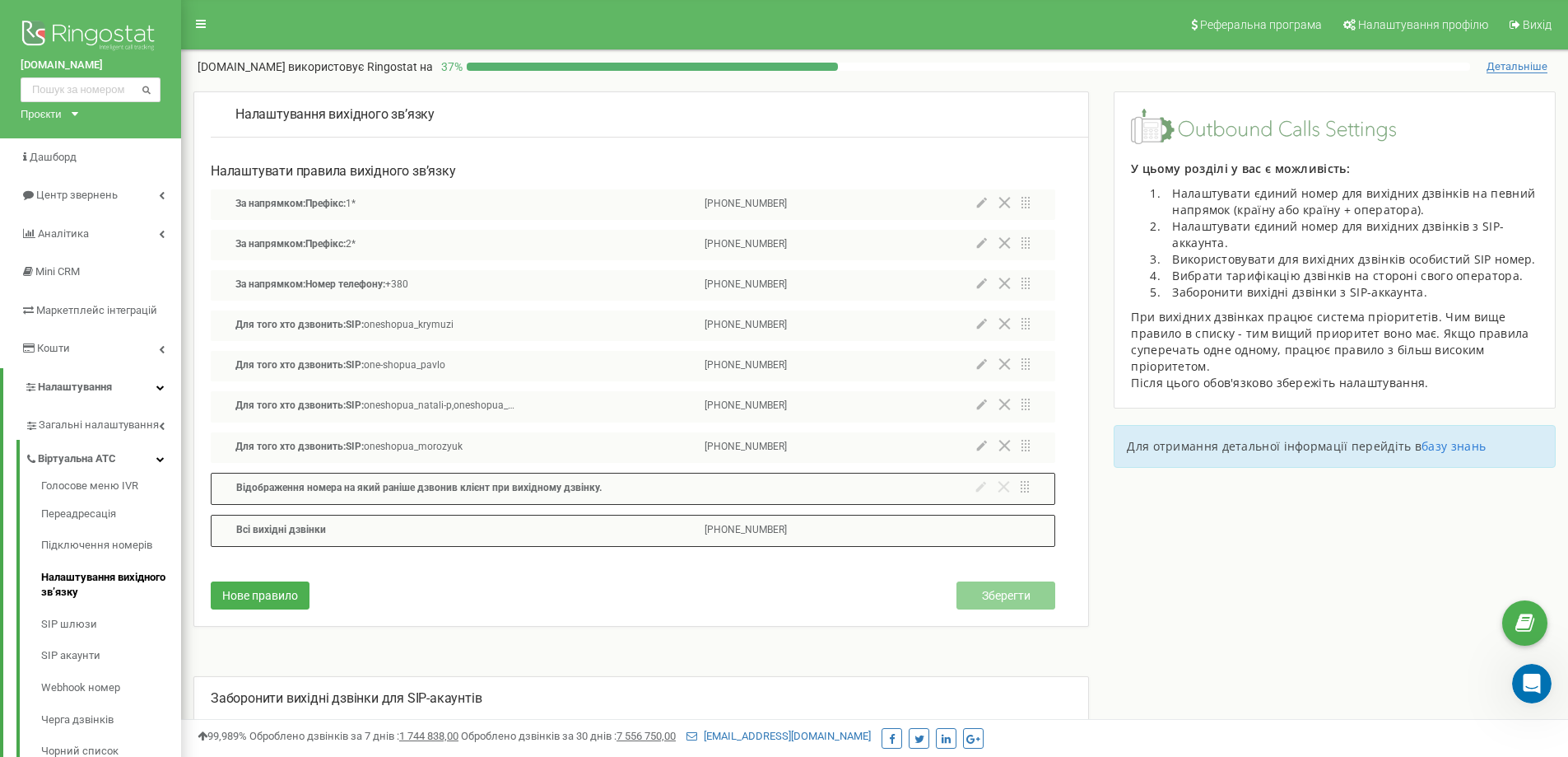
click at [329, 29] on nav "Реферальна програма Налаштування профілю Вихід" at bounding box center [874, 24] width 1412 height 49
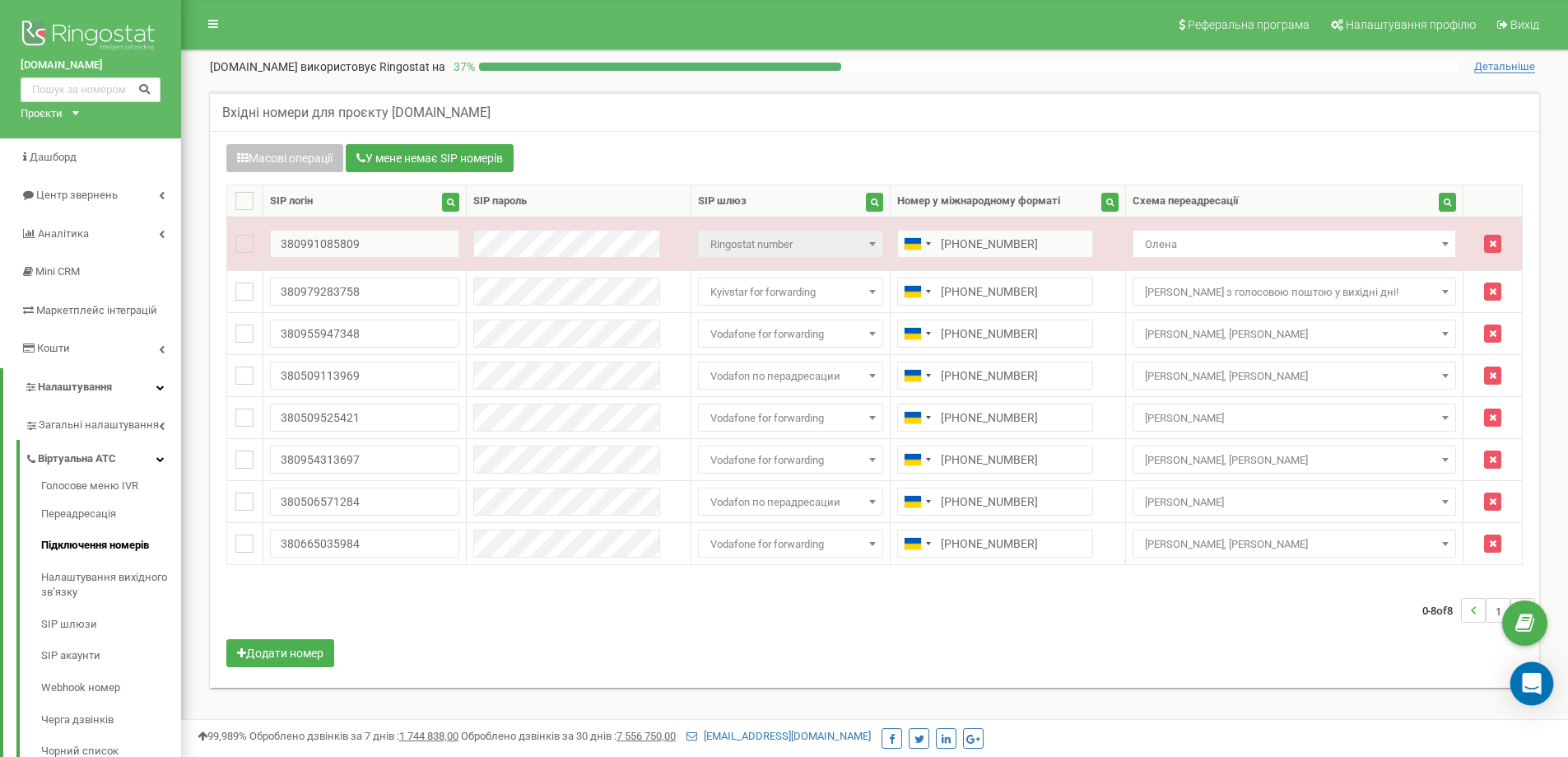
click at [1533, 689] on icon "Open Intercom Messenger" at bounding box center [1531, 683] width 21 height 21
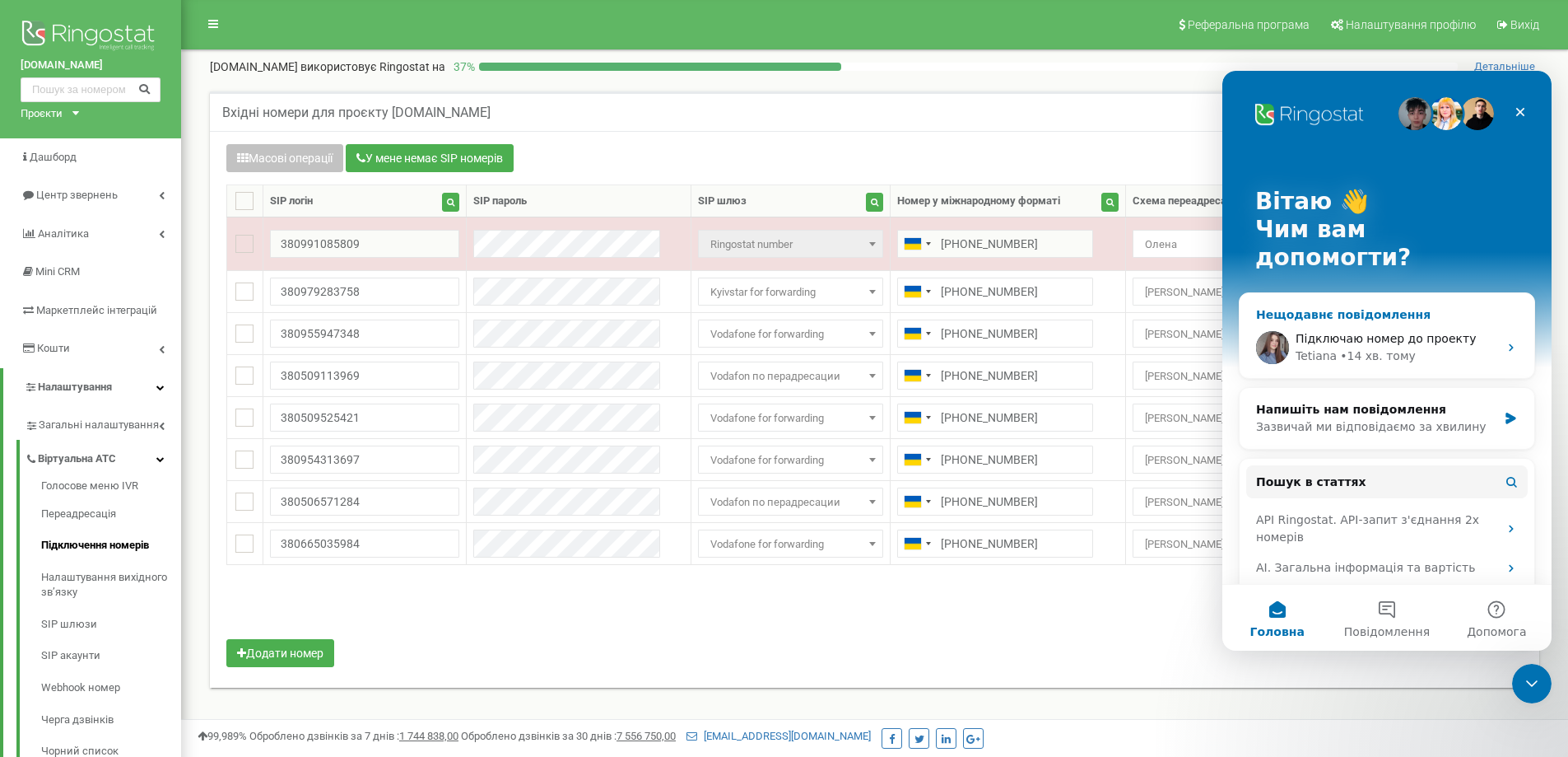
click at [1340, 348] on div "• 14 хв. тому" at bounding box center [1378, 356] width 76 height 18
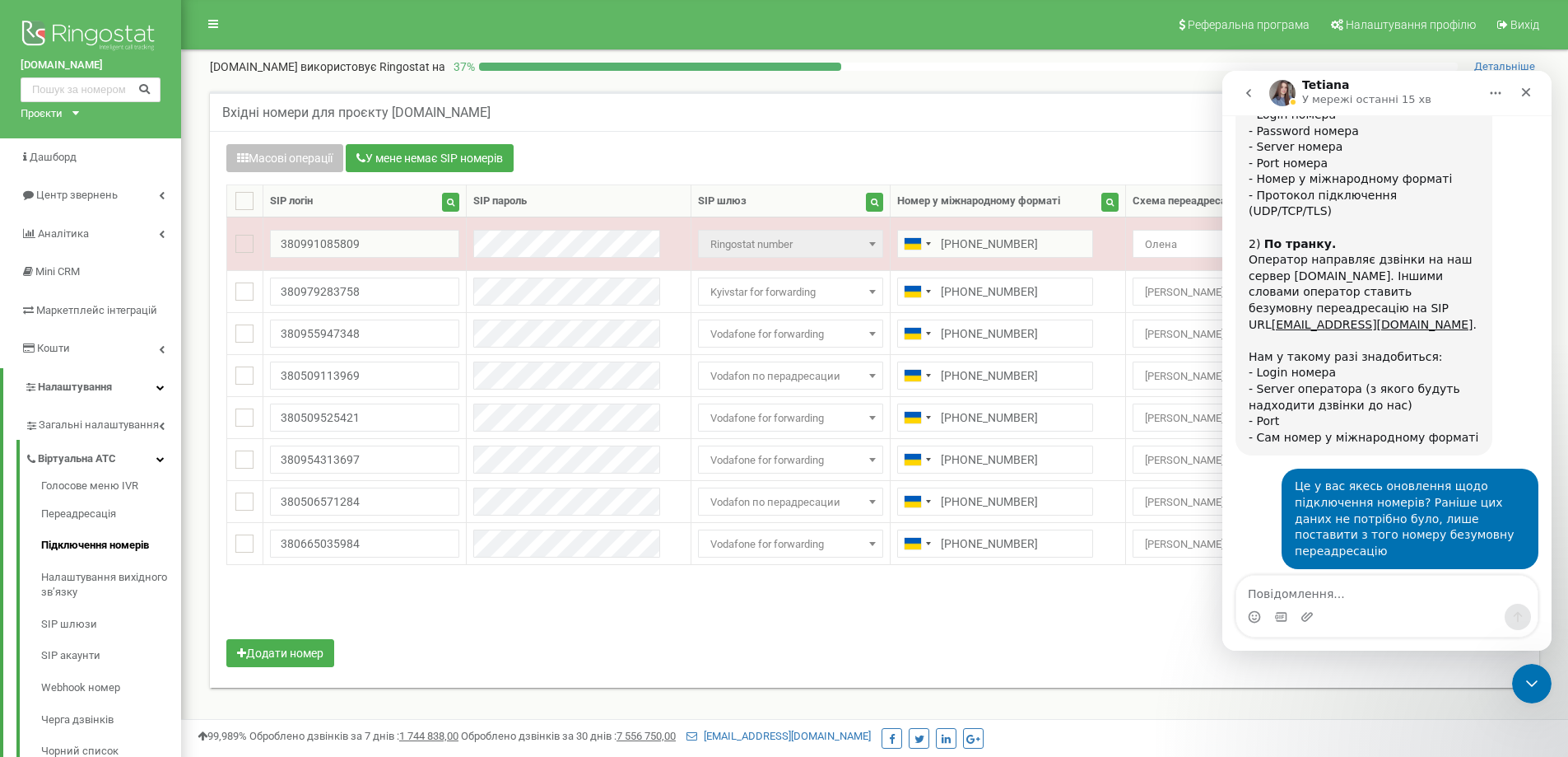
scroll to position [1251, 0]
click at [1001, 61] on div "one-shop.ua використовує Ringostat на 37 %" at bounding box center [833, 67] width 1248 height 17
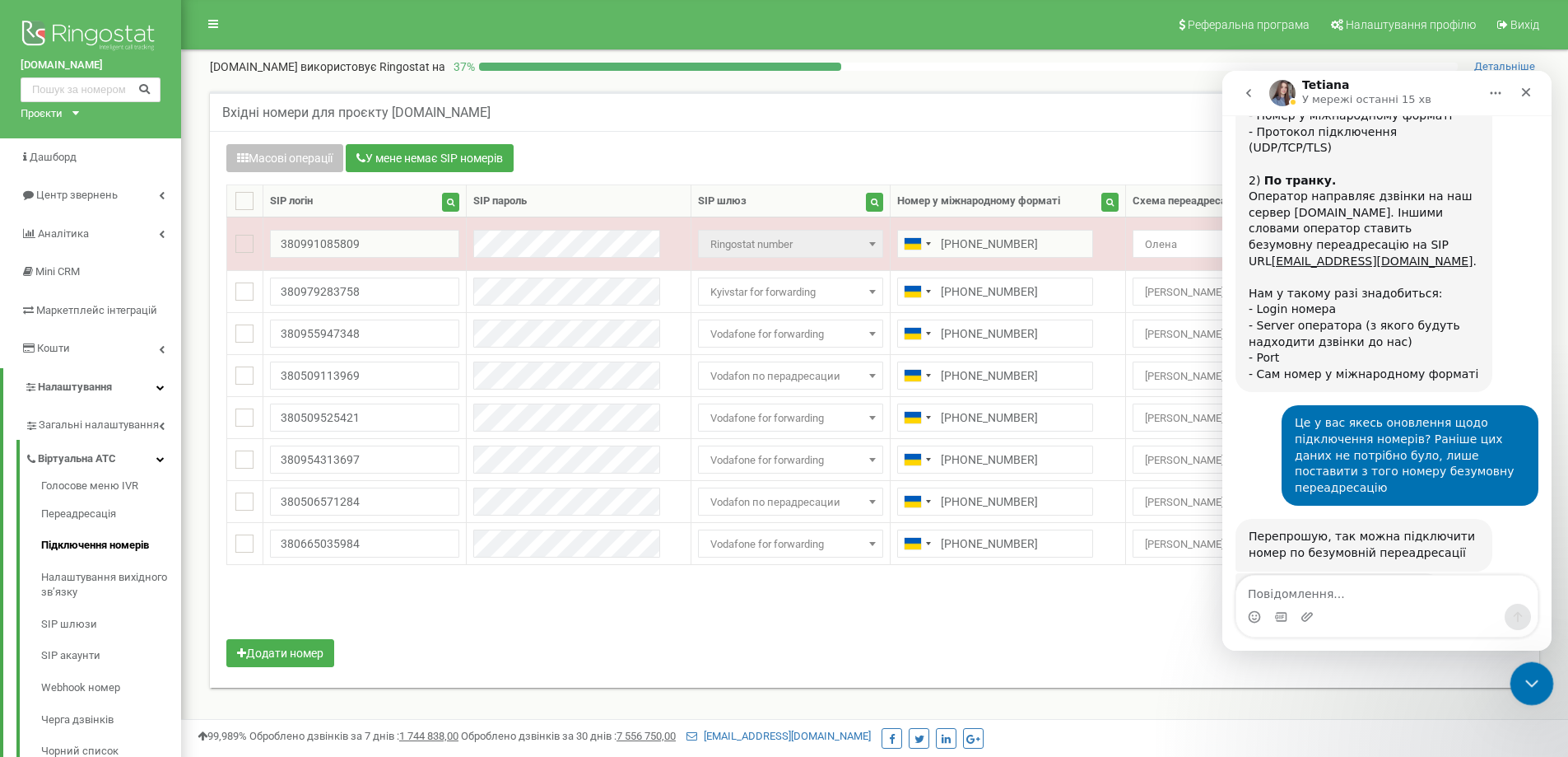
click at [1532, 683] on icon "Закрити програму для спілкування Intercom" at bounding box center [1529, 680] width 19 height 19
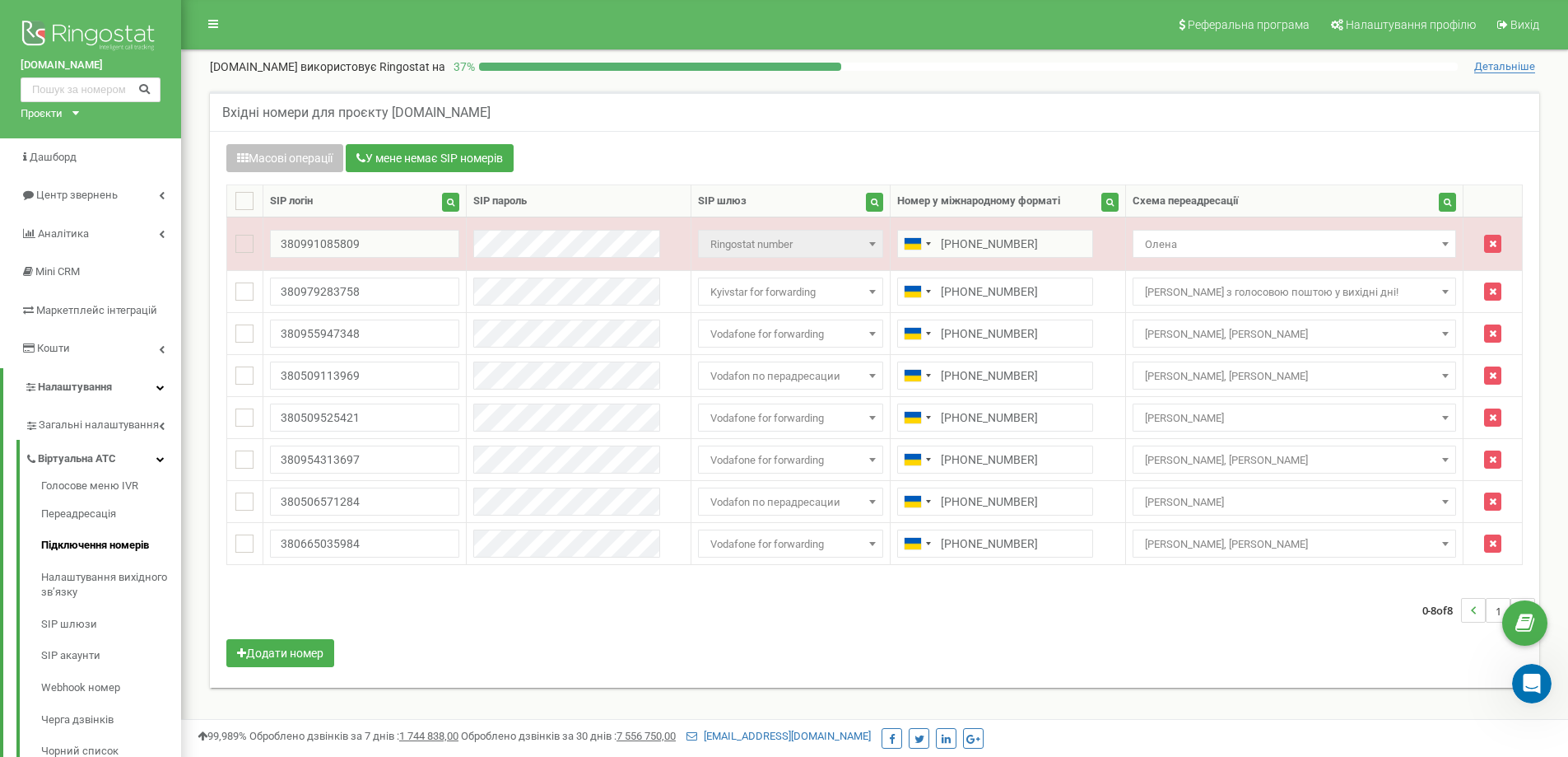
scroll to position [1314, 0]
click at [1544, 669] on div "Відкрити програму для спілкування Intercom" at bounding box center [1529, 681] width 55 height 55
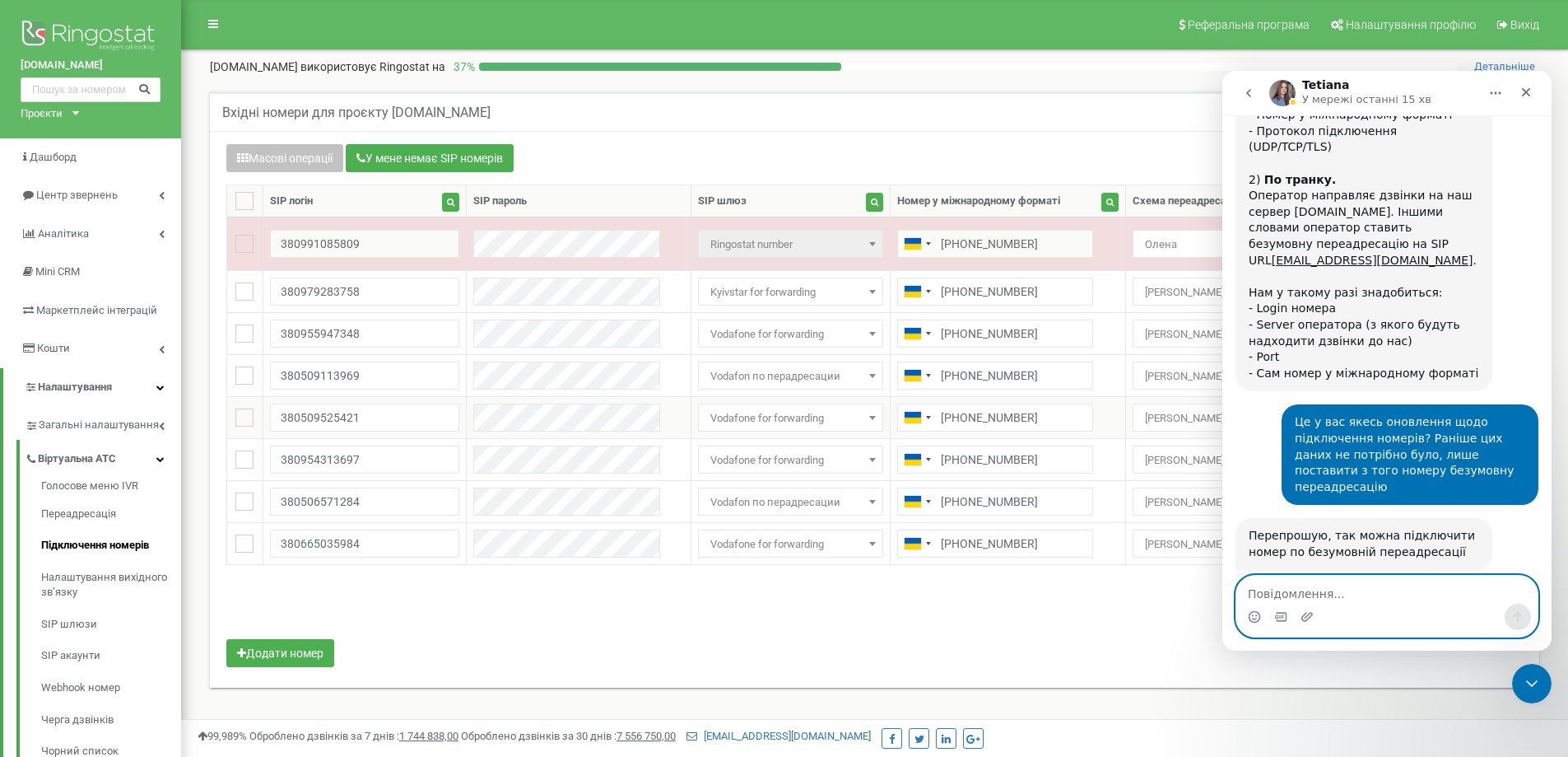
scroll to position [1438, 0]
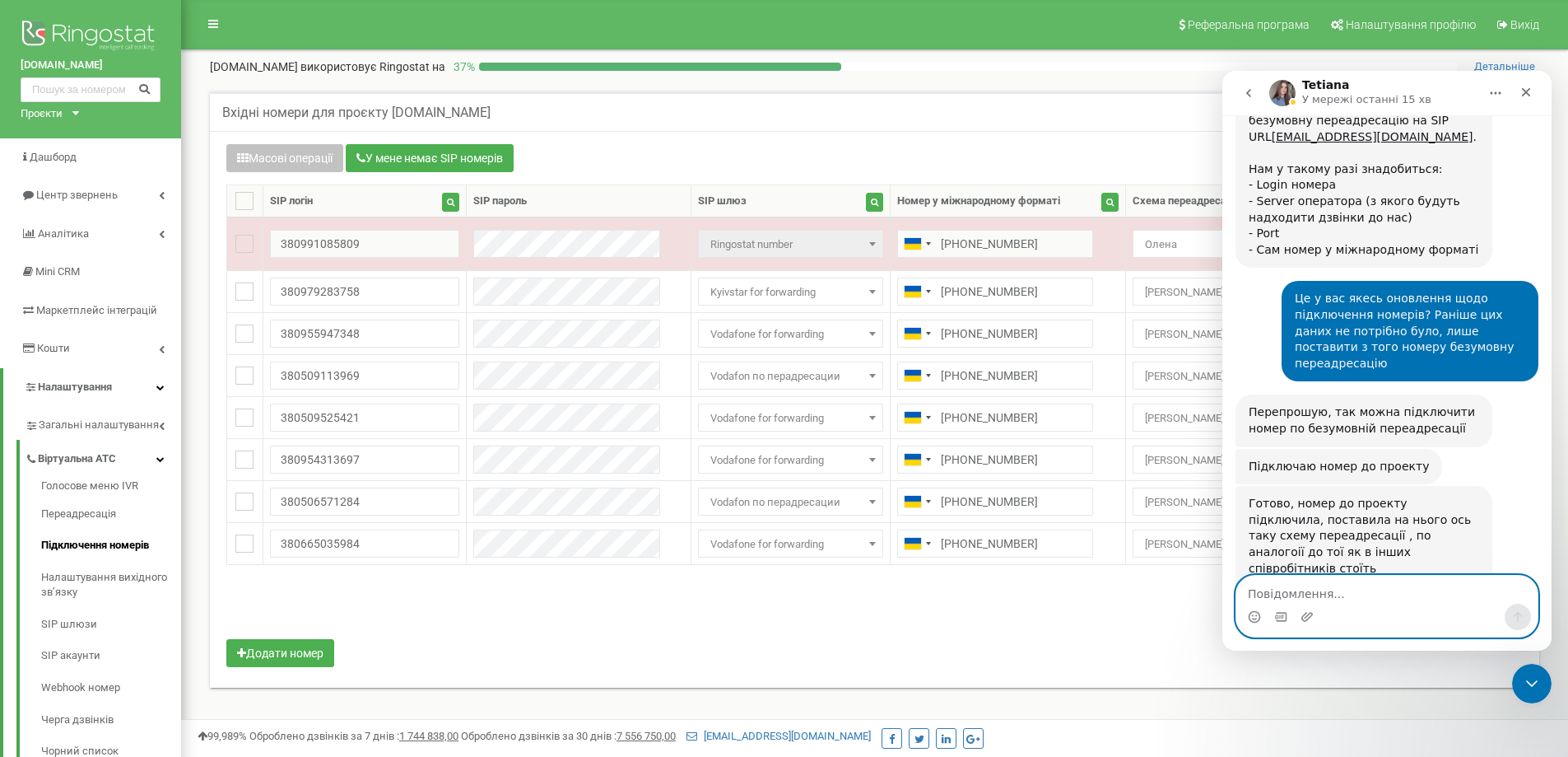
click at [1363, 600] on textarea "Повідомлення..." at bounding box center [1388, 589] width 302 height 28
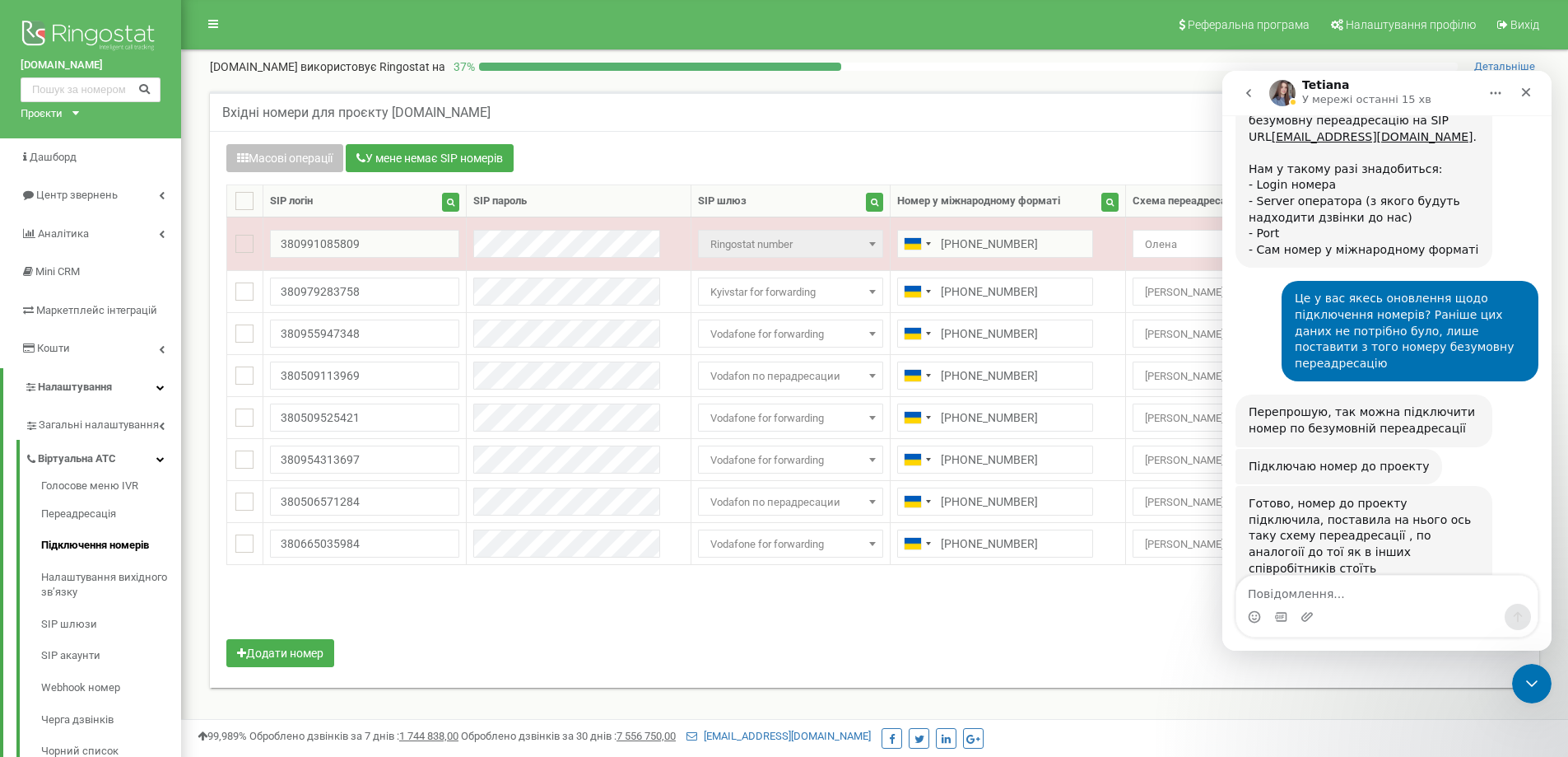
click at [1352, 577] on img "Tetiana каже…" at bounding box center [1359, 599] width 220 height 44
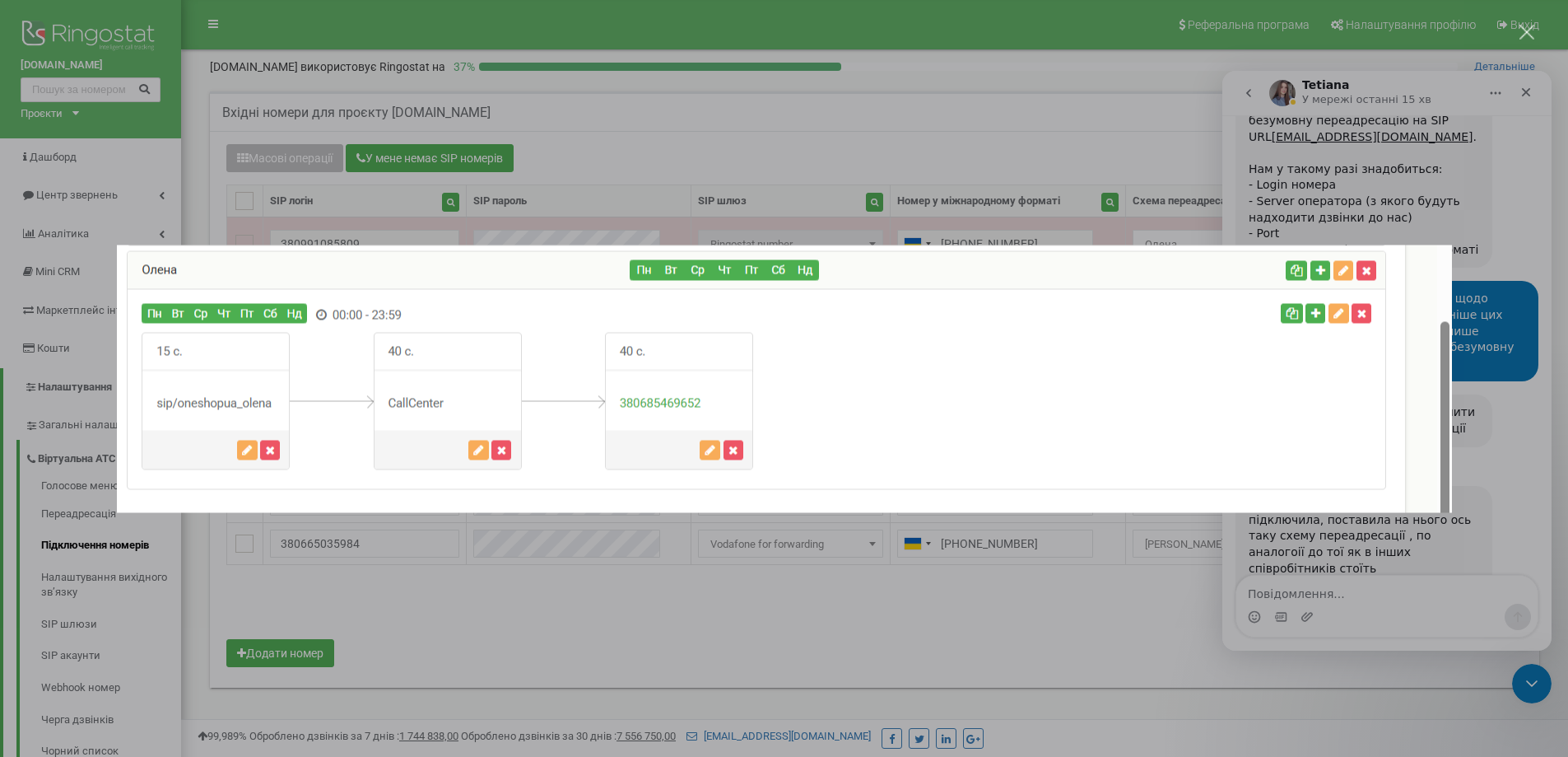
scroll to position [0, 0]
click at [948, 176] on div "Месенджер Intercom" at bounding box center [784, 378] width 1568 height 757
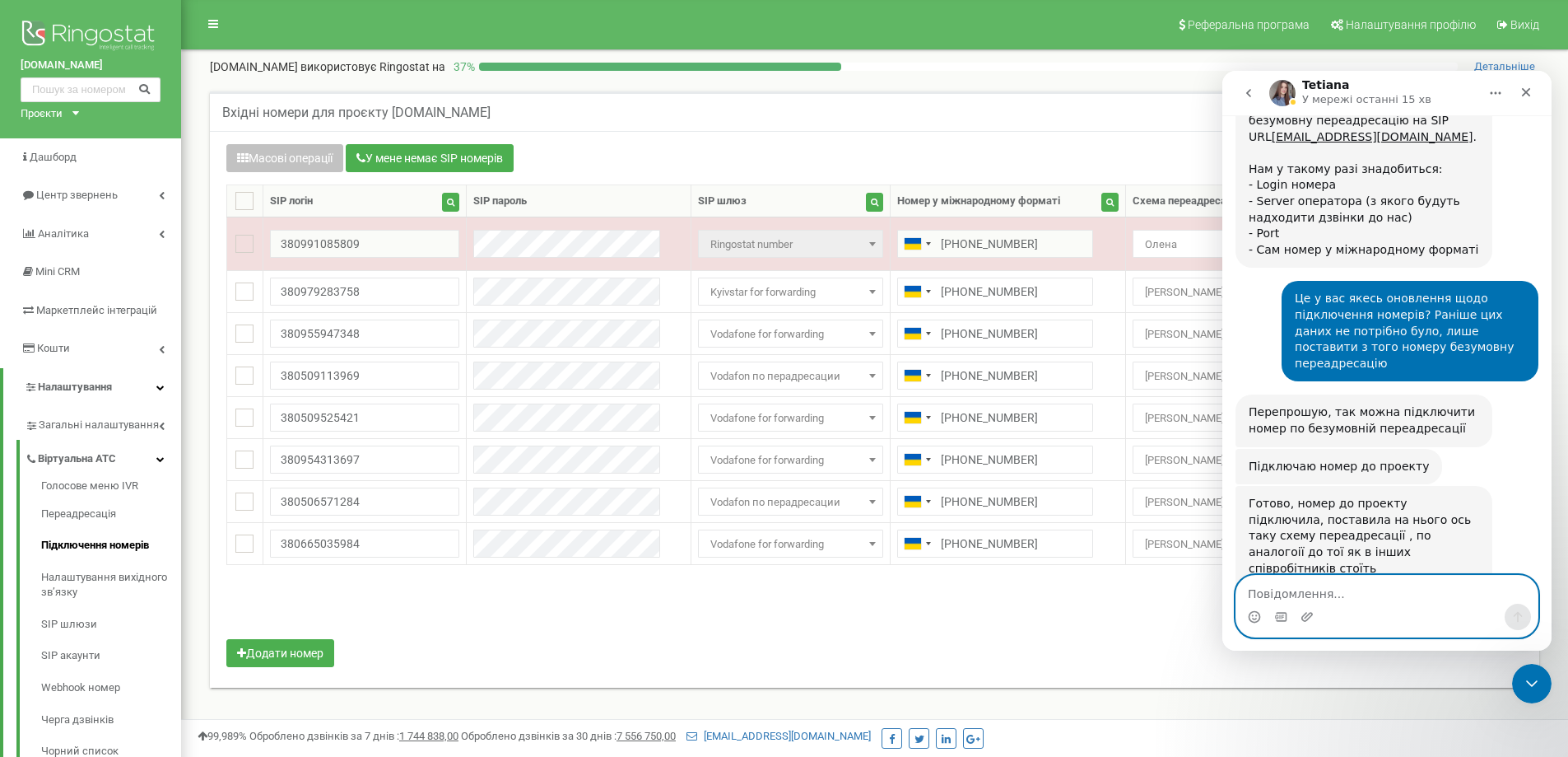
click at [1311, 593] on textarea "Повідомлення..." at bounding box center [1388, 589] width 302 height 28
type textarea "Дякую, переадресацію підключив"
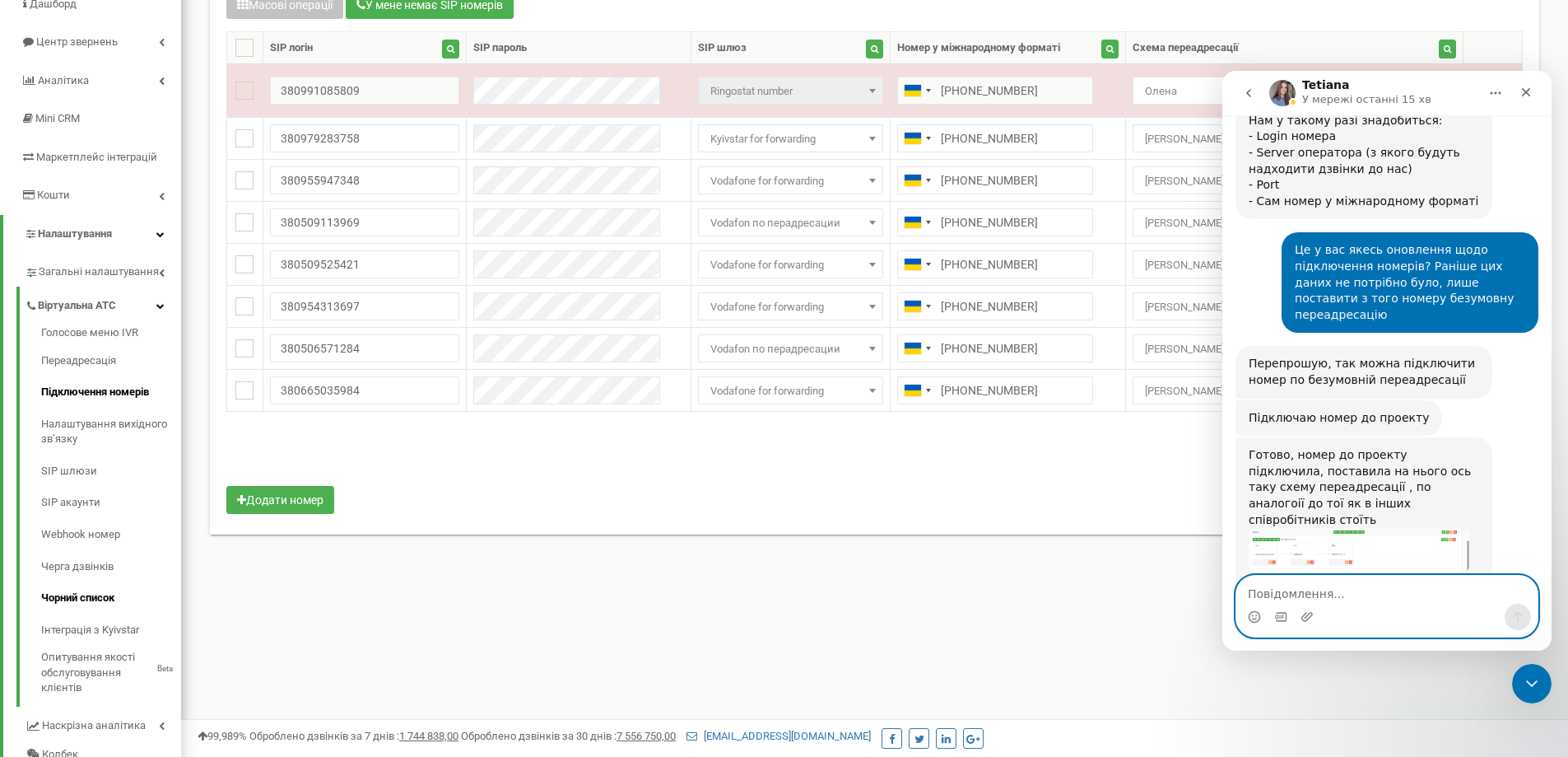
scroll to position [165, 0]
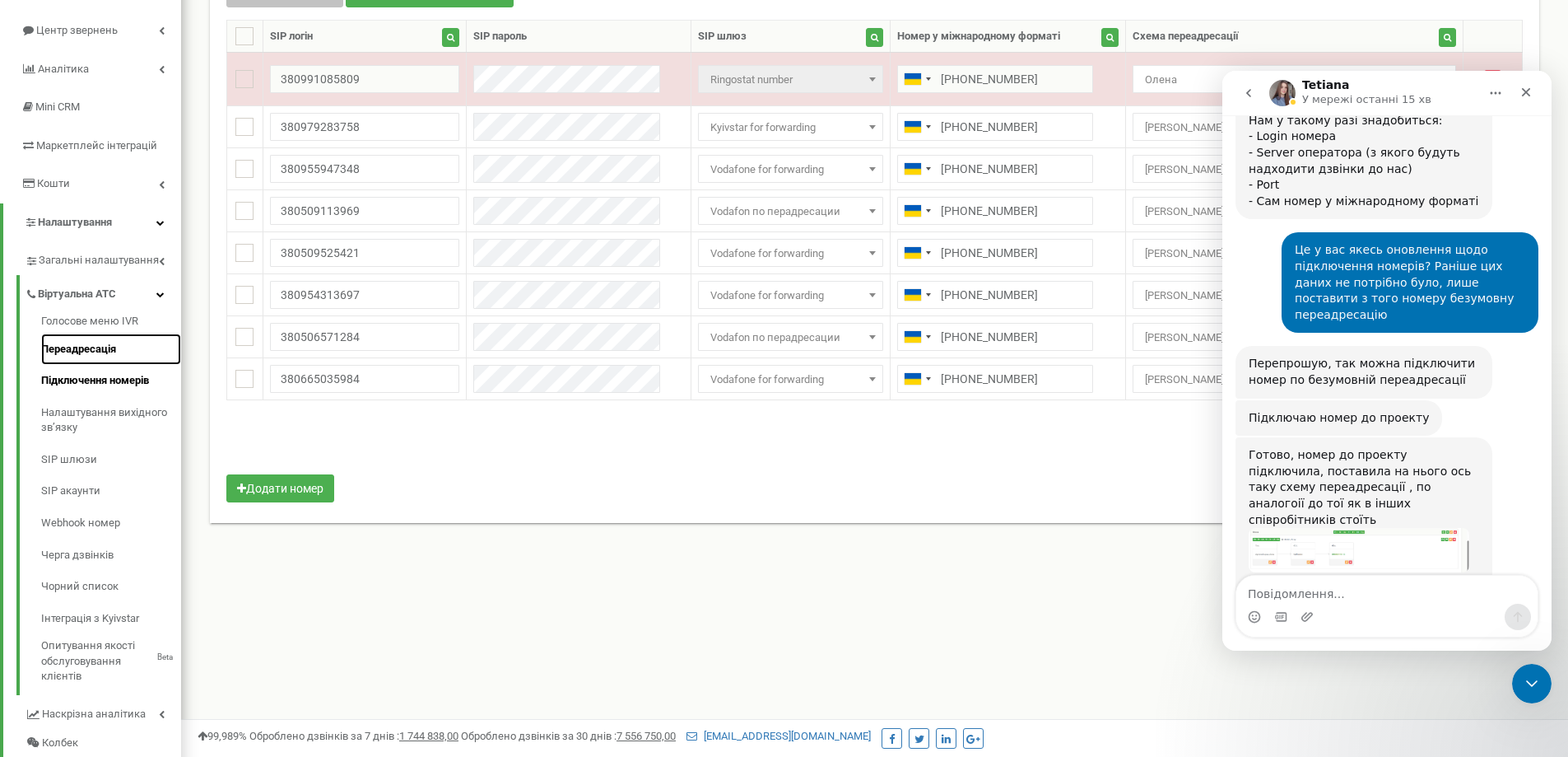
click at [81, 347] on link "Переадресація" at bounding box center [110, 349] width 140 height 32
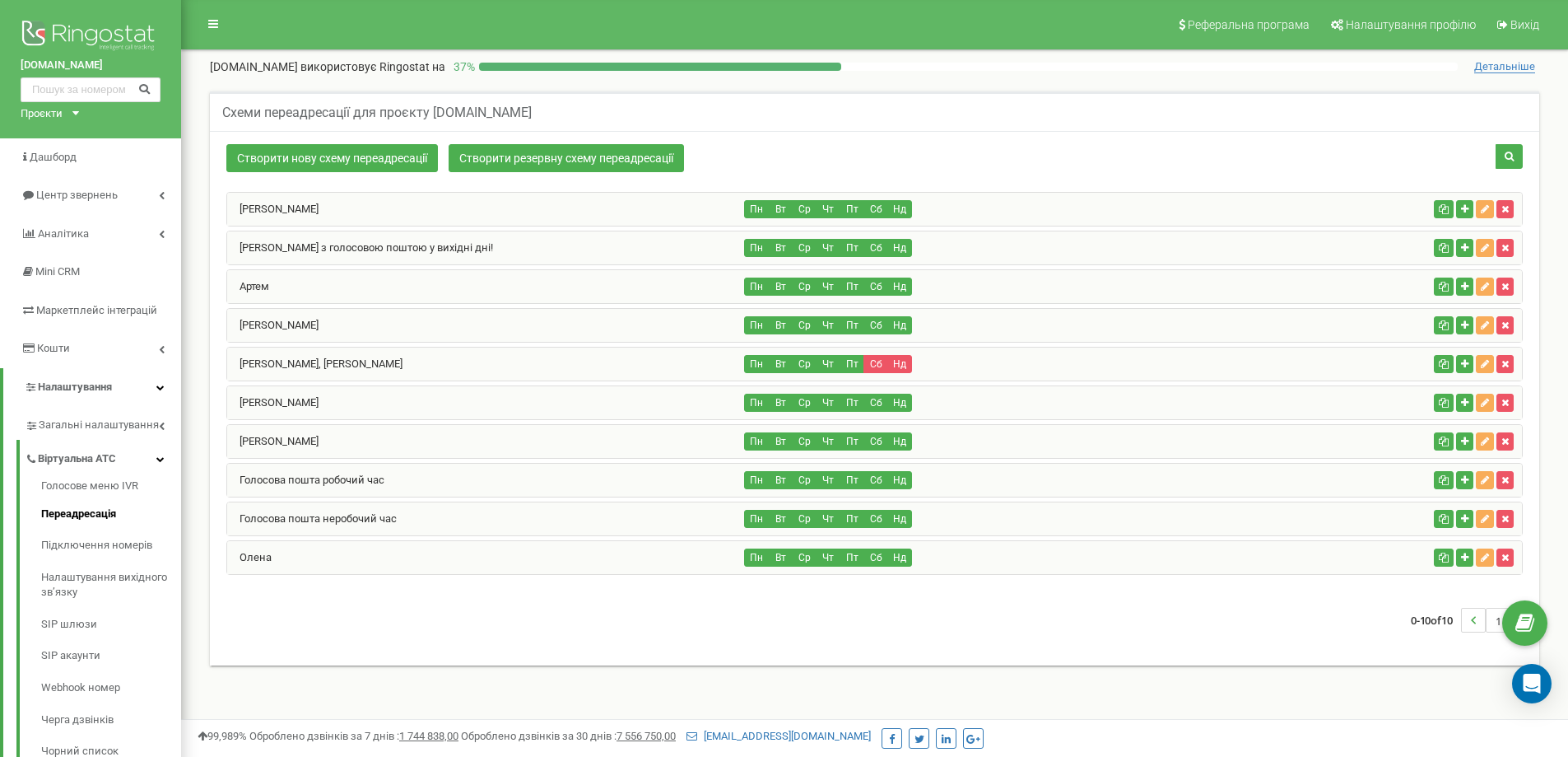
click at [295, 555] on div "Олена" at bounding box center [487, 558] width 518 height 33
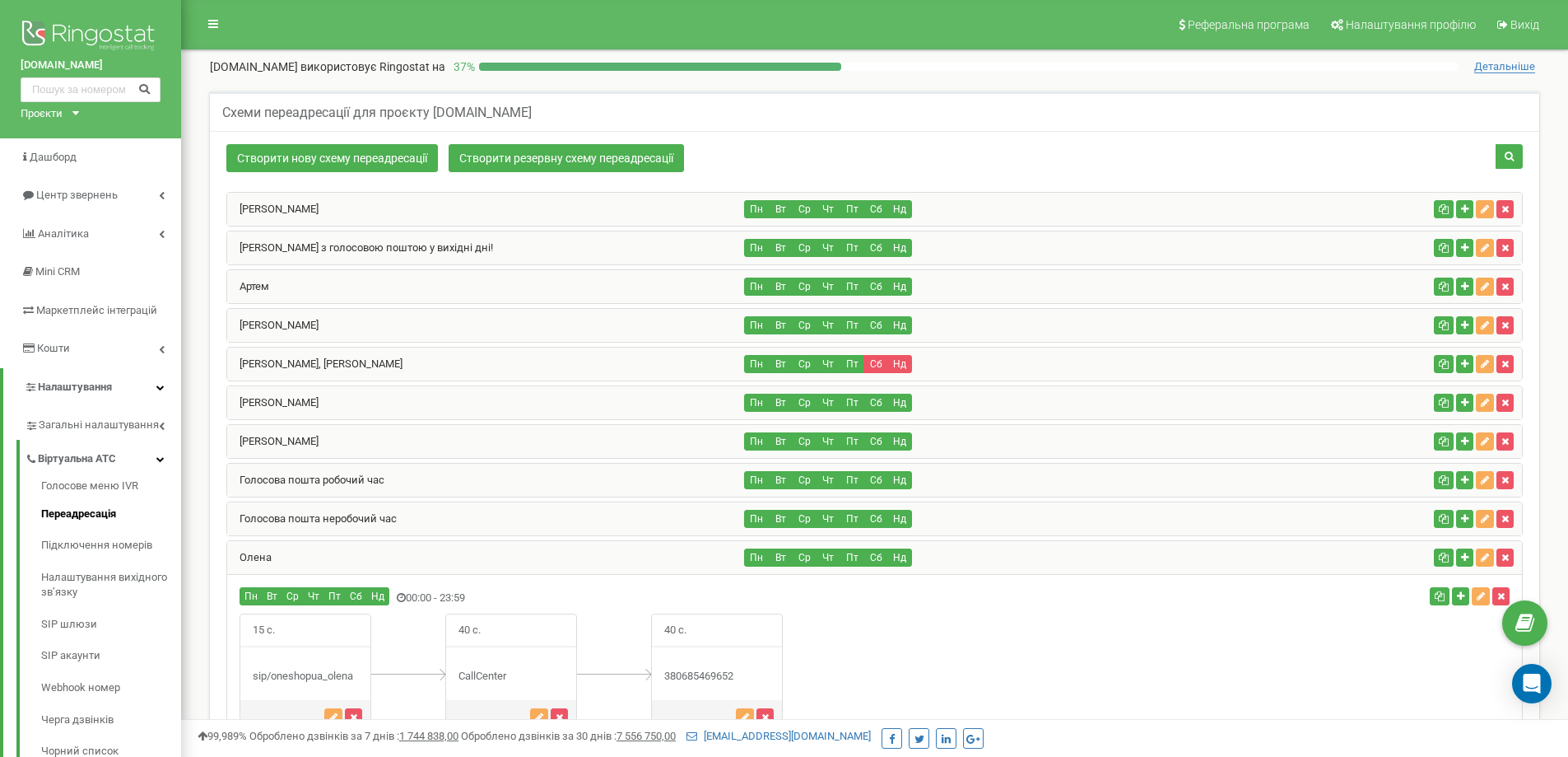
click at [449, 368] on div "[PERSON_NAME], [PERSON_NAME]" at bounding box center [487, 365] width 518 height 33
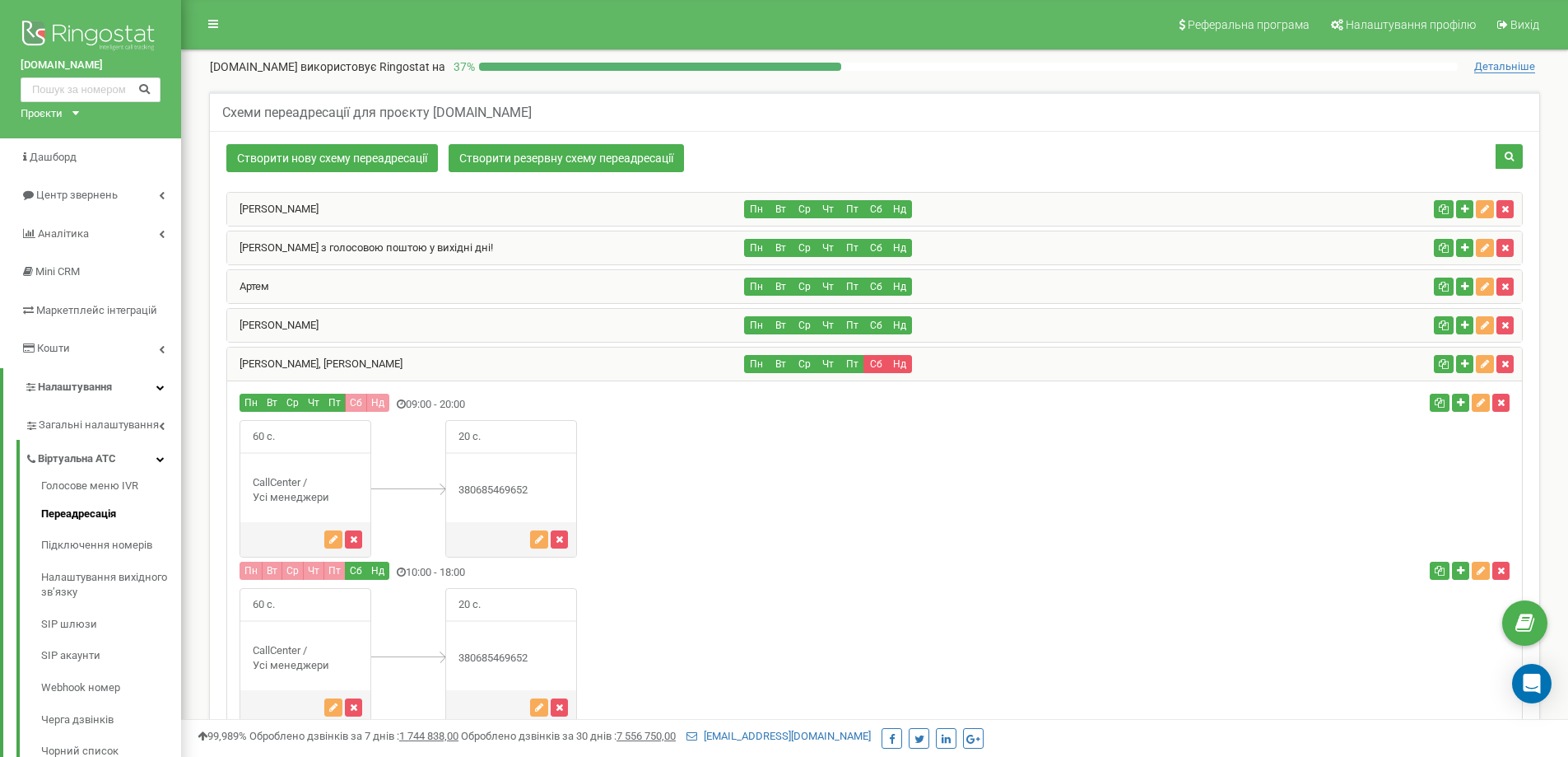
click at [447, 366] on div "[PERSON_NAME], [PERSON_NAME]" at bounding box center [487, 365] width 518 height 33
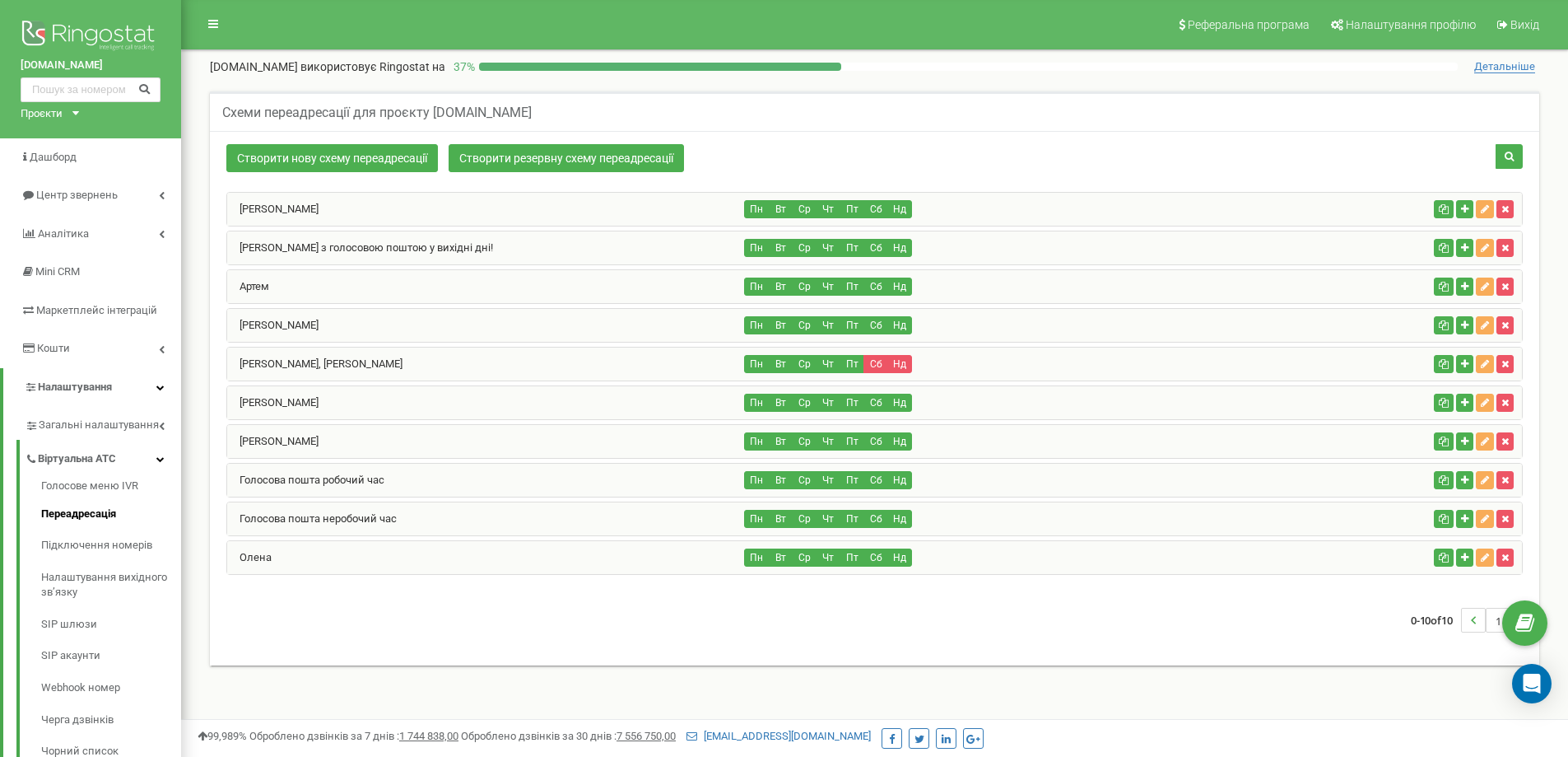
click at [362, 316] on div "[PERSON_NAME]" at bounding box center [487, 326] width 518 height 33
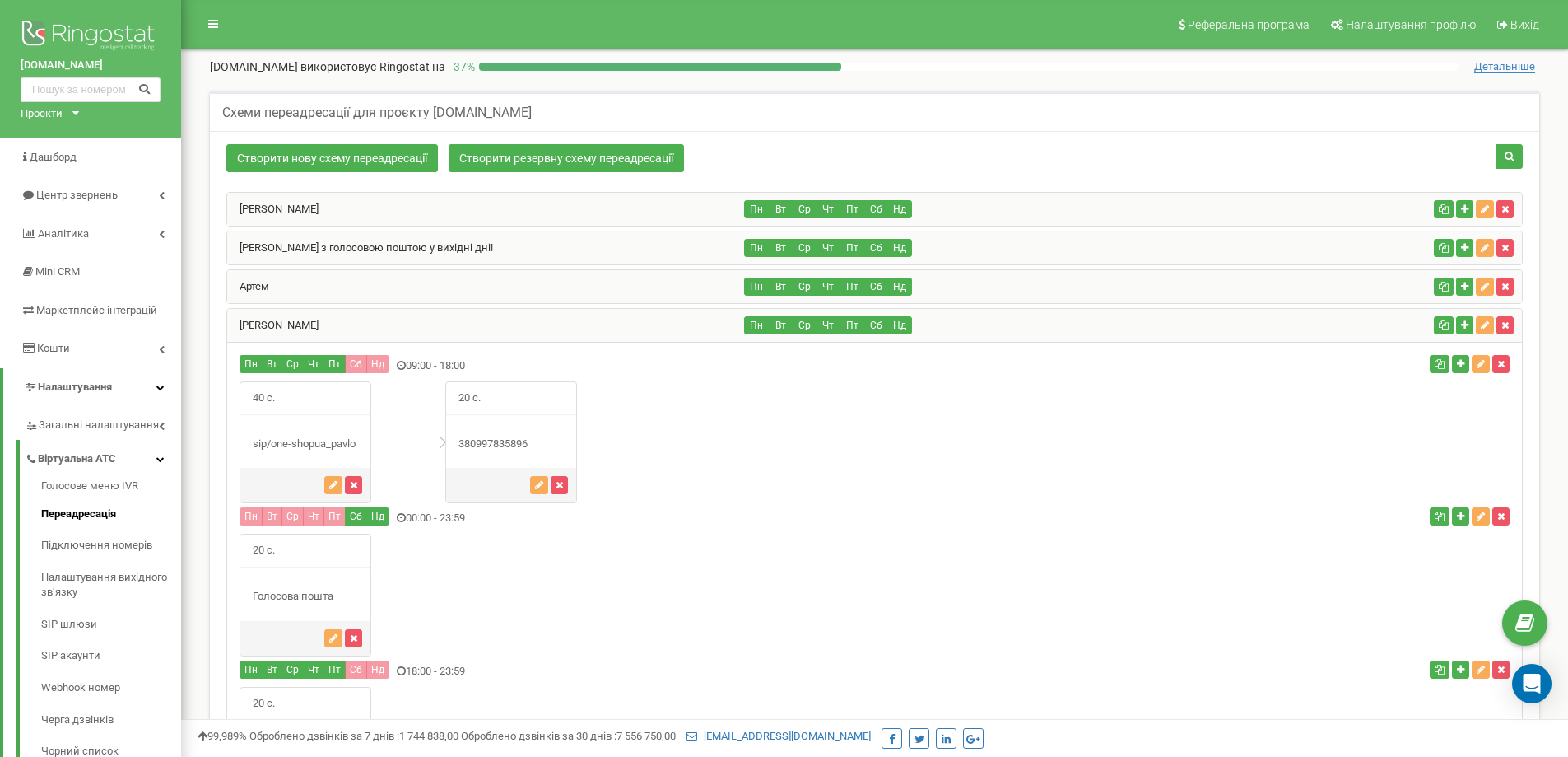
click at [365, 325] on div "[PERSON_NAME]" at bounding box center [487, 326] width 518 height 33
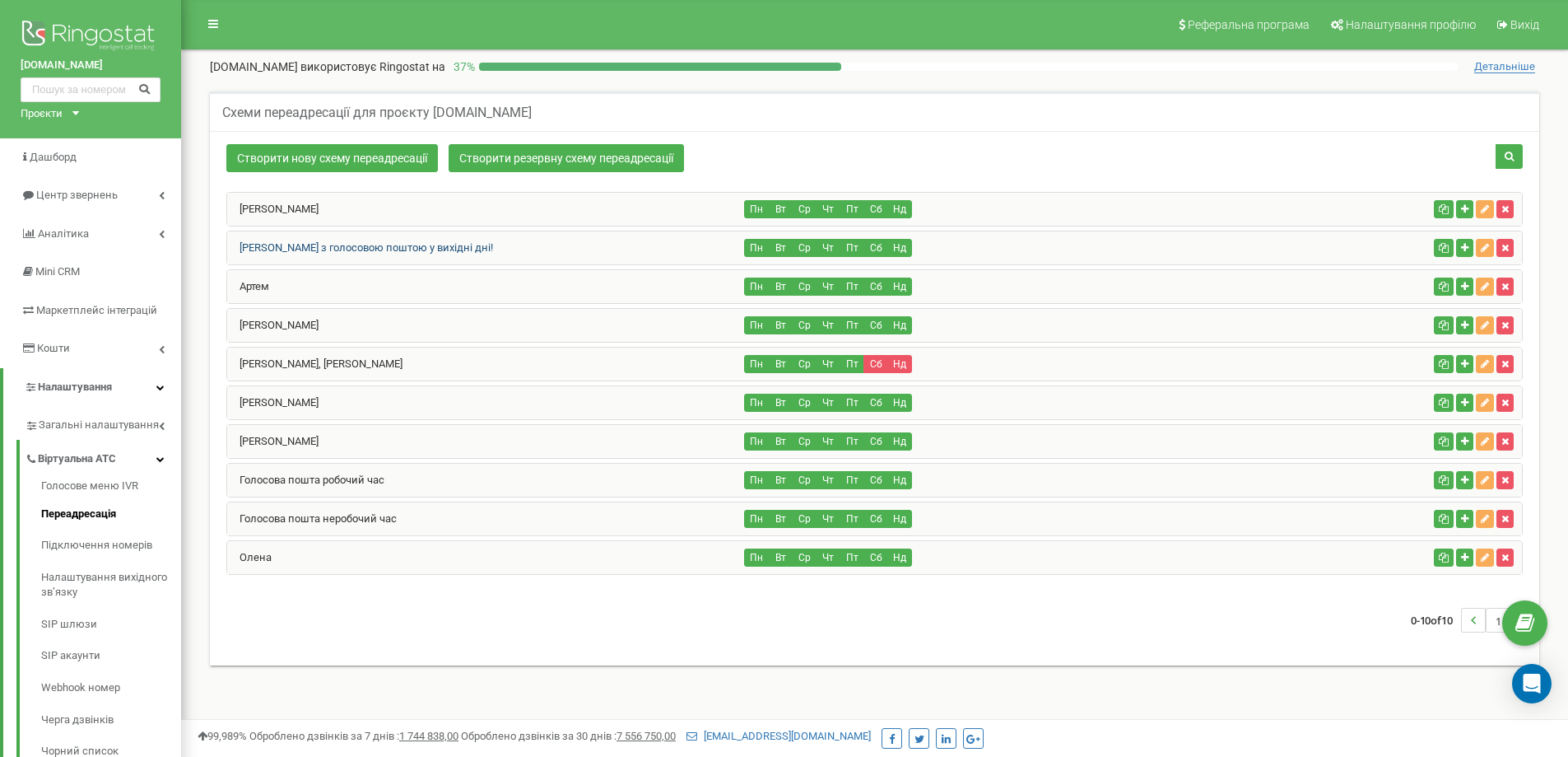
click at [400, 247] on link "[PERSON_NAME] з голосовою поштою у вихідні дні!" at bounding box center [360, 247] width 265 height 12
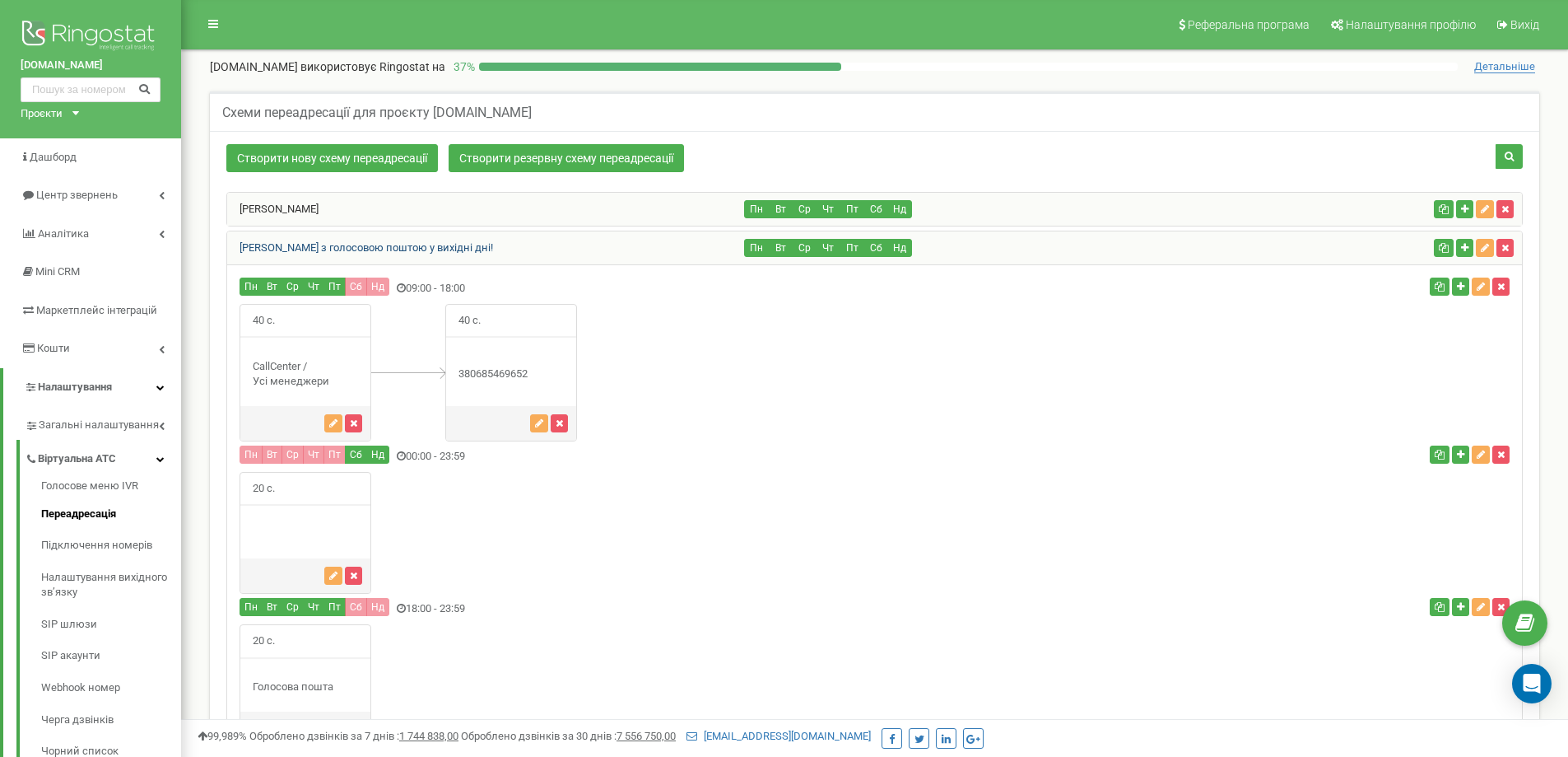
click at [400, 247] on link "[PERSON_NAME] з голосовою поштою у вихідні дні!" at bounding box center [360, 247] width 265 height 12
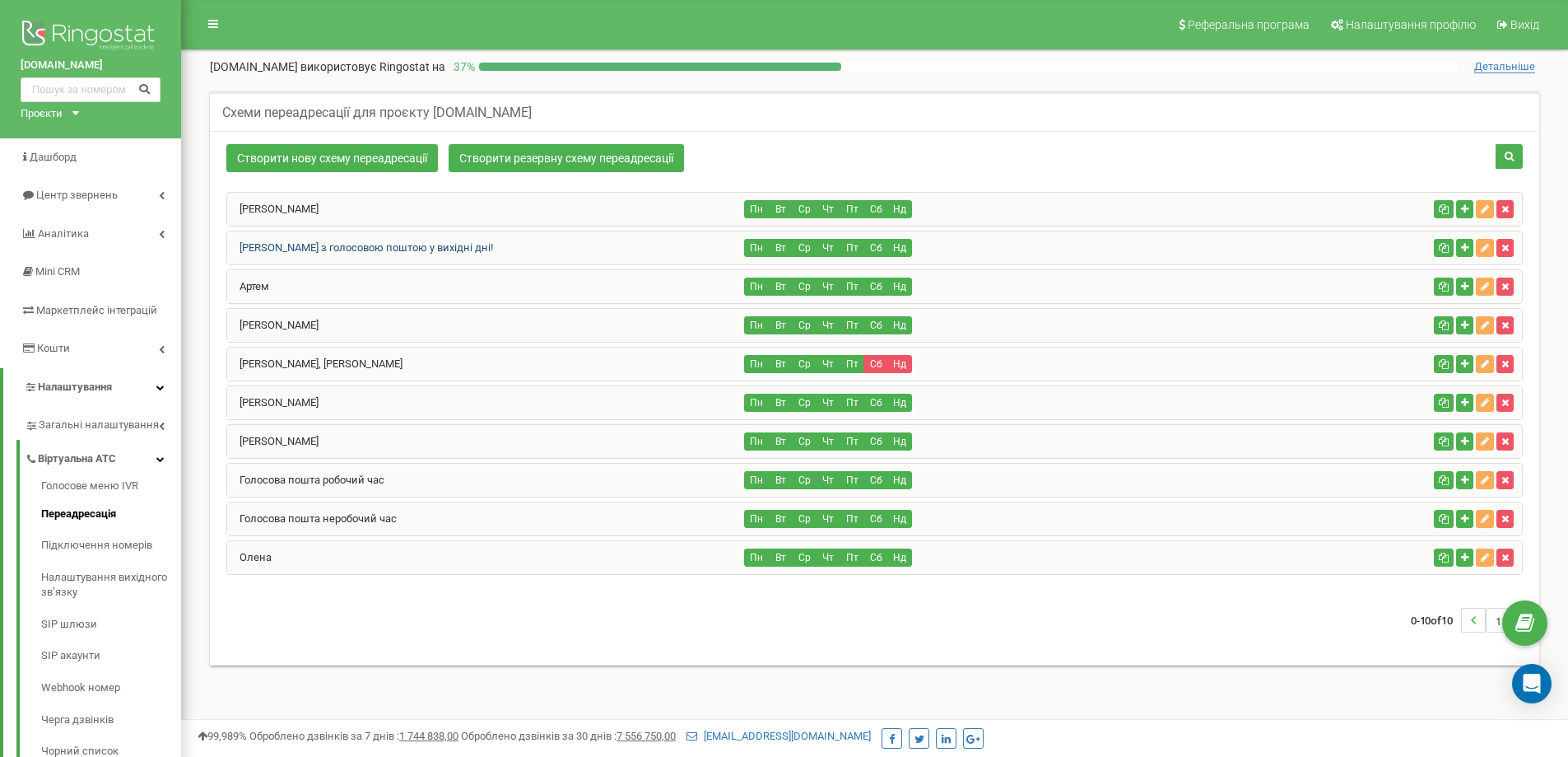
click at [400, 247] on link "[PERSON_NAME] з голосовою поштою у вихідні дні!" at bounding box center [360, 247] width 265 height 12
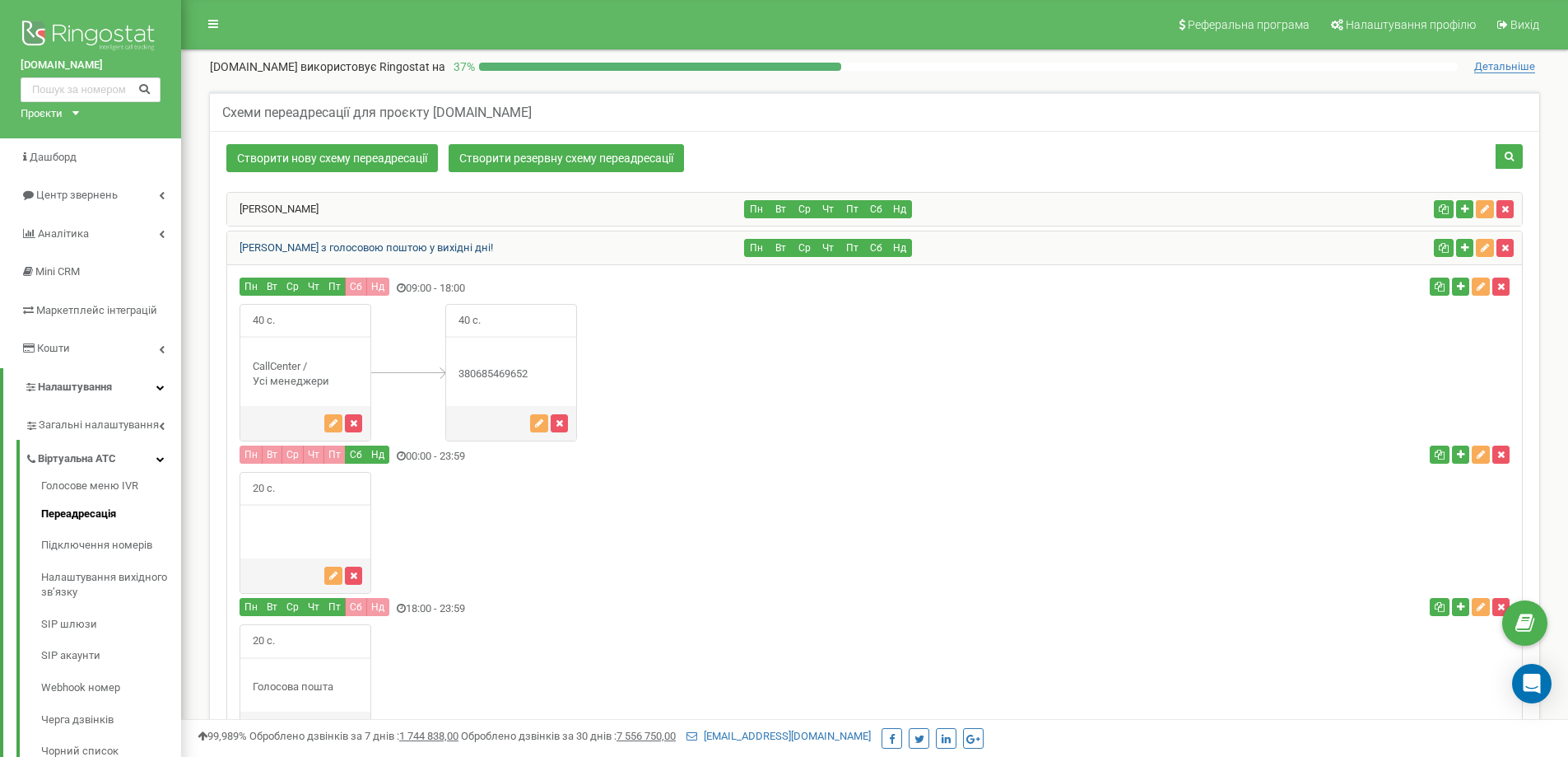
click at [366, 247] on link "[PERSON_NAME] з голосовою поштою у вихідні дні!" at bounding box center [360, 247] width 265 height 12
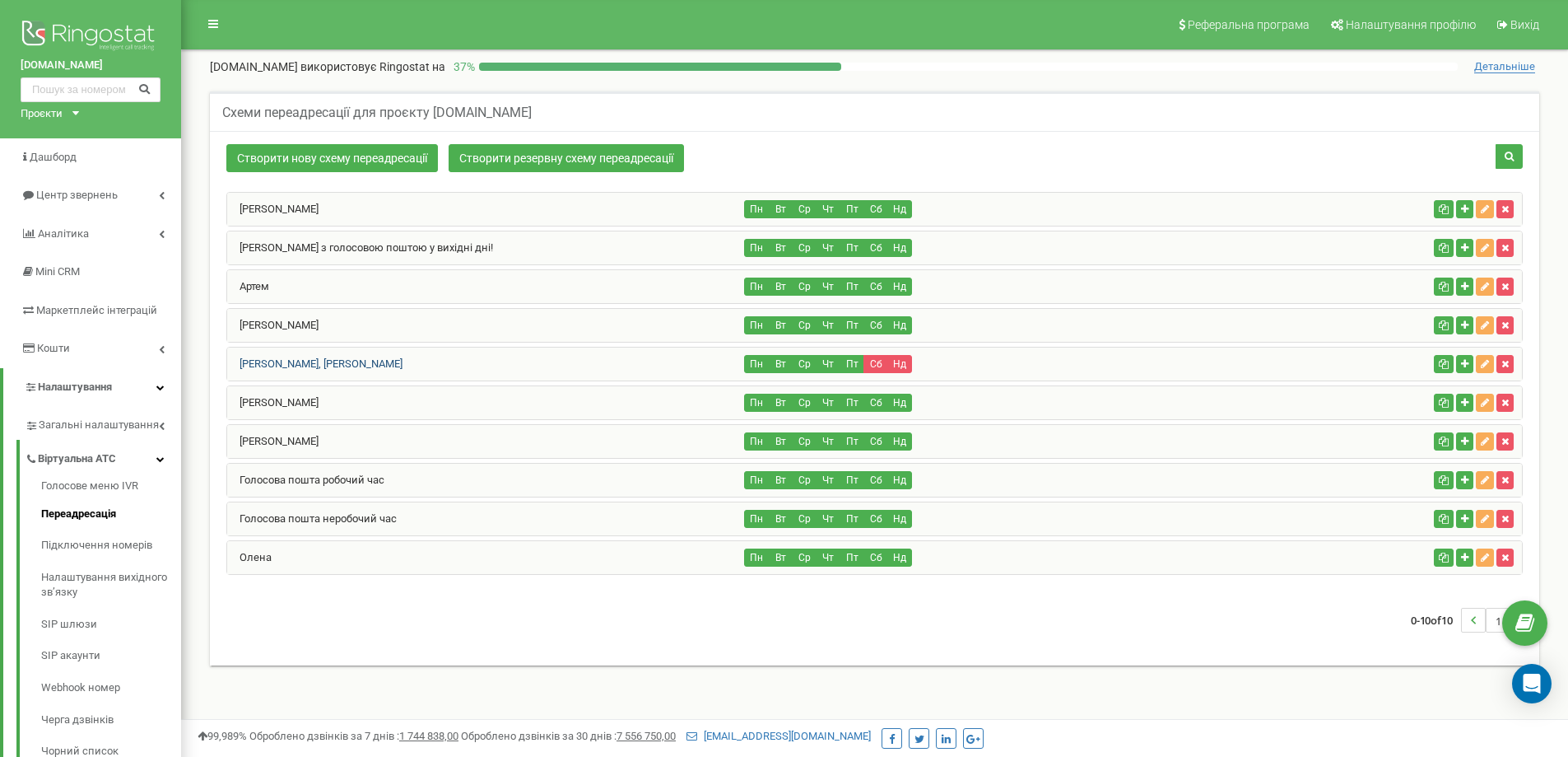
click at [402, 358] on link "[PERSON_NAME], [PERSON_NAME]" at bounding box center [315, 363] width 176 height 12
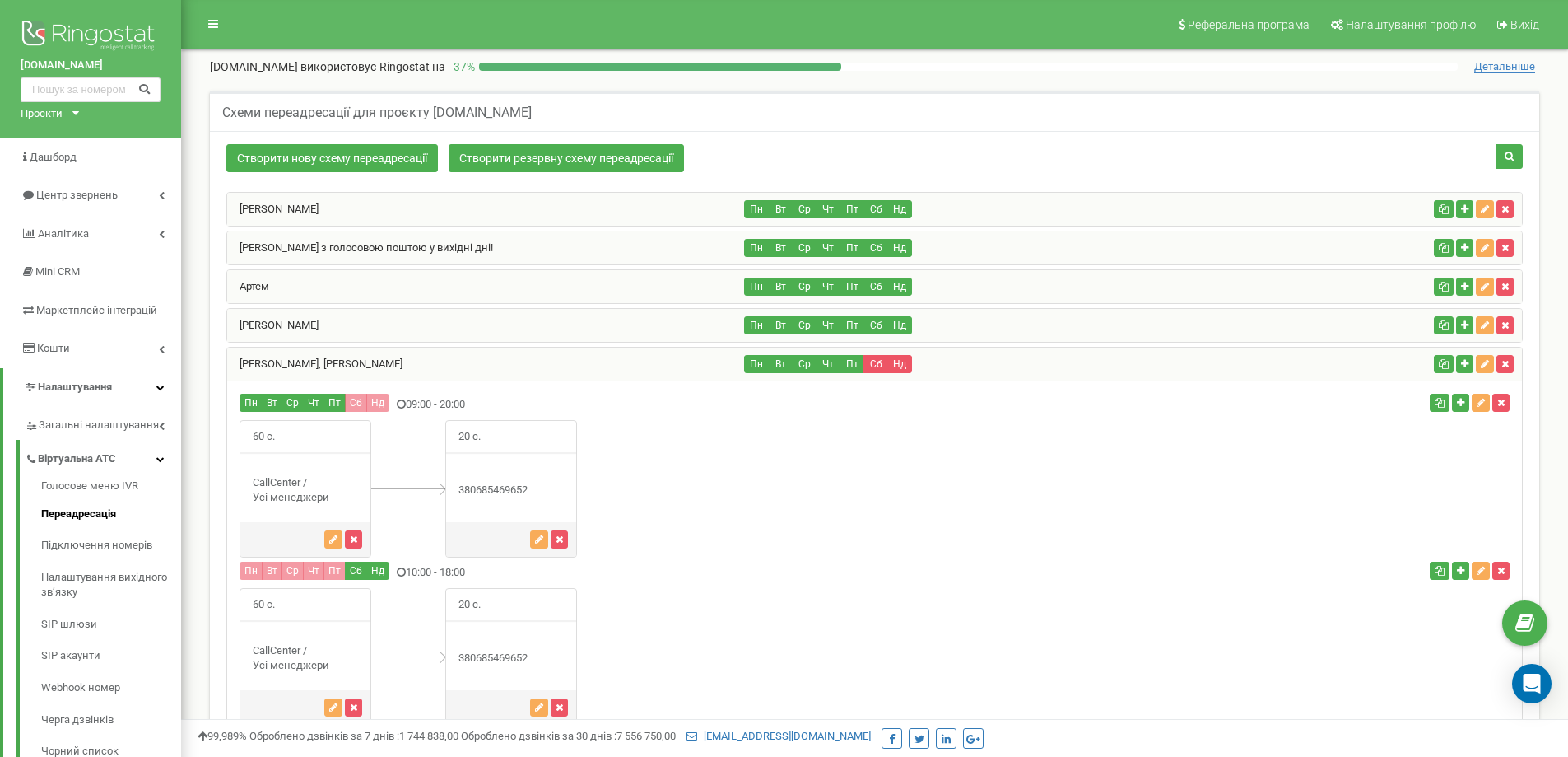
click at [443, 362] on div "[PERSON_NAME], [PERSON_NAME]" at bounding box center [487, 365] width 518 height 33
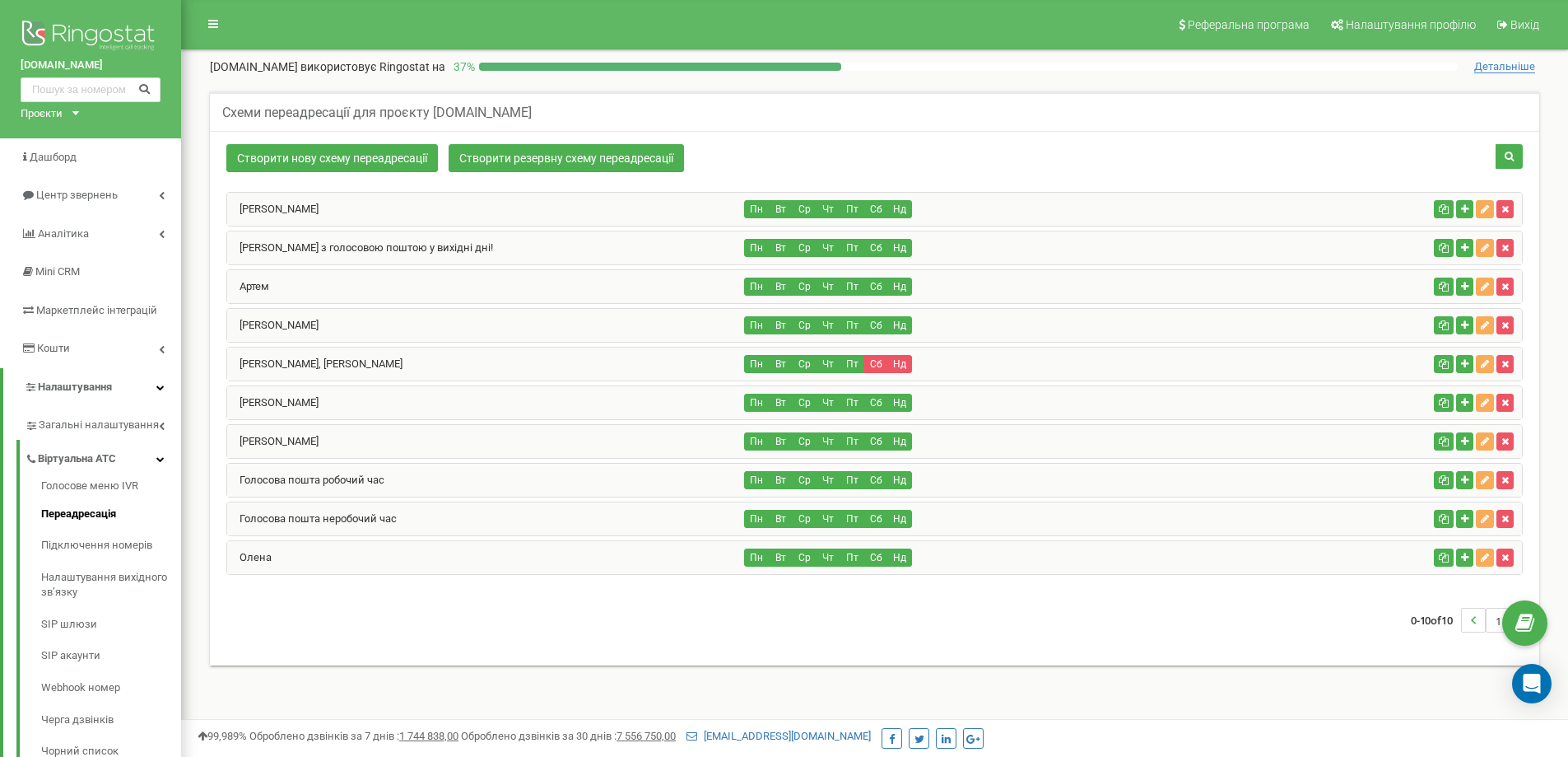
click at [292, 556] on div "Олена" at bounding box center [487, 558] width 518 height 33
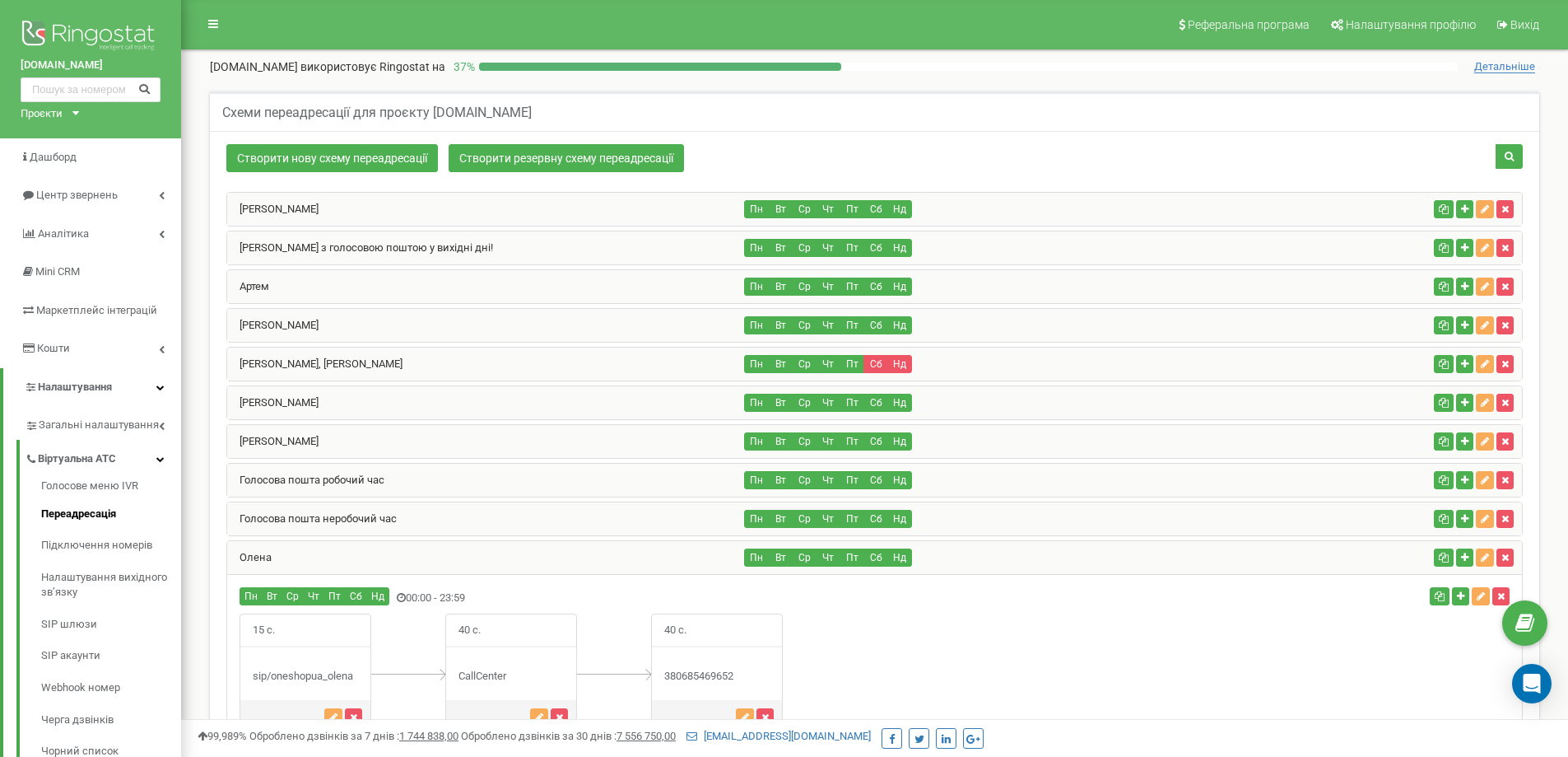
click at [851, 26] on nav "Реферальна програма Налаштування профілю Вихід" at bounding box center [874, 24] width 1387 height 49
click at [1524, 675] on icon "Open Intercom Messenger" at bounding box center [1531, 683] width 21 height 21
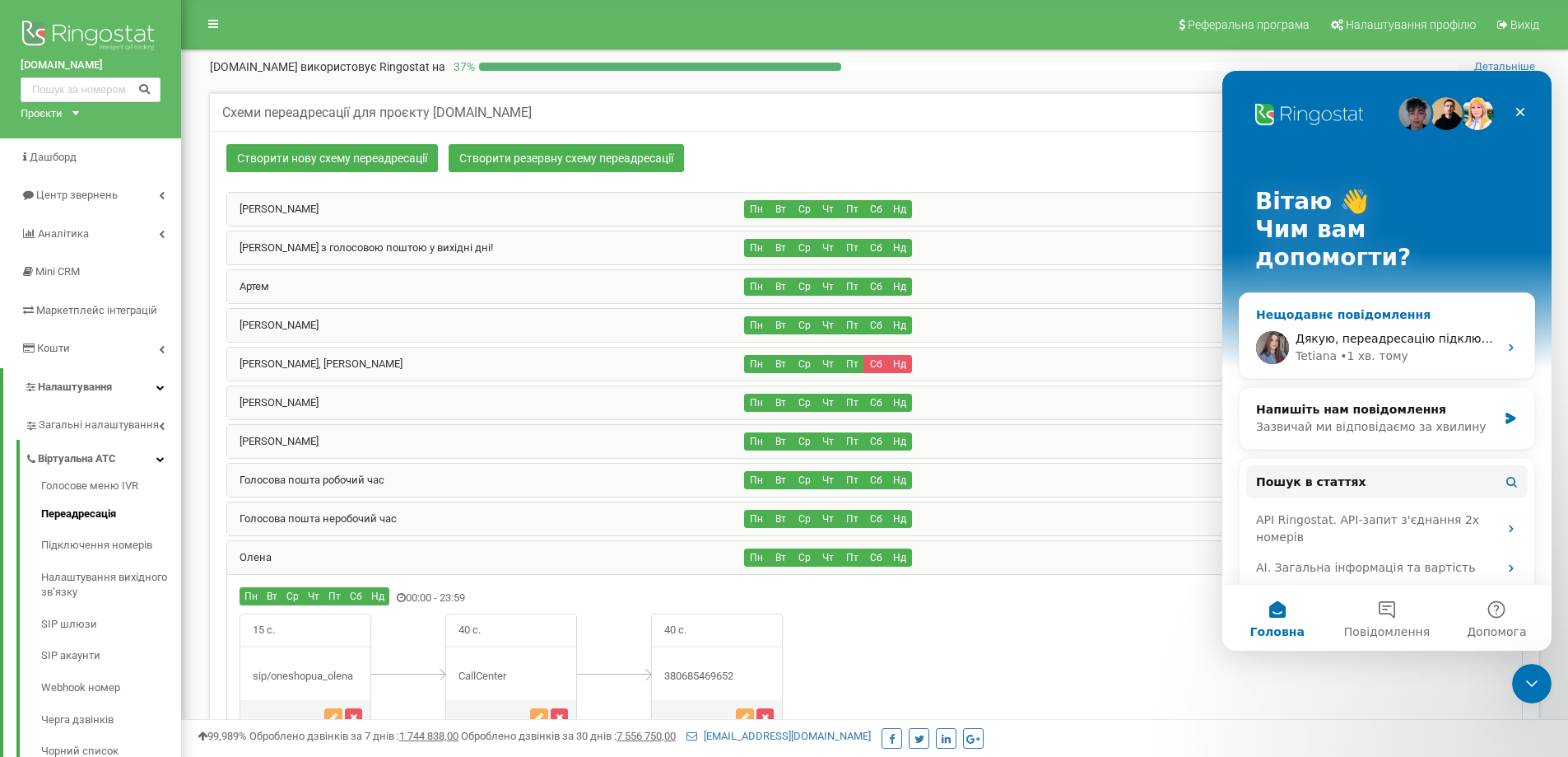
click at [1342, 332] on span "Дякую, переадресацію підключив" at bounding box center [1399, 339] width 206 height 13
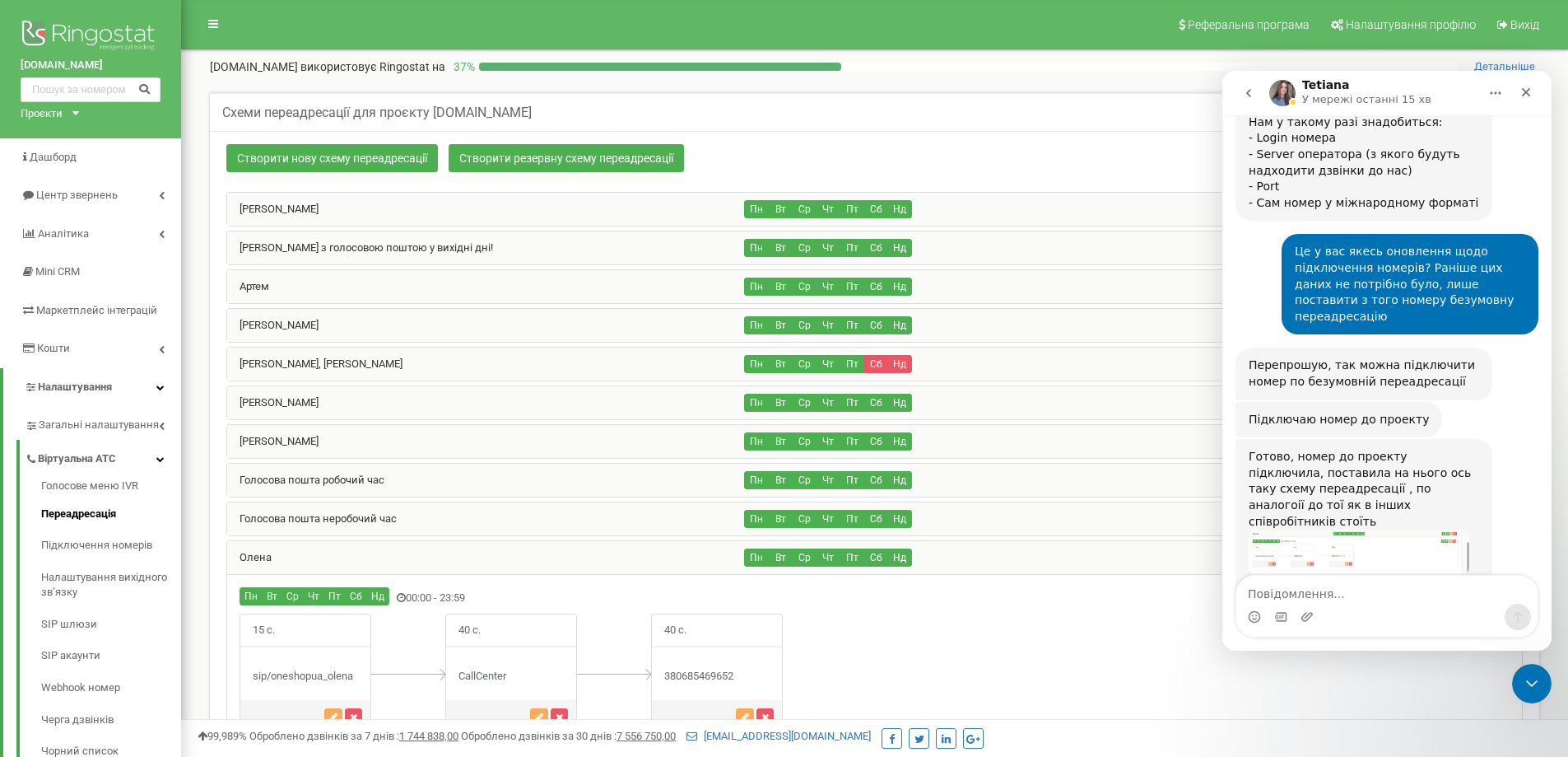
scroll to position [1486, 0]
click at [949, 31] on nav "Реферальна програма Налаштування профілю Вихід" at bounding box center [874, 24] width 1387 height 49
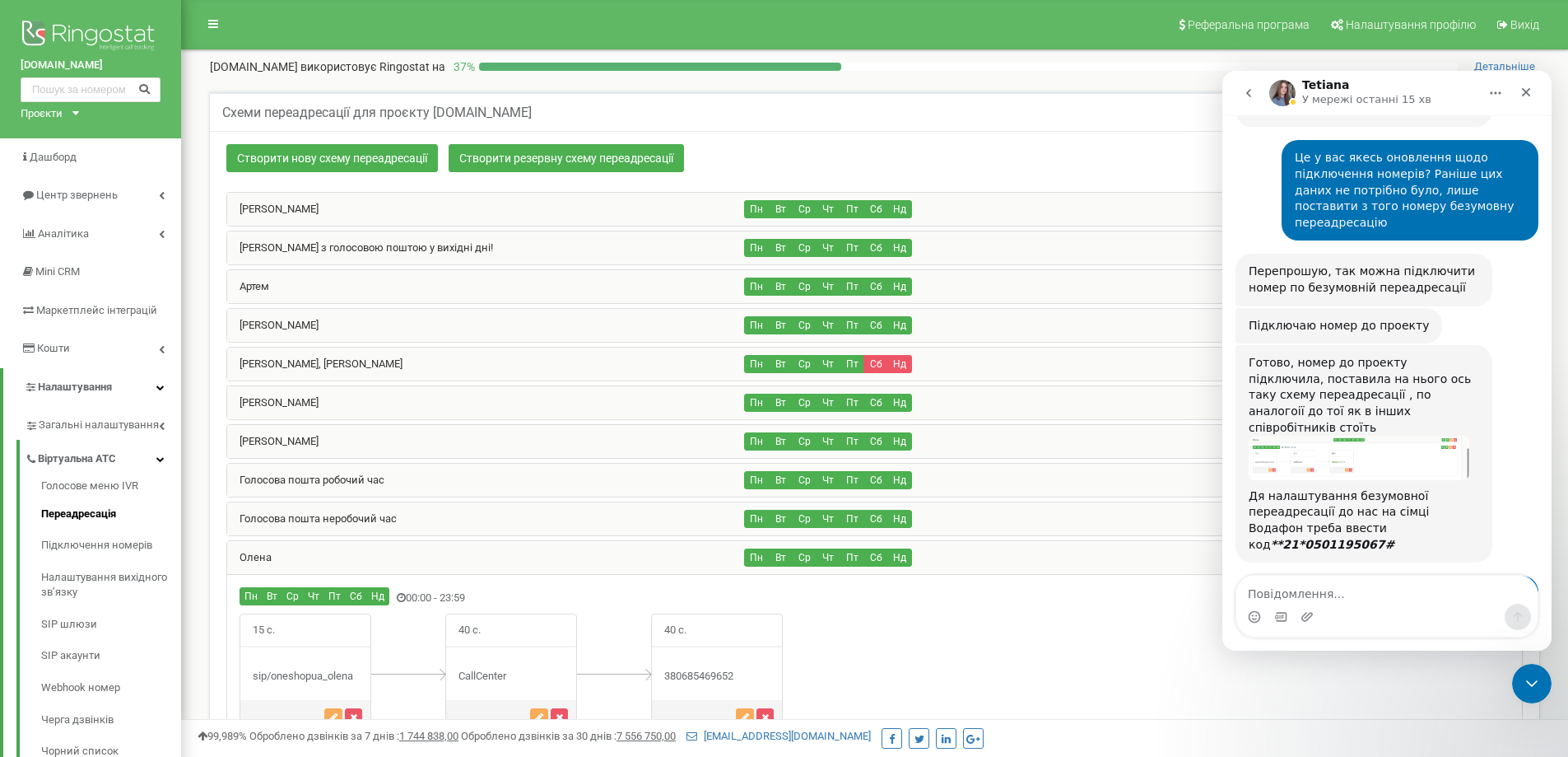
scroll to position [1584, 0]
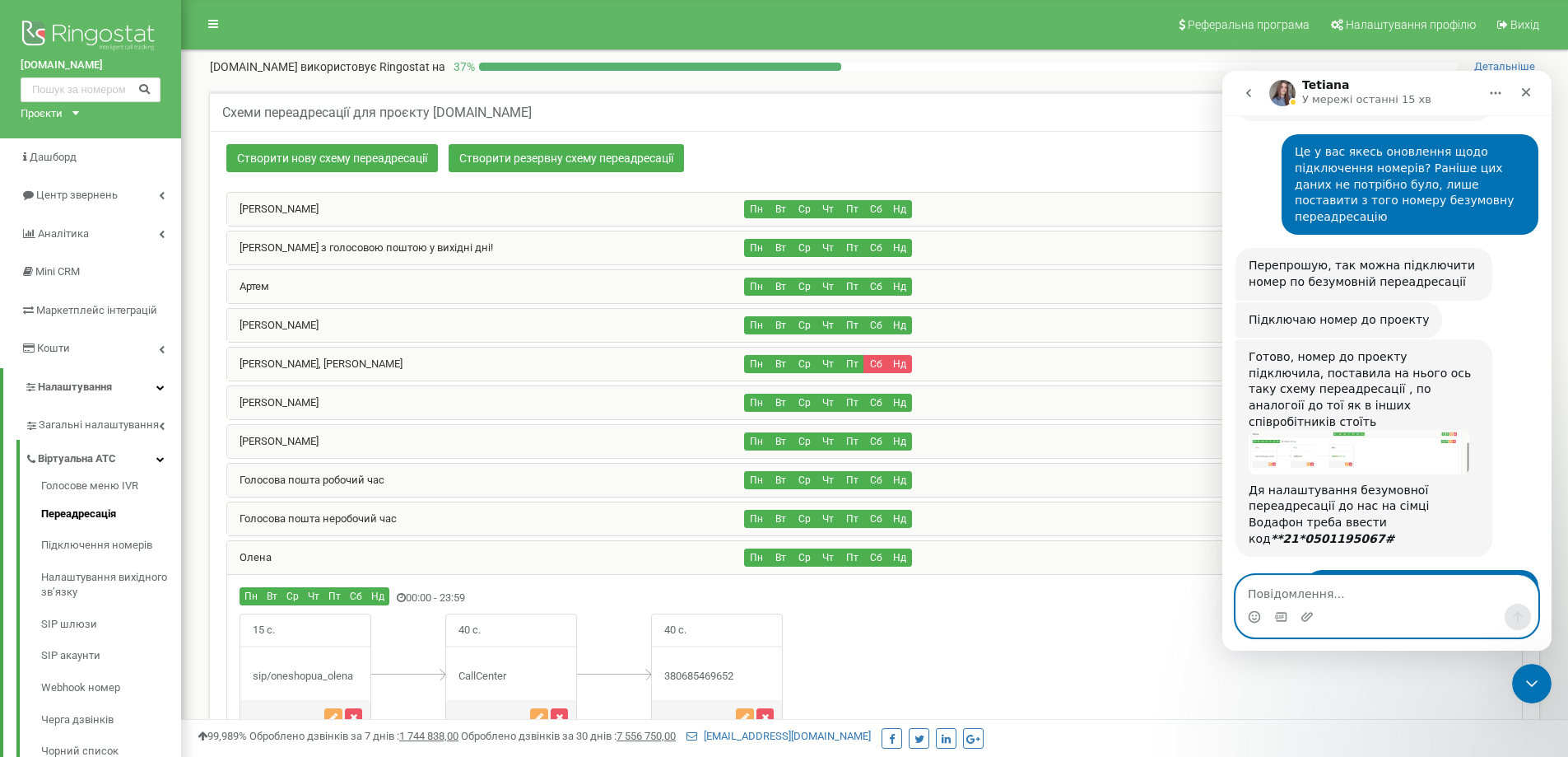
click at [1368, 579] on textarea "Повідомлення..." at bounding box center [1388, 589] width 302 height 28
type textarea "П"
type textarea "Г"
type textarea "Протестуємо за хв 30, поки немає можливості"
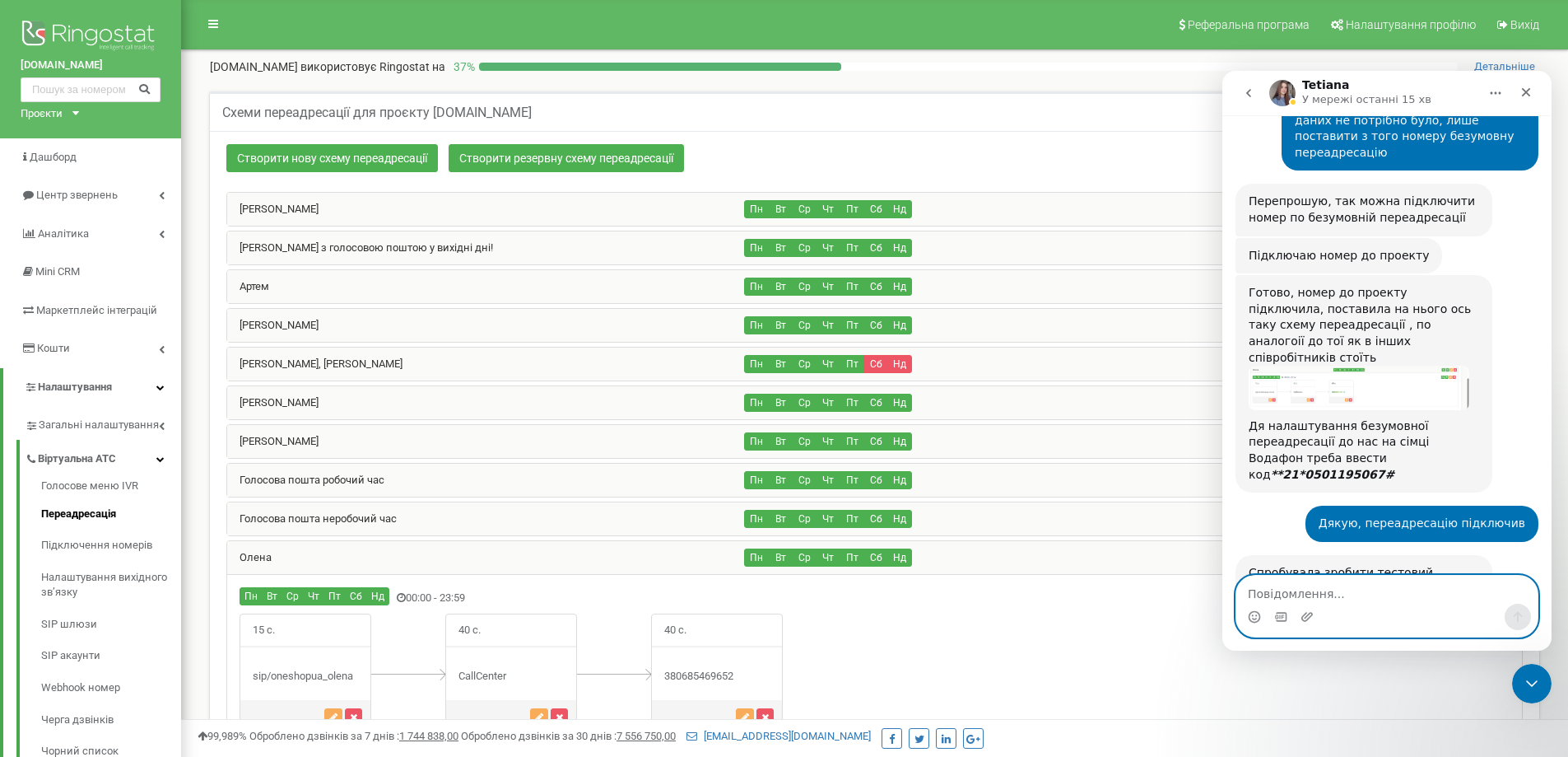
scroll to position [1649, 0]
